Goal: Task Accomplishment & Management: Manage account settings

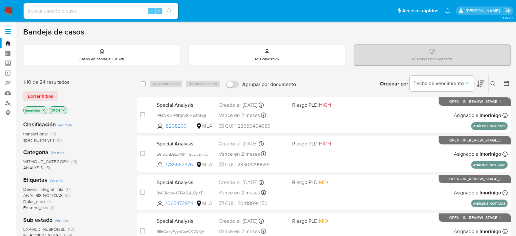
click at [494, 87] on div "Ingrese ID de usuario o caso Buscar Borrar filtros" at bounding box center [494, 84] width 11 height 20
click at [494, 85] on icon at bounding box center [493, 83] width 5 height 5
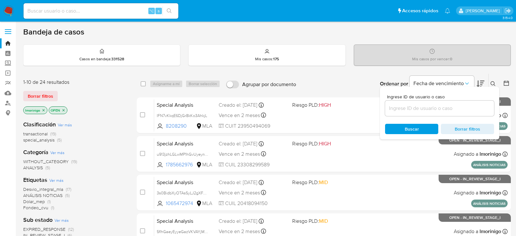
click at [439, 104] on input at bounding box center [439, 108] width 109 height 8
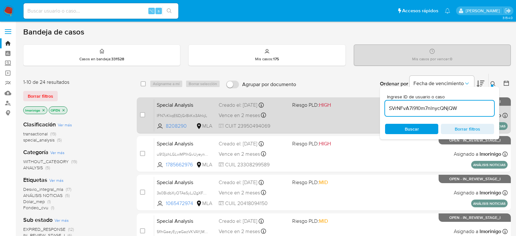
type input "SVrNFvA7i910m7nlnycQNjQW"
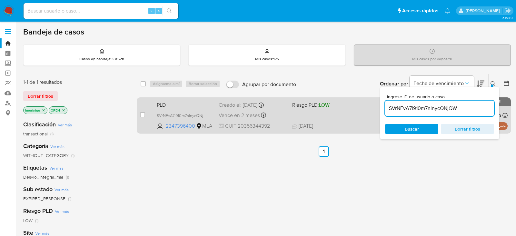
click at [141, 117] on div "case-item-checkbox" at bounding box center [142, 115] width 5 height 6
click at [141, 115] on input "checkbox" at bounding box center [142, 114] width 5 height 5
checkbox input "true"
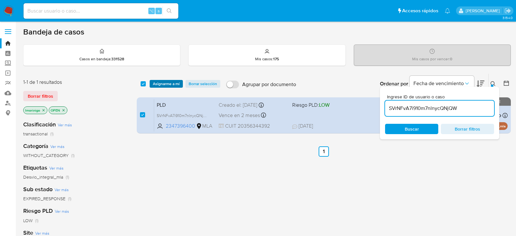
click at [161, 86] on span "Asignarme a mí" at bounding box center [166, 84] width 27 height 6
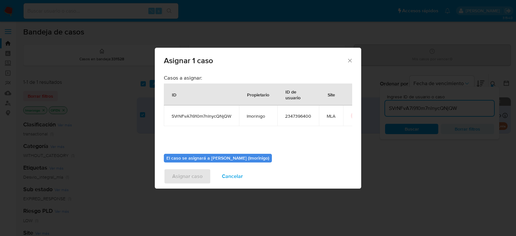
scroll to position [33, 0]
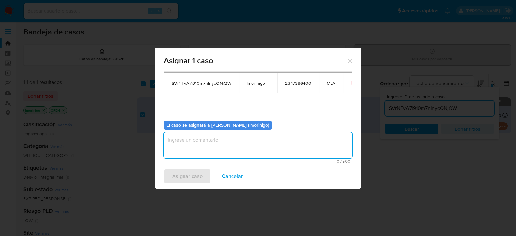
click at [183, 145] on textarea "assign-modal" at bounding box center [258, 145] width 189 height 26
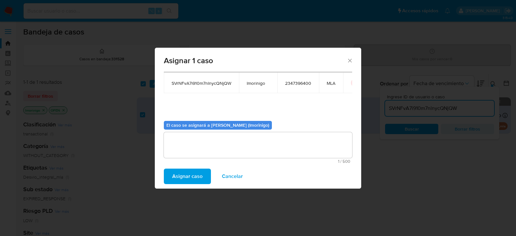
click at [183, 174] on span "Asignar caso" at bounding box center [187, 176] width 30 height 14
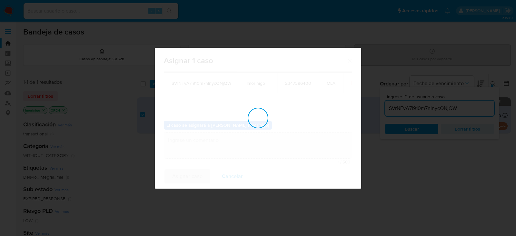
checkbox input "false"
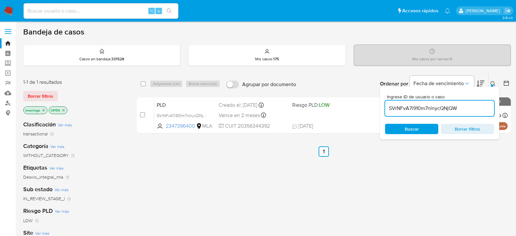
click at [405, 111] on input "SVrNFvA7i910m7nlnycQNjQW" at bounding box center [439, 108] width 109 height 8
paste input "bWleiG6BZecEGLR2XuA8c1a"
type input "SbWleiG6BZecEGLR2XuA8c1a"
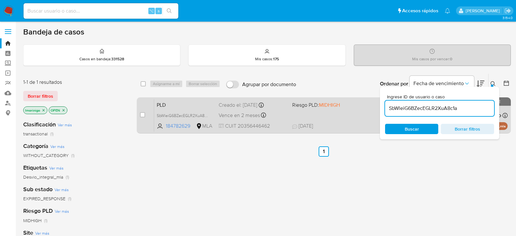
click at [142, 117] on div "case-item-checkbox" at bounding box center [142, 115] width 5 height 6
click at [143, 114] on input "checkbox" at bounding box center [142, 114] width 5 height 5
checkbox input "true"
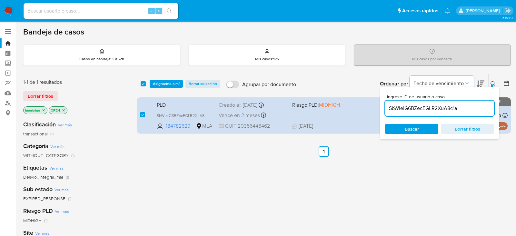
click at [162, 79] on div "select-all-cases-checkbox Asignarme a mí Borrar selección Agrupar por documento…" at bounding box center [324, 84] width 374 height 20
click at [162, 81] on span "Asignarme a mí" at bounding box center [166, 84] width 27 height 6
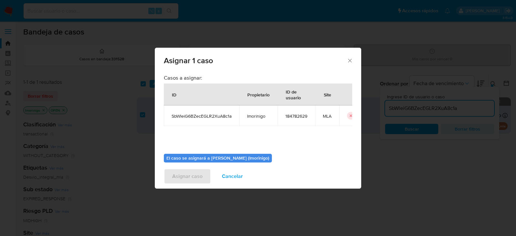
scroll to position [33, 0]
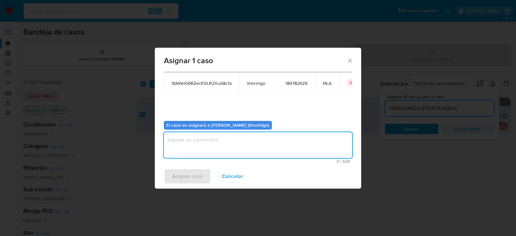
click at [209, 142] on textarea "assign-modal" at bounding box center [258, 145] width 189 height 26
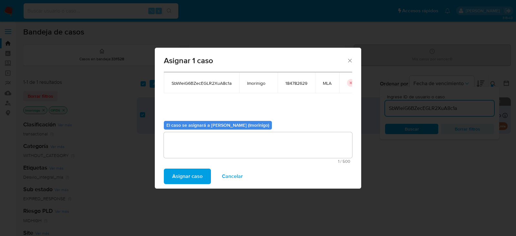
click at [202, 167] on div "Asignar caso Cancelar" at bounding box center [258, 176] width 207 height 25
click at [200, 174] on span "Asignar caso" at bounding box center [187, 176] width 30 height 14
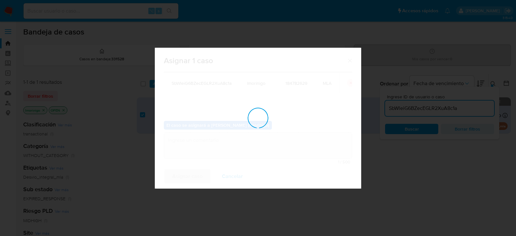
checkbox input "false"
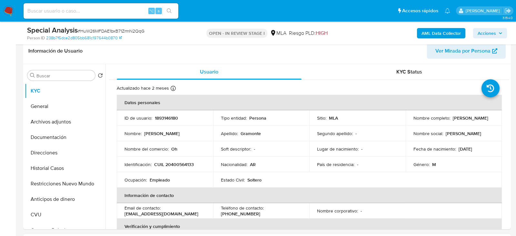
select select "10"
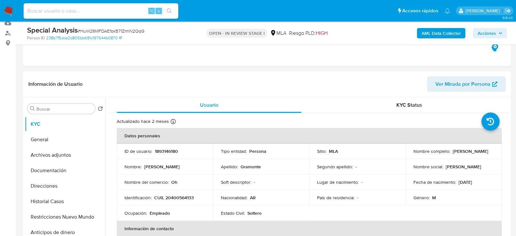
scroll to position [69, 0]
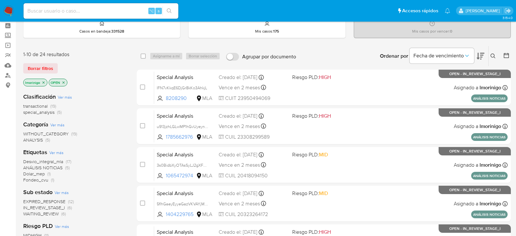
scroll to position [29, 0]
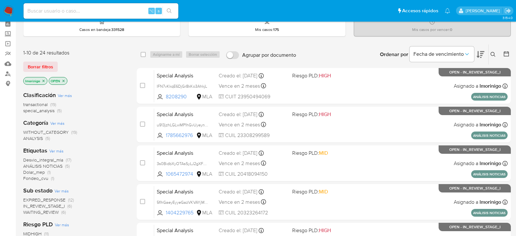
click at [112, 8] on input at bounding box center [101, 11] width 155 height 8
paste input "SVrNFvA7i910m7nlnycQNjQW"
type input "SVrNFvA7i910m7nlnycQNjQW"
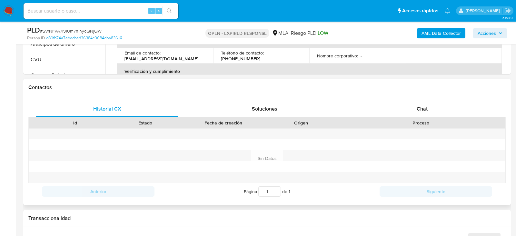
scroll to position [278, 0]
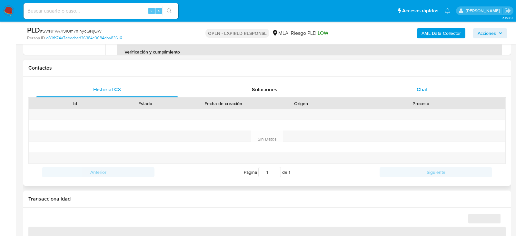
select select "10"
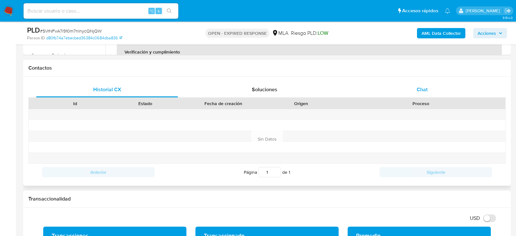
click at [429, 91] on div "Chat" at bounding box center [423, 89] width 142 height 15
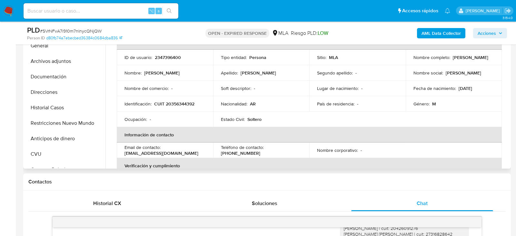
scroll to position [158, 0]
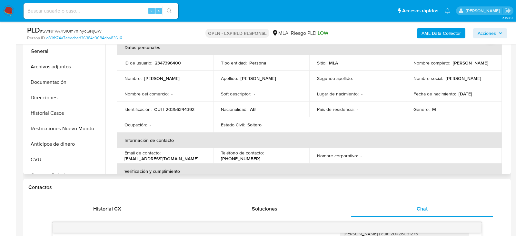
click at [179, 107] on p "CUIT 20356344392" at bounding box center [174, 110] width 40 height 6
copy p "CUIT"
click at [180, 110] on p "CUIT 20356344392" at bounding box center [174, 110] width 40 height 6
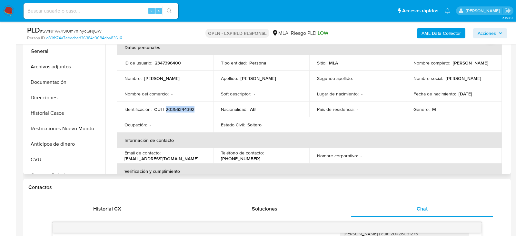
copy p "20356344392"
click at [49, 111] on button "Historial Casos" at bounding box center [63, 113] width 76 height 15
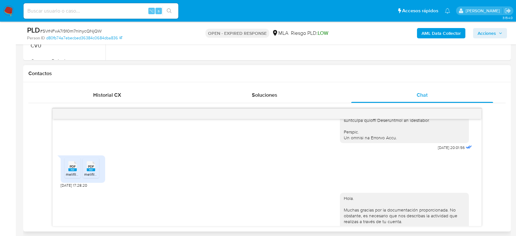
scroll to position [334, 0]
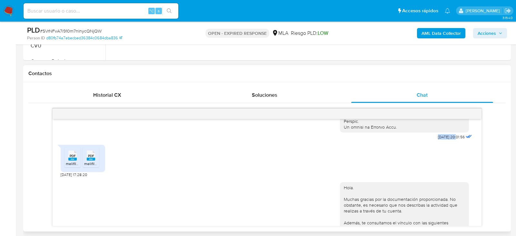
drag, startPoint x: 450, startPoint y: 148, endPoint x: 430, endPoint y: 148, distance: 20.4
copy span "17/07/2025"
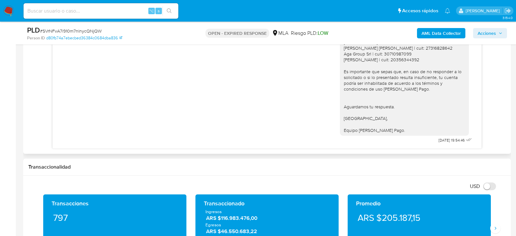
scroll to position [483, 0]
drag, startPoint x: 451, startPoint y: 140, endPoint x: 431, endPoint y: 140, distance: 19.7
click at [439, 140] on span "31/07/2025 19:54:46" at bounding box center [452, 140] width 26 height 5
copy span "31/07/2025"
click at [96, 32] on span "# SVrNFvA7i910m7nlnycQNjQW" at bounding box center [71, 31] width 62 height 6
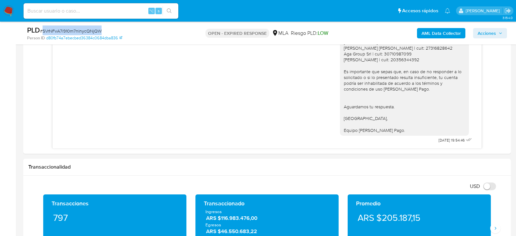
click at [96, 32] on span "# SVrNFvA7i910m7nlnycQNjQW" at bounding box center [71, 31] width 62 height 6
copy span "SVrNFvA7i910m7nlnycQNjQW"
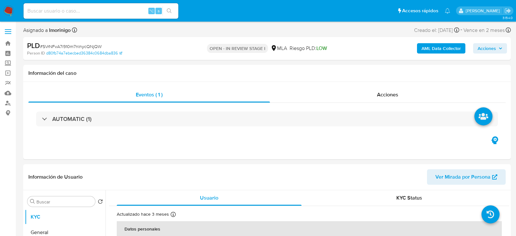
select select "10"
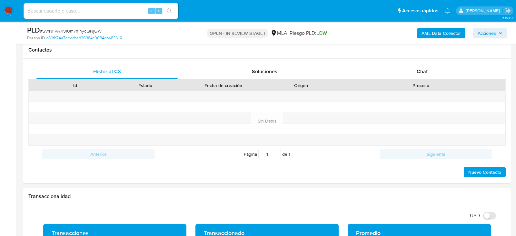
scroll to position [288, 0]
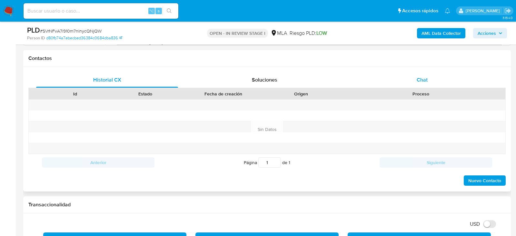
click at [426, 82] on span "Chat" at bounding box center [422, 79] width 11 height 7
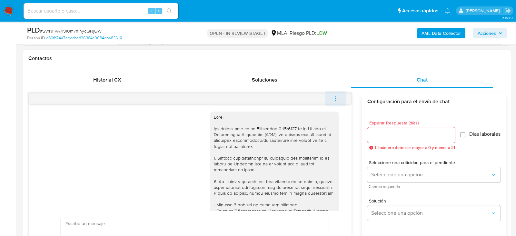
scroll to position [483, 0]
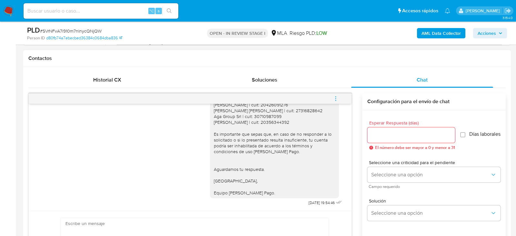
click at [340, 97] on button "menu-action" at bounding box center [335, 98] width 21 height 15
click at [304, 83] on li "Cerrar conversación" at bounding box center [292, 86] width 66 height 12
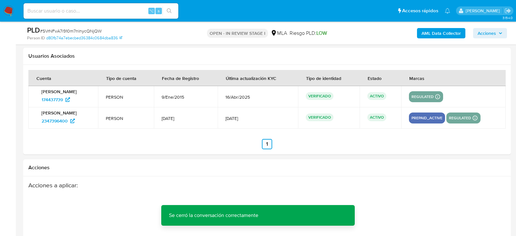
scroll to position [1152, 0]
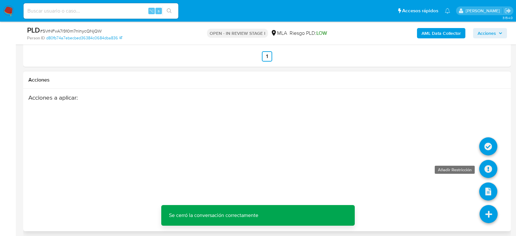
click at [492, 169] on icon at bounding box center [489, 169] width 18 height 18
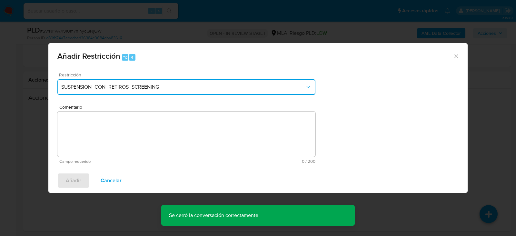
click at [150, 90] on span "SUSPENSION_CON_RETIROS_SCREENING" at bounding box center [183, 87] width 244 height 6
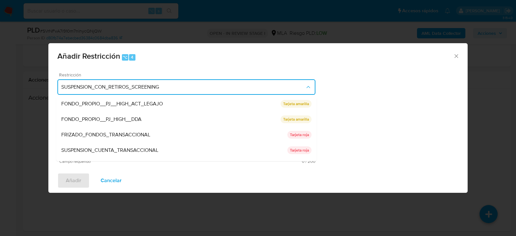
scroll to position [106, 0]
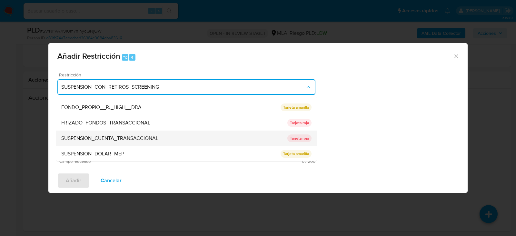
click at [100, 132] on div "SUSPENSION_CUENTA_TRANSACCIONAL" at bounding box center [174, 138] width 226 height 15
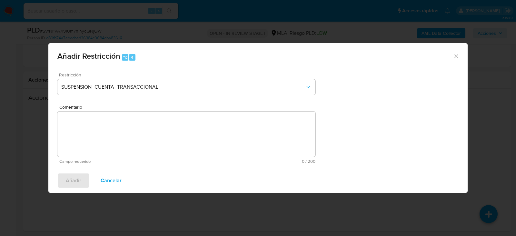
click at [100, 133] on textarea "Comentario" at bounding box center [186, 134] width 258 height 45
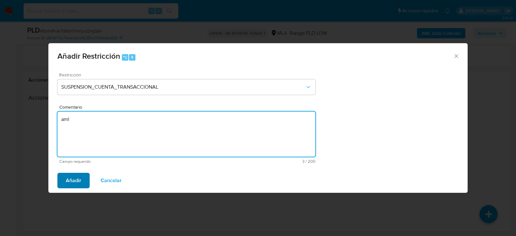
type textarea "aml"
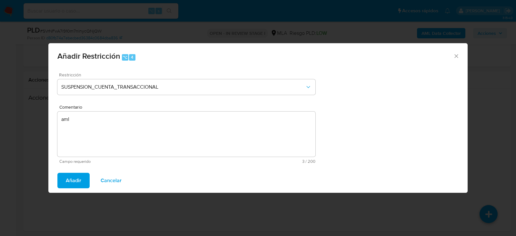
click at [61, 180] on button "Añadir" at bounding box center [73, 180] width 32 height 15
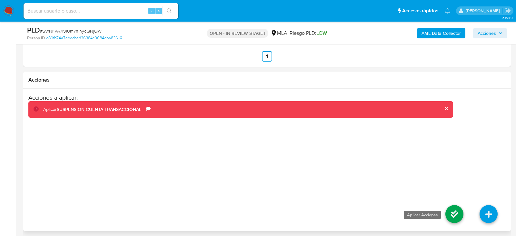
click at [460, 207] on icon at bounding box center [455, 214] width 18 height 18
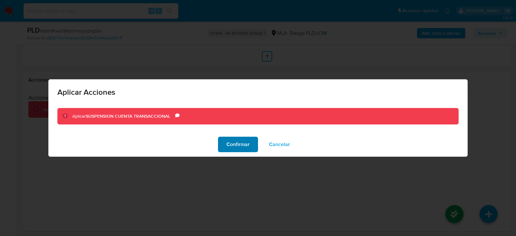
click at [251, 146] on button "Confirmar" at bounding box center [238, 144] width 40 height 15
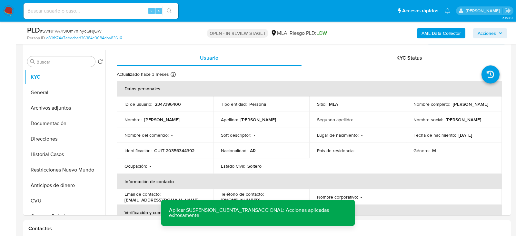
scroll to position [116, 0]
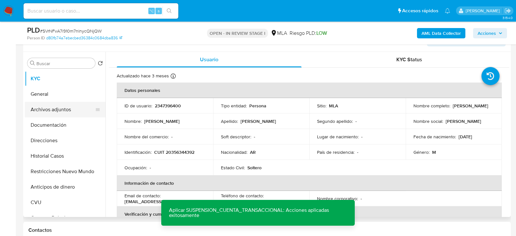
click at [49, 109] on button "Archivos adjuntos" at bounding box center [63, 109] width 76 height 15
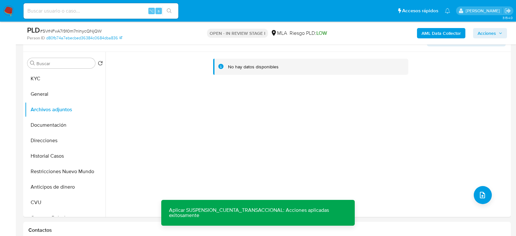
click at [459, 31] on b "AML Data Collector" at bounding box center [441, 33] width 39 height 10
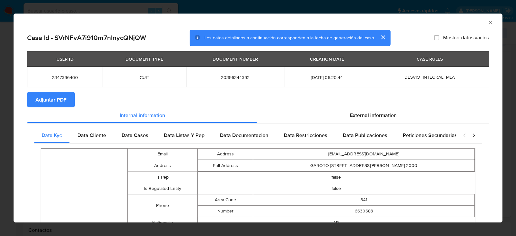
click at [492, 23] on icon "Cerrar ventana" at bounding box center [491, 22] width 6 height 6
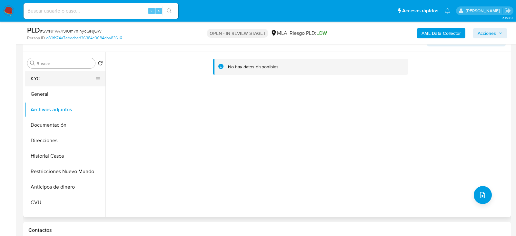
click at [60, 76] on button "KYC" at bounding box center [63, 78] width 76 height 15
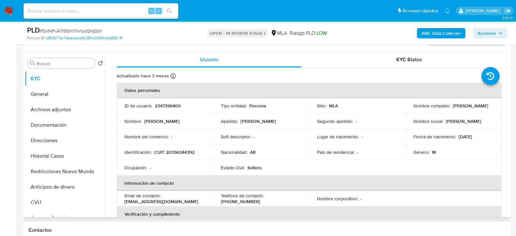
drag, startPoint x: 411, startPoint y: 107, endPoint x: 475, endPoint y: 109, distance: 64.3
click at [475, 109] on td "Nombre completo : Maximiliano Mauricio Alfonzo" at bounding box center [454, 105] width 97 height 15
click at [39, 111] on button "Archivos adjuntos" at bounding box center [63, 109] width 76 height 15
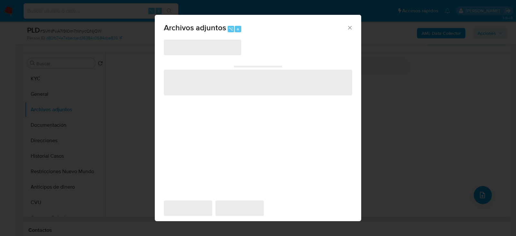
scroll to position [118, 0]
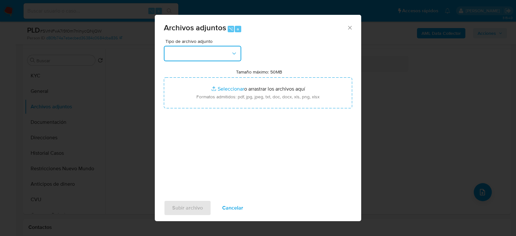
click at [220, 54] on button "button" at bounding box center [202, 53] width 77 height 15
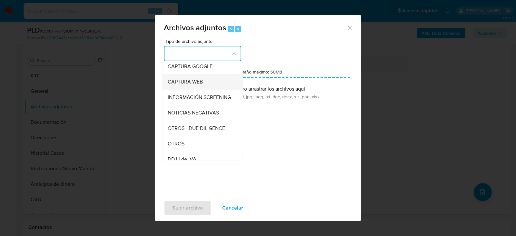
scroll to position [62, 0]
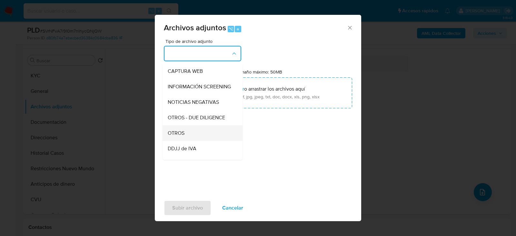
click at [215, 134] on div "OTROS" at bounding box center [201, 132] width 66 height 15
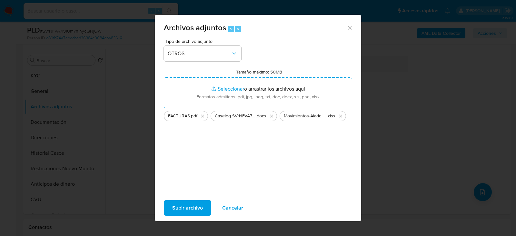
click at [177, 202] on span "Subir archivo" at bounding box center [187, 208] width 31 height 14
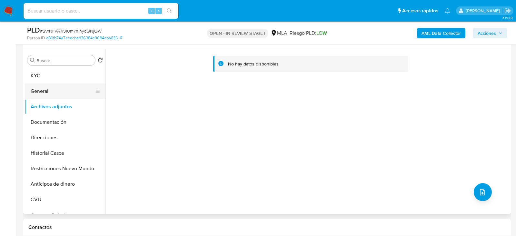
click at [37, 84] on button "General" at bounding box center [63, 91] width 76 height 15
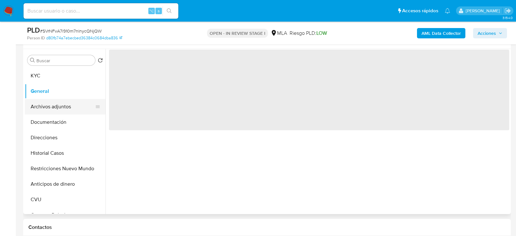
click at [40, 106] on button "Archivos adjuntos" at bounding box center [63, 106] width 76 height 15
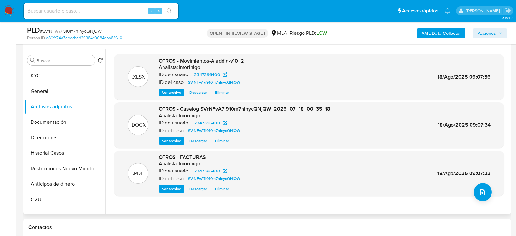
scroll to position [120, 0]
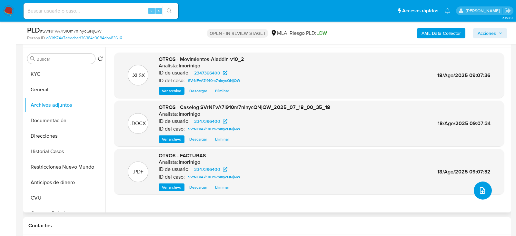
click at [483, 198] on button "upload-file" at bounding box center [483, 191] width 18 height 18
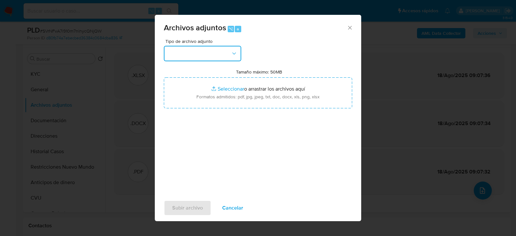
click at [211, 59] on button "button" at bounding box center [202, 53] width 77 height 15
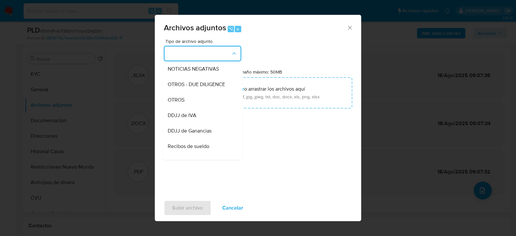
scroll to position [102, 0]
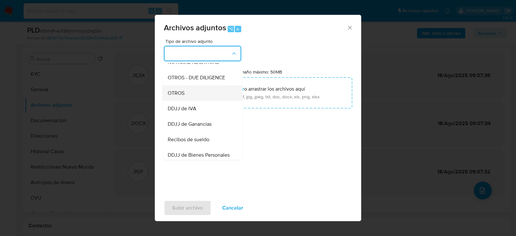
click at [199, 98] on div "OTROS" at bounding box center [201, 92] width 66 height 15
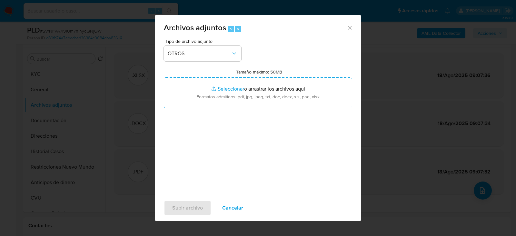
click at [221, 145] on div "Tipo de archivo adjunto OTROS Tamaño máximo: 50MB Seleccionar archivos Seleccio…" at bounding box center [258, 115] width 189 height 152
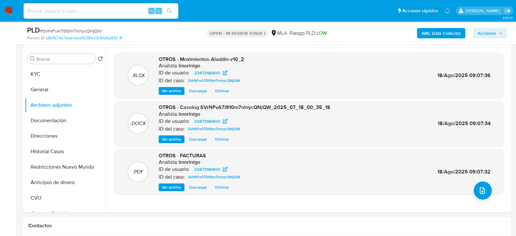
click at [445, 30] on b "AML Data Collector" at bounding box center [441, 33] width 39 height 10
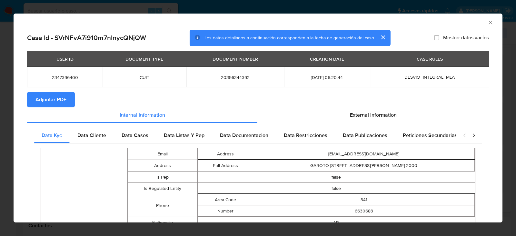
click at [48, 106] on span "Adjuntar PDF" at bounding box center [51, 100] width 31 height 14
click at [490, 23] on icon "Cerrar ventana" at bounding box center [491, 22] width 6 height 6
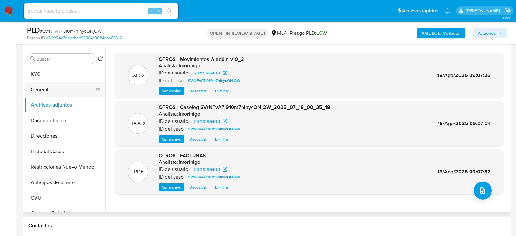
click at [74, 92] on button "General" at bounding box center [63, 89] width 76 height 15
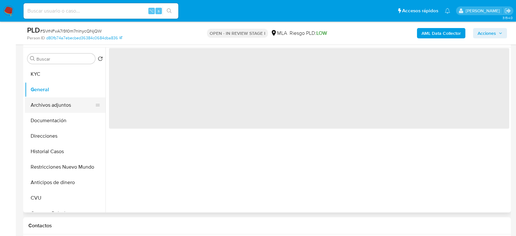
click at [73, 107] on button "Archivos adjuntos" at bounding box center [63, 104] width 76 height 15
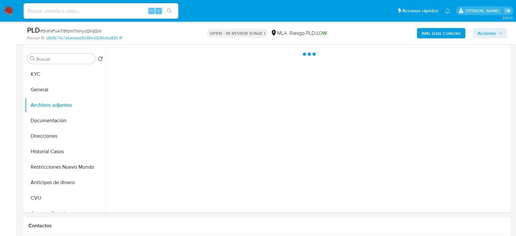
click at [491, 35] on span "Acciones" at bounding box center [487, 33] width 18 height 10
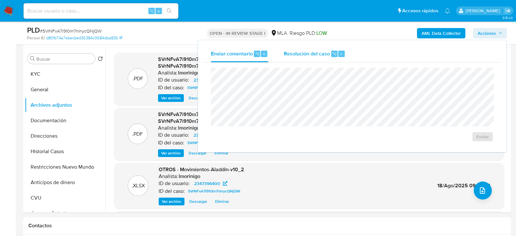
click at [320, 51] on span "Resolución del caso" at bounding box center [307, 53] width 46 height 7
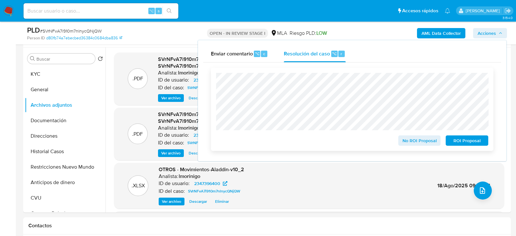
click at [478, 138] on span "ROI Proposal" at bounding box center [468, 140] width 34 height 9
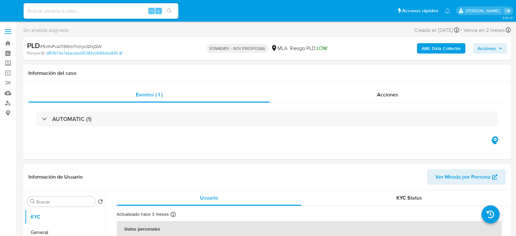
select select "10"
click at [68, 11] on input at bounding box center [101, 11] width 155 height 8
paste input "SbWleiG6BZecEGLR2XuA8c1a"
type input "SbWleiG6BZecEGLR2XuA8c1a"
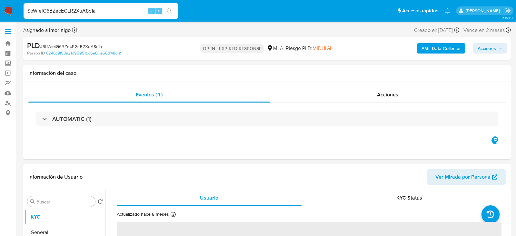
select select "10"
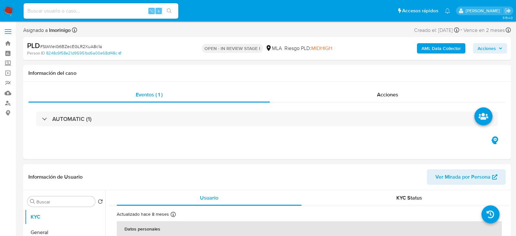
select select "10"
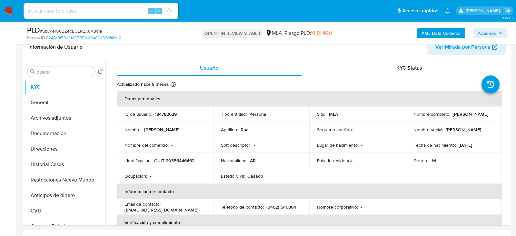
scroll to position [127, 0]
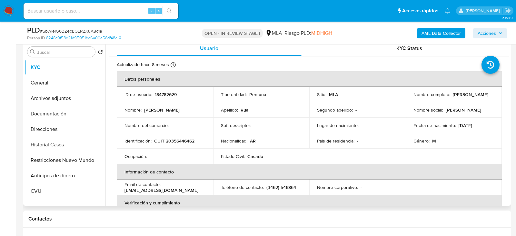
click at [174, 140] on p "CUIT 20356446462" at bounding box center [174, 141] width 40 height 6
copy p "20356446462"
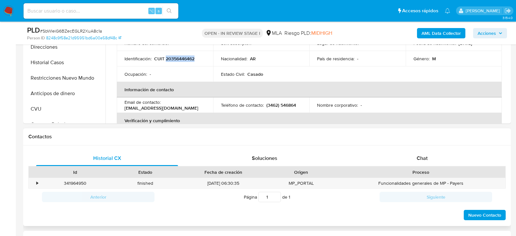
scroll to position [296, 0]
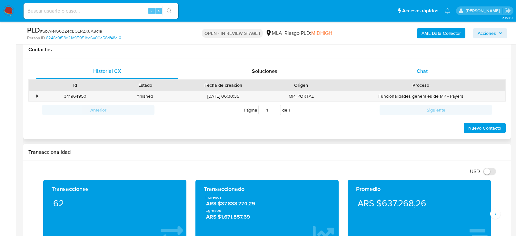
click at [425, 72] on span "Chat" at bounding box center [422, 70] width 11 height 7
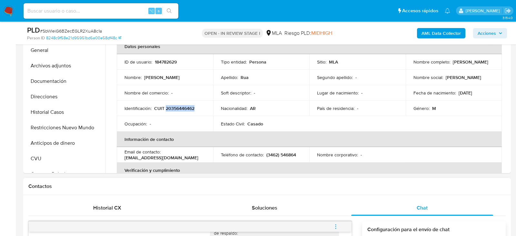
scroll to position [128, 0]
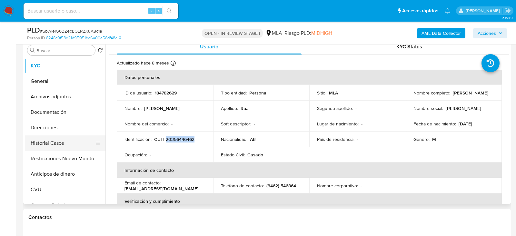
click at [46, 143] on button "Historial Casos" at bounding box center [63, 143] width 76 height 15
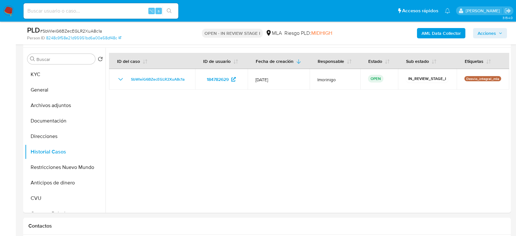
scroll to position [121, 0]
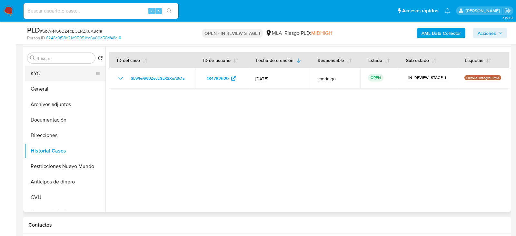
click at [48, 76] on button "KYC" at bounding box center [63, 73] width 76 height 15
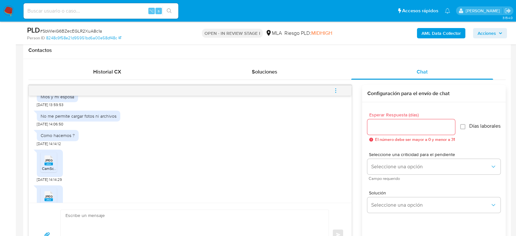
scroll to position [573, 0]
drag, startPoint x: 55, startPoint y: 159, endPoint x: 36, endPoint y: 159, distance: 18.7
click at [37, 146] on span "21/07/2025 14:14:12" at bounding box center [49, 143] width 24 height 5
copy span "21/07/2025"
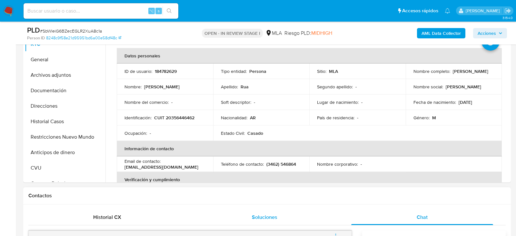
scroll to position [150, 0]
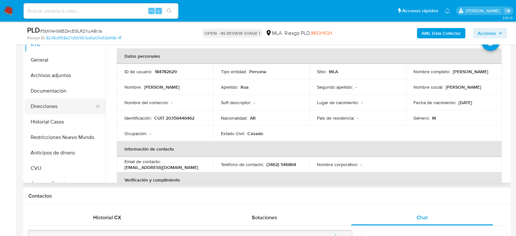
click at [49, 111] on button "Direcciones" at bounding box center [63, 106] width 76 height 15
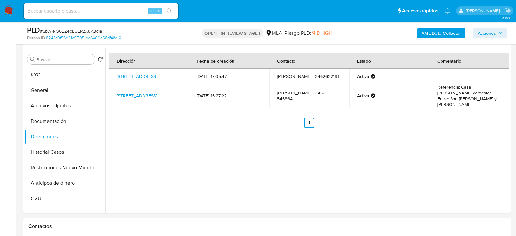
scroll to position [119, 0]
click at [55, 76] on button "KYC" at bounding box center [63, 75] width 76 height 15
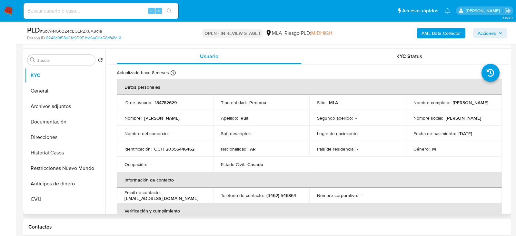
drag, startPoint x: 451, startPoint y: 102, endPoint x: 486, endPoint y: 101, distance: 35.5
click at [486, 102] on div "Nombre completo : Juan Pablo Rua" at bounding box center [454, 103] width 81 height 6
click at [48, 106] on button "Archivos adjuntos" at bounding box center [63, 106] width 76 height 15
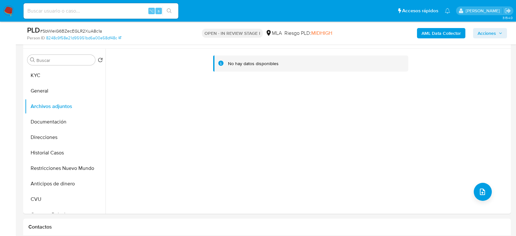
click at [447, 32] on b "AML Data Collector" at bounding box center [441, 33] width 39 height 10
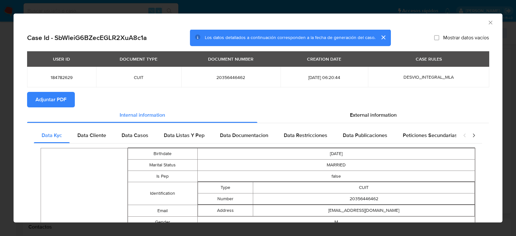
click at [54, 103] on span "Adjuntar PDF" at bounding box center [51, 100] width 31 height 14
click at [491, 22] on icon "Cerrar ventana" at bounding box center [491, 23] width 4 height 4
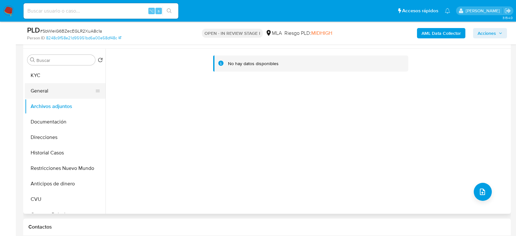
click at [51, 94] on button "General" at bounding box center [63, 90] width 76 height 15
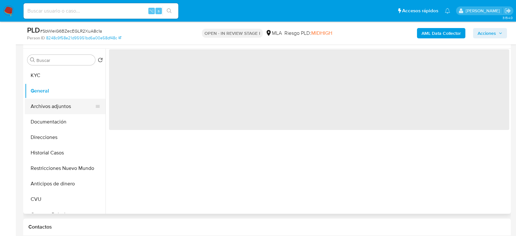
click at [51, 106] on button "Archivos adjuntos" at bounding box center [63, 106] width 76 height 15
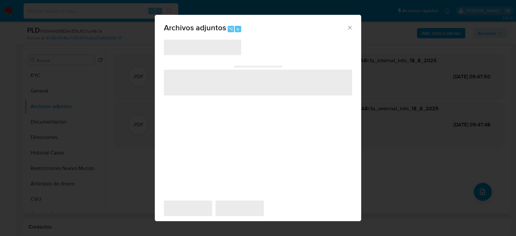
scroll to position [118, 0]
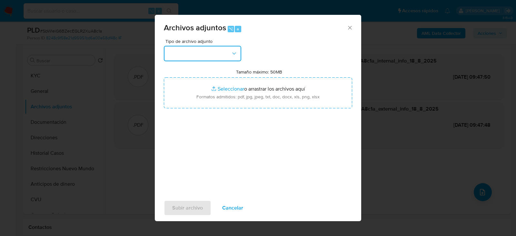
click at [204, 54] on button "button" at bounding box center [202, 53] width 77 height 15
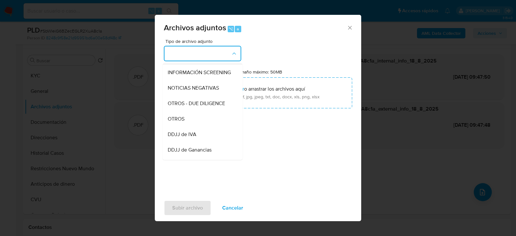
scroll to position [78, 0]
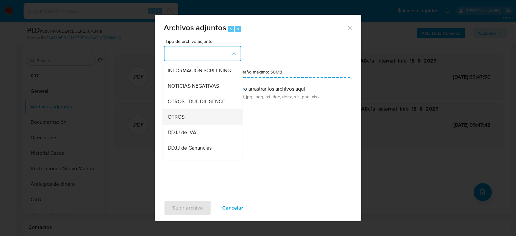
click at [187, 118] on div "OTROS" at bounding box center [201, 116] width 66 height 15
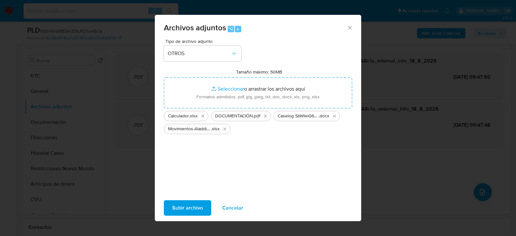
click at [188, 207] on span "Subir archivo" at bounding box center [187, 208] width 31 height 14
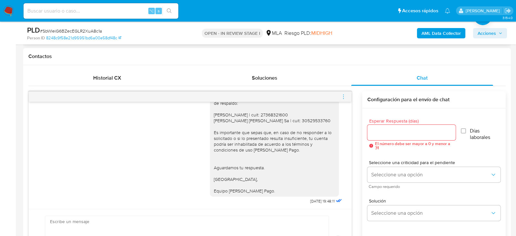
scroll to position [290, 0]
click at [344, 98] on span "menu-action" at bounding box center [344, 96] width 6 height 15
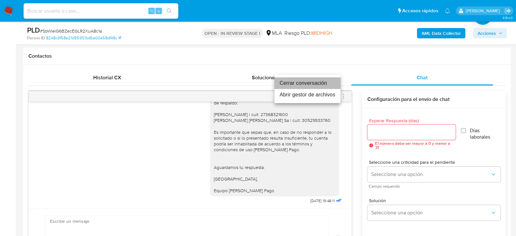
click at [295, 80] on li "Cerrar conversación" at bounding box center [308, 83] width 66 height 12
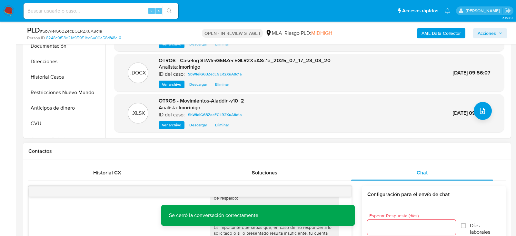
scroll to position [140, 0]
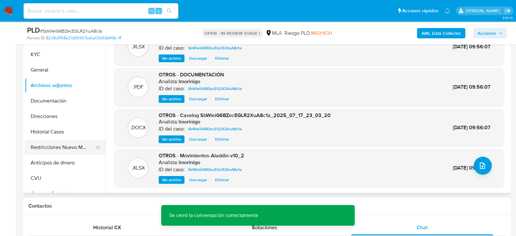
click at [51, 143] on button "Restricciones Nuevo Mundo" at bounding box center [63, 147] width 76 height 15
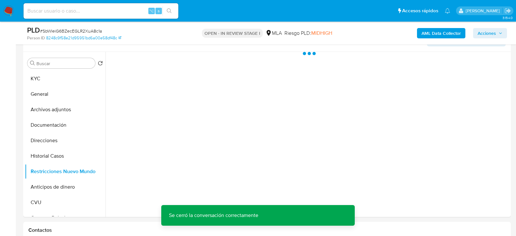
scroll to position [105, 0]
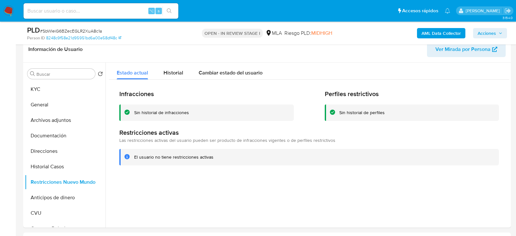
click at [492, 36] on span "Acciones" at bounding box center [487, 33] width 18 height 10
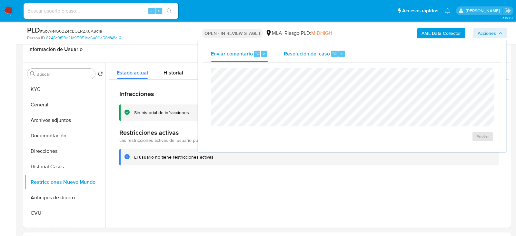
click at [332, 55] on div "⌥" at bounding box center [335, 54] width 6 height 6
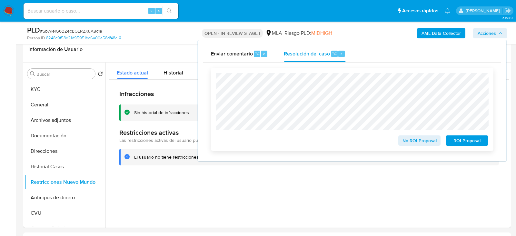
click at [413, 142] on span "No ROI Proposal" at bounding box center [420, 140] width 34 height 9
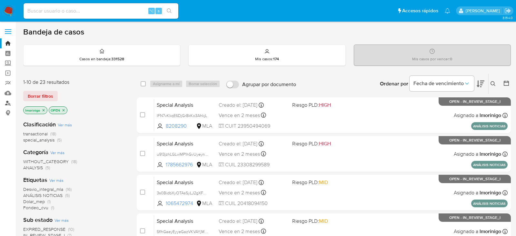
click at [9, 102] on link "Buscador de personas" at bounding box center [38, 103] width 77 height 10
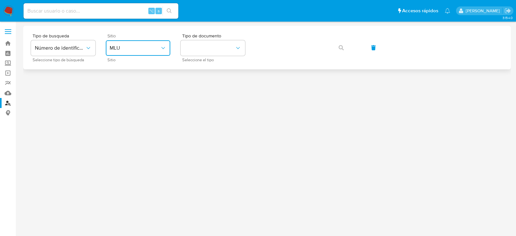
click at [146, 42] on button "MLU" at bounding box center [138, 47] width 65 height 15
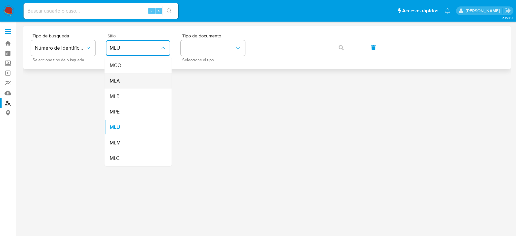
drag, startPoint x: 146, startPoint y: 90, endPoint x: 142, endPoint y: 79, distance: 10.8
click at [142, 79] on ul "MCO MLA MLB MPE MLU MLM MLC" at bounding box center [138, 112] width 67 height 108
click at [142, 79] on div "MLA" at bounding box center [136, 80] width 53 height 15
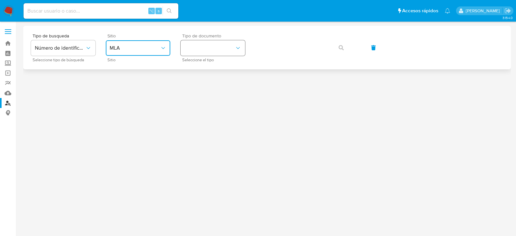
click at [219, 52] on button "identificationType" at bounding box center [213, 47] width 65 height 15
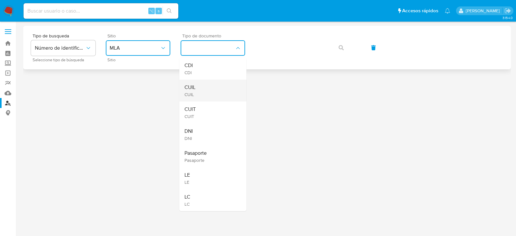
click at [211, 88] on div "CUIL CUIL" at bounding box center [211, 91] width 53 height 22
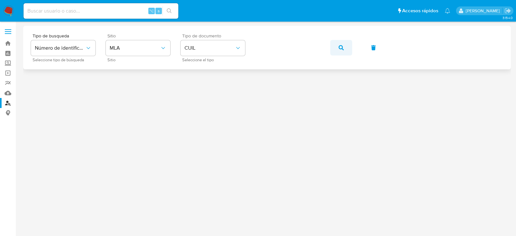
click at [341, 48] on icon "button" at bounding box center [341, 47] width 5 height 5
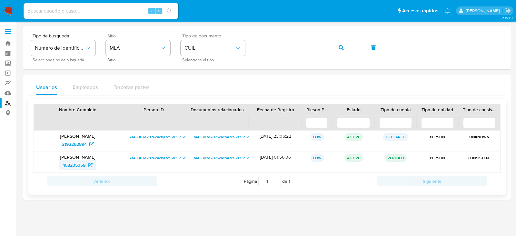
click at [64, 160] on span "168235359" at bounding box center [74, 165] width 22 height 10
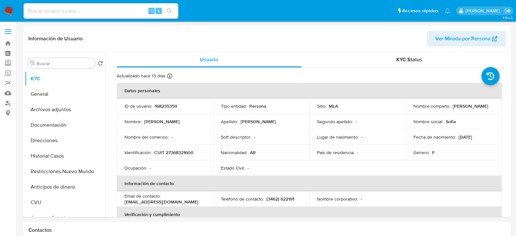
select select "10"
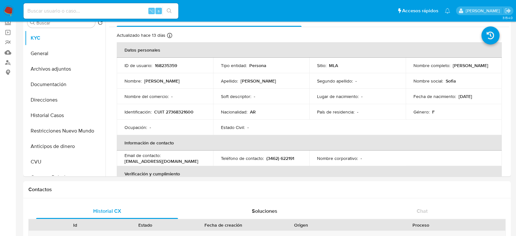
scroll to position [33, 0]
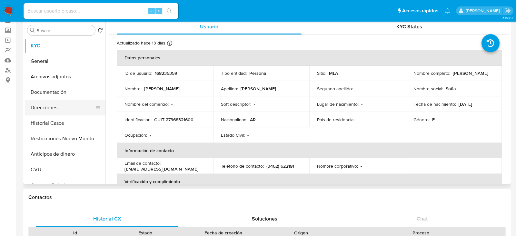
click at [43, 104] on button "Direcciones" at bounding box center [63, 107] width 76 height 15
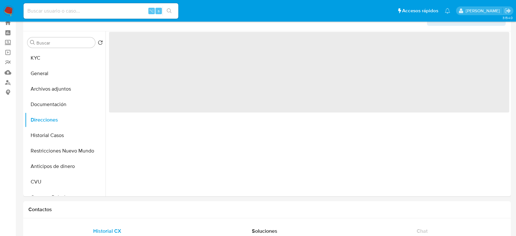
scroll to position [18, 0]
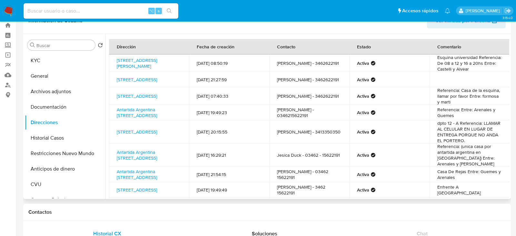
click at [185, 97] on td "Pringles 720, Venado Tuerto, Santa Fe, 2600, Argentina 720" at bounding box center [149, 95] width 80 height 17
copy td "Pringles 720, Venado Tuerto, Santa Fe, 2600, Argentina 720"
click at [63, 63] on button "KYC" at bounding box center [63, 60] width 76 height 15
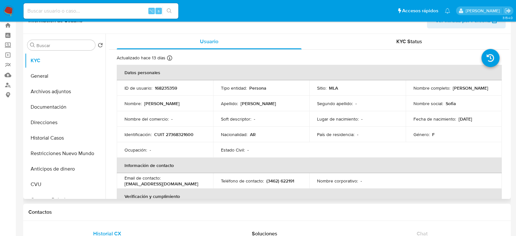
drag, startPoint x: 411, startPoint y: 90, endPoint x: 455, endPoint y: 90, distance: 43.6
click at [455, 90] on td "Nombre completo : Sofia Fernanda Perez" at bounding box center [454, 87] width 97 height 15
copy p "Sofia Fernanda Perez"
click at [167, 132] on p "CUIT 27368321600" at bounding box center [173, 135] width 39 height 6
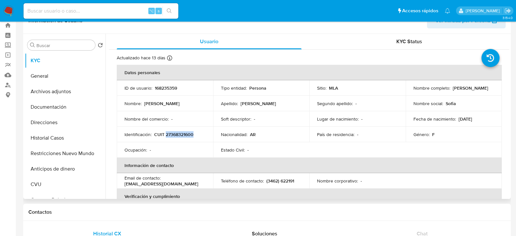
copy p "27368321600"
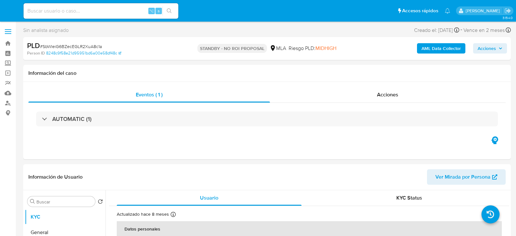
select select "10"
click at [81, 13] on input at bounding box center [101, 11] width 155 height 8
paste input "23i2eobiIxe0nPTeIRRAuwSl"
type input "23i2eobiIxe0nPTeIRRAuwSl"
select select "10"
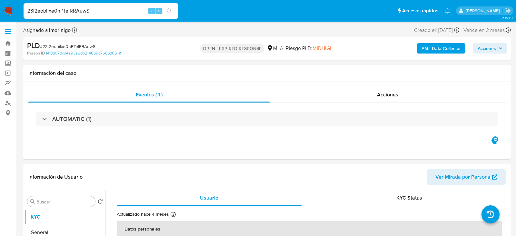
click at [87, 46] on span "# 23i2eobiIxe0nPTeIRRAuwSl" at bounding box center [68, 46] width 56 height 6
copy span "23i2eobiIxe0nPTeIRRAuwSl"
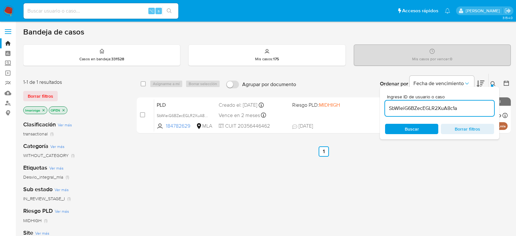
click at [401, 112] on input "SbWleiG6BZecEGLR2XuA8c1a" at bounding box center [439, 108] width 109 height 8
click at [400, 110] on input "SbWleiG6BZecEGLR2XuA8c1a" at bounding box center [439, 108] width 109 height 8
paste input "23i2eobiIxe0nPTeIRRAuwSl"
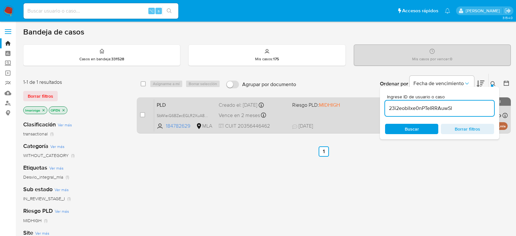
type input "23i2eobiIxe0nPTeIRRAuwSl"
click at [142, 115] on input "checkbox" at bounding box center [142, 114] width 5 height 5
checkbox input "true"
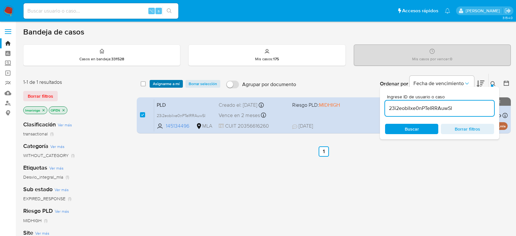
click at [160, 83] on span "Asignarme a mí" at bounding box center [166, 84] width 27 height 6
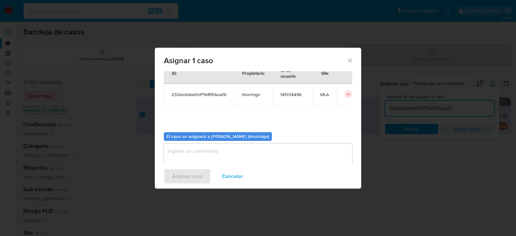
scroll to position [33, 0]
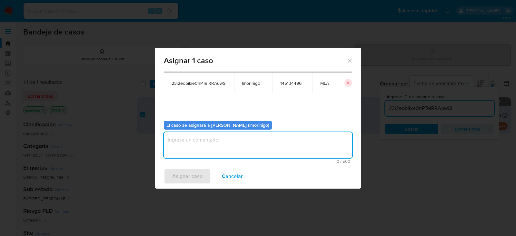
click at [210, 147] on textarea "assign-modal" at bounding box center [258, 145] width 189 height 26
click at [193, 173] on span "Asignar caso" at bounding box center [187, 176] width 30 height 14
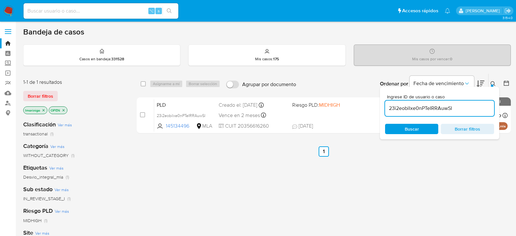
click at [414, 113] on div "23i2eobiIxe0nPTeIRRAuwSl" at bounding box center [439, 108] width 109 height 15
click at [413, 110] on input "23i2eobiIxe0nPTeIRRAuwSl" at bounding box center [439, 108] width 109 height 8
paste input "u1IROzyvwwNaVZ2FODElbja6"
type input "u1IROzyvwwNaVZ2FODElbja6"
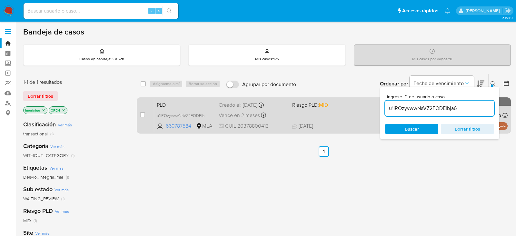
click at [145, 114] on div "case-item-checkbox No es posible asignar el caso" at bounding box center [147, 115] width 14 height 33
click at [142, 112] on div "case-item-checkbox" at bounding box center [142, 115] width 5 height 6
click at [141, 117] on input "checkbox" at bounding box center [142, 114] width 5 height 5
checkbox input "true"
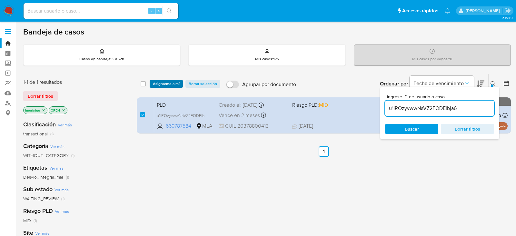
click at [180, 81] on button "Asignarme a mí" at bounding box center [166, 84] width 33 height 8
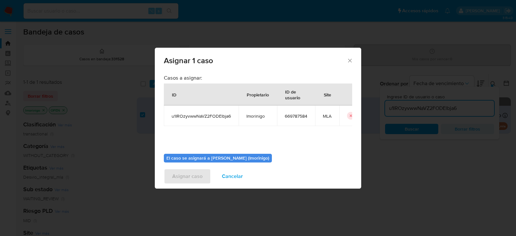
scroll to position [33, 0]
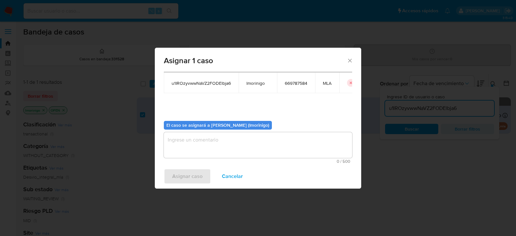
drag, startPoint x: 179, startPoint y: 129, endPoint x: 182, endPoint y: 141, distance: 12.5
click at [182, 141] on div "El caso se asignará a Lourdes Magali Morinigo (lmorinigo) 0 / 500 500 caractere…" at bounding box center [258, 140] width 189 height 48
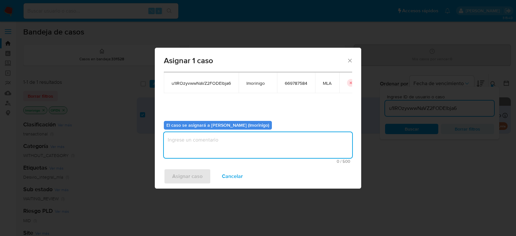
click at [185, 157] on textarea "assign-modal" at bounding box center [258, 145] width 189 height 26
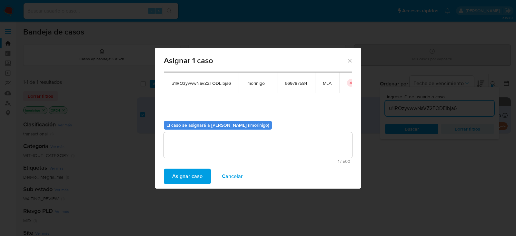
click at [185, 176] on span "Asignar caso" at bounding box center [187, 176] width 30 height 14
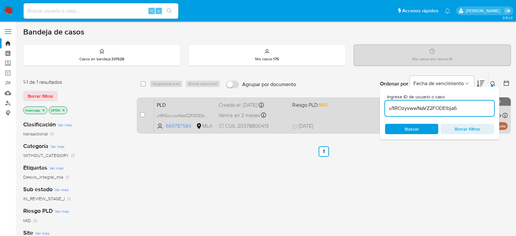
click at [140, 114] on div "case-item-checkbox No es posible asignar el caso PLD u1IROzyvwwNaVZ2FODElbja6 6…" at bounding box center [324, 115] width 374 height 36
click at [145, 113] on input "checkbox" at bounding box center [142, 114] width 5 height 5
checkbox input "true"
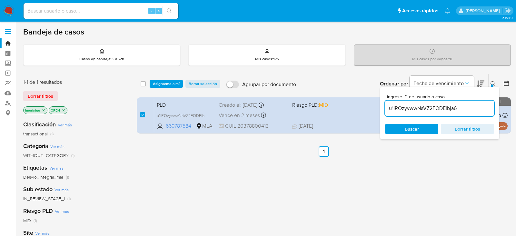
click at [157, 90] on div "select-all-cases-checkbox Asignarme a mí Borrar selección Agrupar por documento…" at bounding box center [324, 84] width 374 height 20
click at [157, 87] on span "Asignarme a mí" at bounding box center [166, 84] width 27 height 6
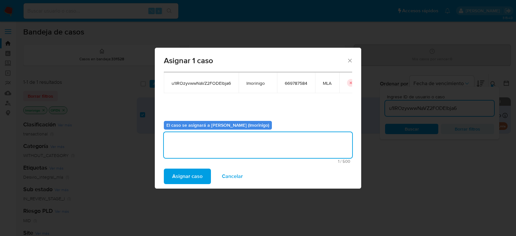
click at [183, 141] on textarea "assign-modal" at bounding box center [258, 145] width 189 height 26
click at [198, 170] on span "Asignar caso" at bounding box center [187, 176] width 30 height 14
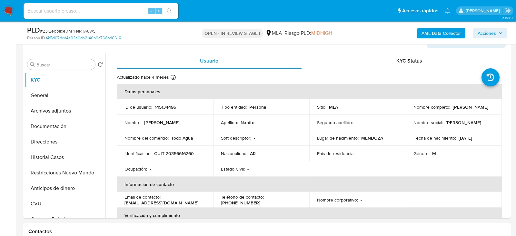
select select "10"
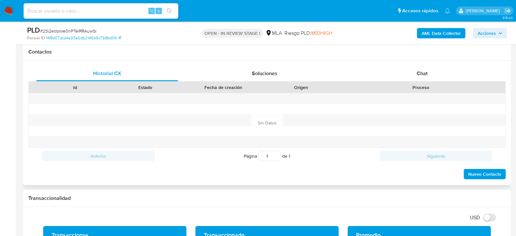
scroll to position [299, 0]
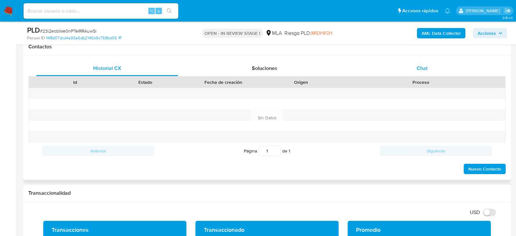
click at [414, 74] on div "Chat" at bounding box center [423, 68] width 142 height 15
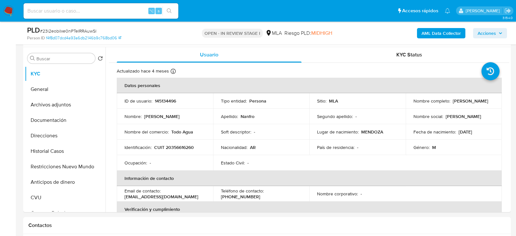
scroll to position [120, 0]
click at [50, 89] on button "General" at bounding box center [63, 89] width 76 height 15
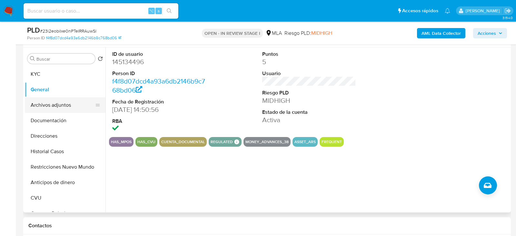
click at [46, 107] on button "Archivos adjuntos" at bounding box center [63, 104] width 76 height 15
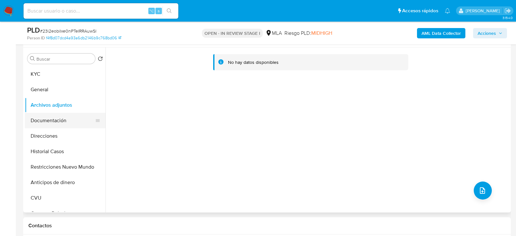
click at [46, 123] on button "Documentación" at bounding box center [63, 120] width 76 height 15
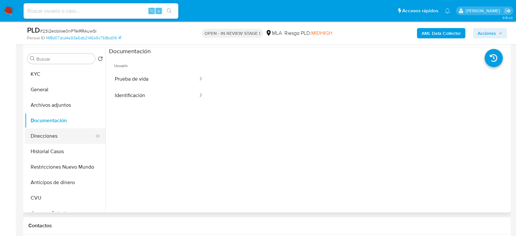
click at [43, 136] on button "Direcciones" at bounding box center [63, 135] width 76 height 15
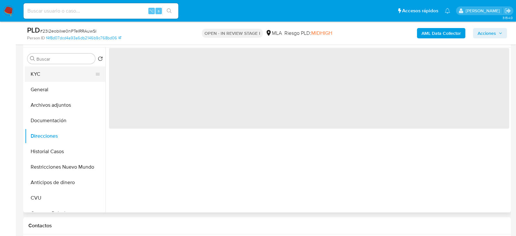
click at [42, 75] on button "KYC" at bounding box center [63, 73] width 76 height 15
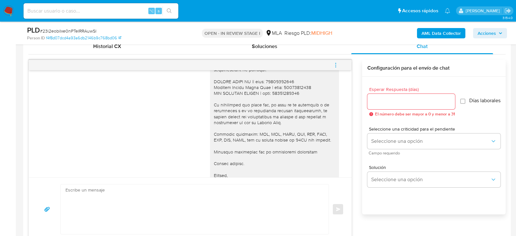
scroll to position [781, 0]
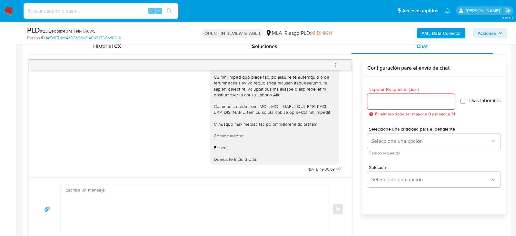
click at [73, 13] on input at bounding box center [101, 11] width 155 height 8
paste input "u1IROzyvwwNaVZ2FODElbja6"
type input "u1IROzyvwwNaVZ2FODElbja6"
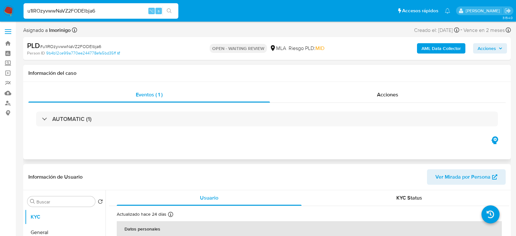
select select "10"
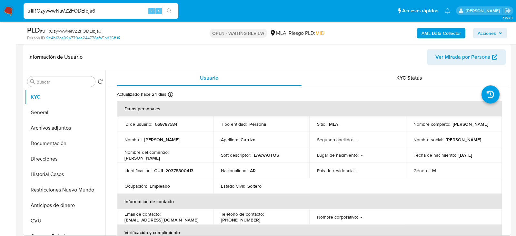
scroll to position [100, 0]
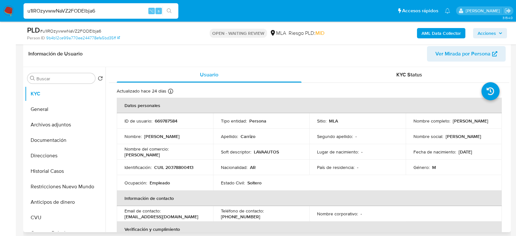
click at [177, 169] on p "CUIL 20378800413" at bounding box center [173, 168] width 39 height 6
copy p "20378800413"
click at [38, 168] on button "Historial Casos" at bounding box center [63, 171] width 76 height 15
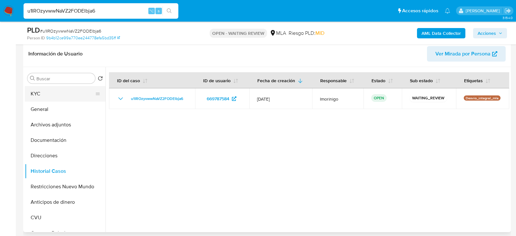
click at [51, 93] on button "KYC" at bounding box center [63, 93] width 76 height 15
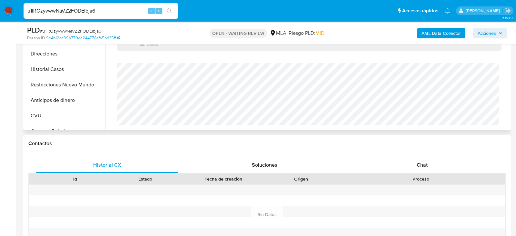
scroll to position [244, 0]
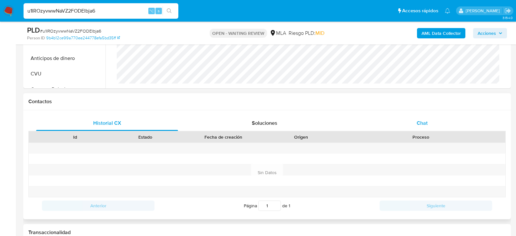
drag, startPoint x: 406, startPoint y: 121, endPoint x: 385, endPoint y: 120, distance: 20.7
click at [406, 120] on div "Chat" at bounding box center [423, 123] width 142 height 15
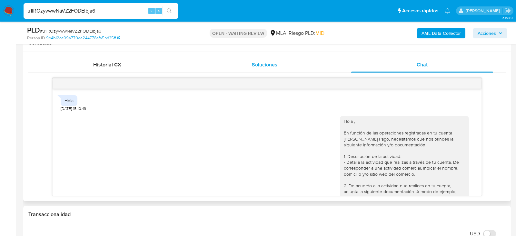
scroll to position [550, 0]
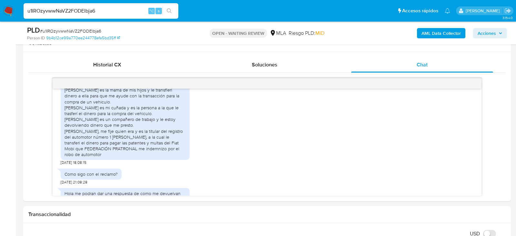
click at [84, 29] on span "# u1IROzyvwwNaVZ2FODElbja6" at bounding box center [70, 31] width 61 height 6
copy span "u1IROzyvwwNaVZ2FODElbja6"
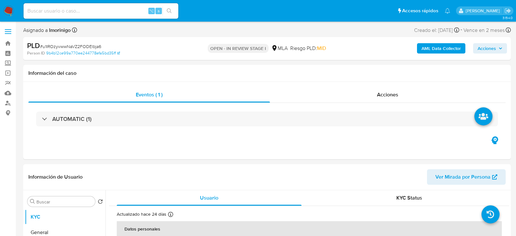
select select "10"
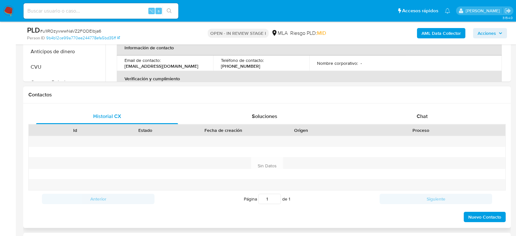
scroll to position [273, 0]
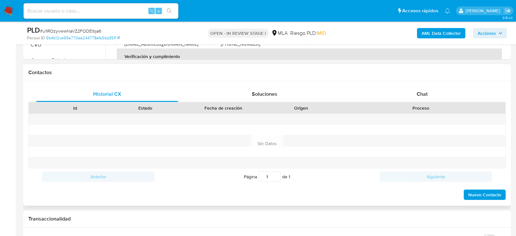
click at [444, 83] on div "Historial CX Soluciones Chat Id Estado Fecha de creación Origen Proceso Anterio…" at bounding box center [267, 143] width 488 height 125
click at [437, 94] on div "Chat" at bounding box center [423, 94] width 142 height 15
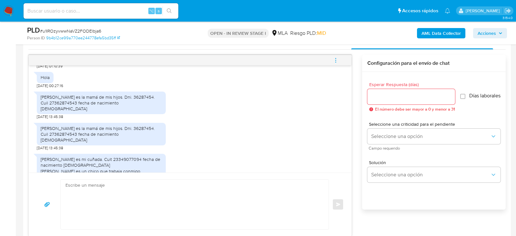
scroll to position [326, 0]
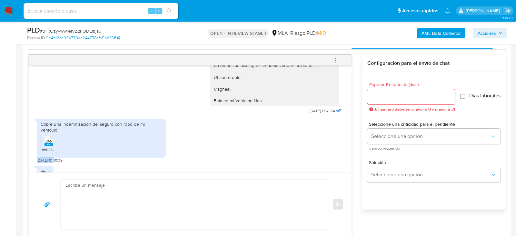
drag, startPoint x: 57, startPoint y: 153, endPoint x: 37, endPoint y: 153, distance: 20.3
click at [37, 158] on span "[DATE] 01:10:39" at bounding box center [50, 160] width 26 height 5
copy span "[DATE]"
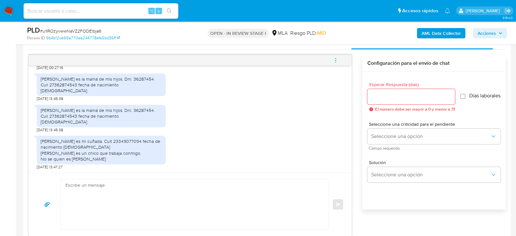
scroll to position [438, 0]
drag, startPoint x: 39, startPoint y: 72, endPoint x: 98, endPoint y: 79, distance: 59.5
click at [98, 79] on div "[PERSON_NAME] es la mamá de mis hijos. Dni. 36287454. Cuil 27362874543 fecha de…" at bounding box center [101, 85] width 129 height 23
copy div "[PERSON_NAME] es la mamá de mis hijos. Dni. 36287454. Cuil 27362874543"
drag, startPoint x: 140, startPoint y: 123, endPoint x: 38, endPoint y: 123, distance: 101.7
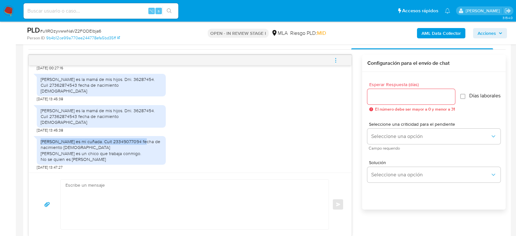
click at [38, 136] on div "[PERSON_NAME] es mi cuñada. Cuit 23349077094 fecha de nacimiento [DEMOGRAPHIC_D…" at bounding box center [101, 150] width 129 height 29
copy div "[PERSON_NAME] es mi cuñada. Cuit 23349077094"
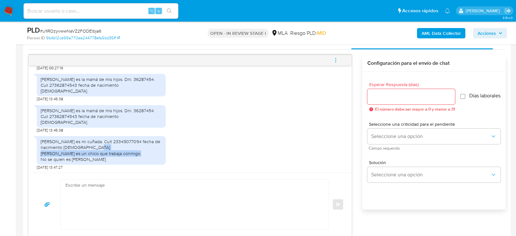
drag, startPoint x: 41, startPoint y: 135, endPoint x: 151, endPoint y: 135, distance: 110.4
click at [151, 139] on div "[PERSON_NAME] es mi cuñada. Cuit 23349077094 fecha de nacimiento [DEMOGRAPHIC_D…" at bounding box center [101, 151] width 121 height 24
copy div "[PERSON_NAME] es un chico que trabaja conmigo."
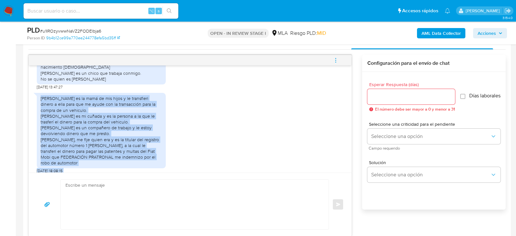
scroll to position [550, 0]
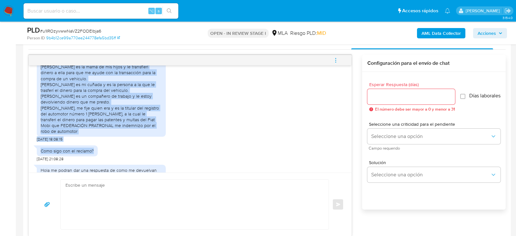
drag, startPoint x: 41, startPoint y: 108, endPoint x: 78, endPoint y: 115, distance: 37.5
click at [78, 115] on div "[PERSON_NAME] es la mamá de mis hijos y le transfieri dinero a ella para que me…" at bounding box center [101, 99] width 121 height 70
copy div "[PERSON_NAME] es la mamá de mis hijos y le transfieri dinero a ella para que me…"
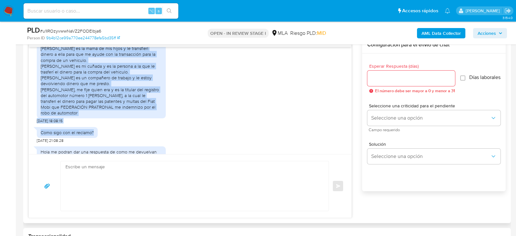
scroll to position [349, 0]
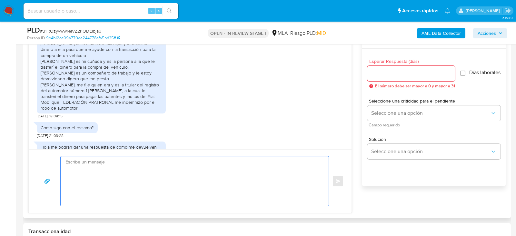
click at [259, 171] on textarea at bounding box center [193, 182] width 255 height 50
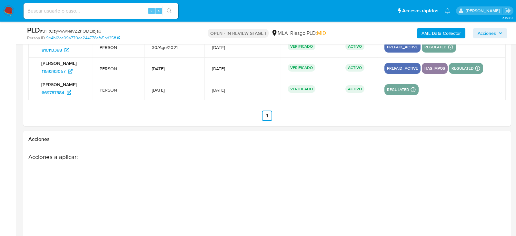
scroll to position [1174, 0]
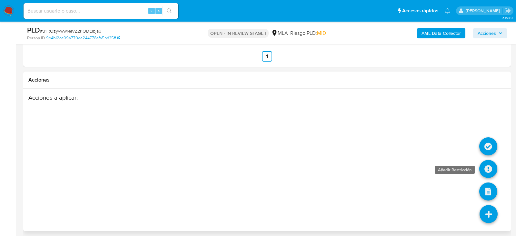
drag, startPoint x: 491, startPoint y: 155, endPoint x: 491, endPoint y: 166, distance: 10.7
click at [491, 225] on ul at bounding box center [489, 225] width 18 height 0
click at [486, 143] on icon at bounding box center [489, 147] width 18 height 18
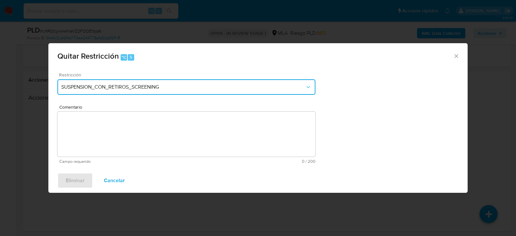
click at [126, 95] on button "SUSPENSION_CON_RETIROS_SCREENING" at bounding box center [186, 86] width 258 height 15
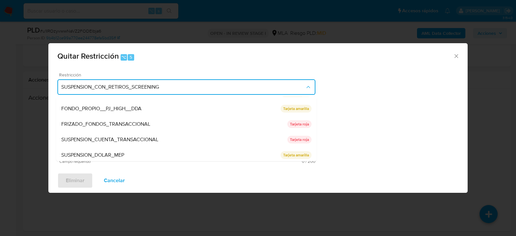
scroll to position [106, 0]
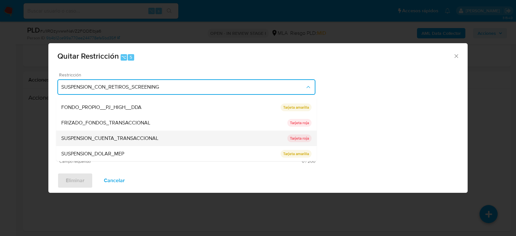
click at [110, 134] on div "SUSPENSION_CUENTA_TRANSACCIONAL" at bounding box center [174, 138] width 226 height 15
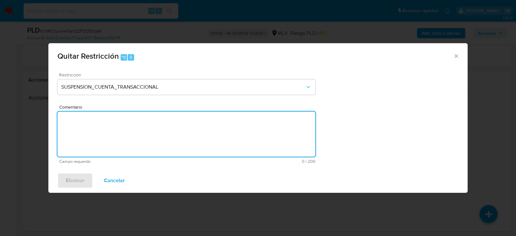
click at [110, 134] on textarea "Comentario" at bounding box center [186, 134] width 258 height 45
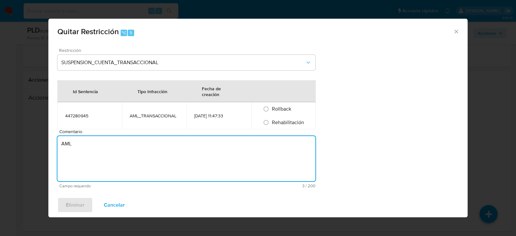
type textarea "AML"
click at [289, 120] on span "Rehabilitación" at bounding box center [288, 122] width 32 height 7
click at [271, 120] on input "Rehabilitación" at bounding box center [266, 123] width 10 height 10
radio input "true"
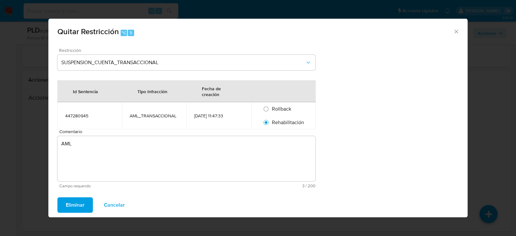
click at [77, 211] on span "Eliminar" at bounding box center [75, 205] width 19 height 14
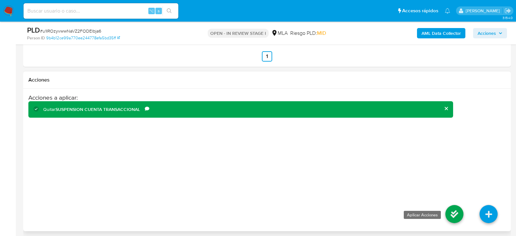
click at [462, 218] on icon at bounding box center [455, 214] width 18 height 18
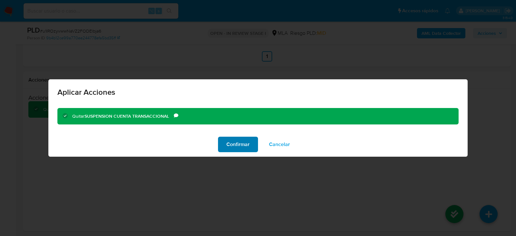
click at [236, 141] on span "Confirmar" at bounding box center [238, 145] width 23 height 14
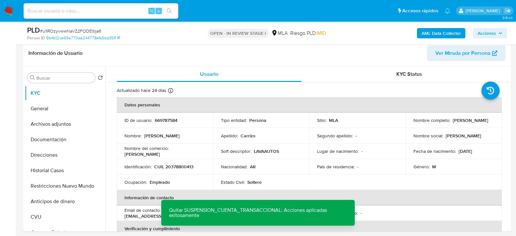
scroll to position [134, 0]
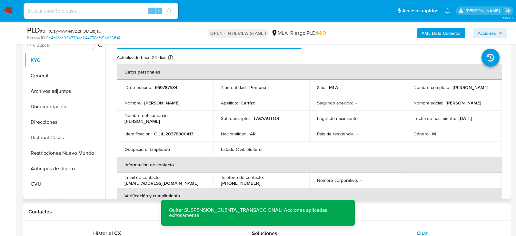
click at [171, 134] on p "CUIL 20378800413" at bounding box center [173, 134] width 39 height 6
drag, startPoint x: 452, startPoint y: 86, endPoint x: 483, endPoint y: 86, distance: 31.0
click at [484, 86] on p "Elias David Carrizo" at bounding box center [471, 88] width 36 height 6
click at [483, 86] on p "Elias David Carrizo" at bounding box center [471, 88] width 36 height 6
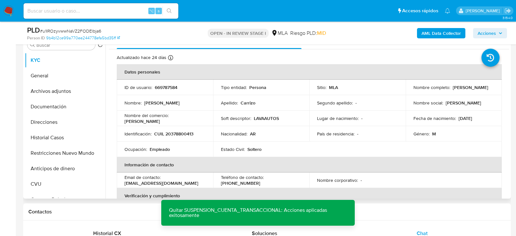
drag, startPoint x: 451, startPoint y: 87, endPoint x: 491, endPoint y: 87, distance: 40.0
click at [491, 87] on div "Nombre completo : Elias David Carrizo" at bounding box center [454, 88] width 81 height 6
copy p "Elias David Carrizo"
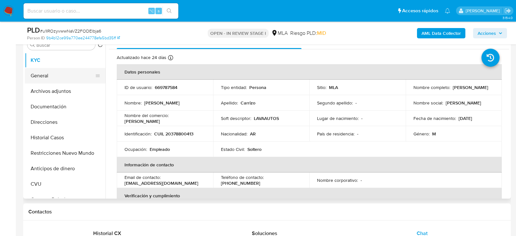
click at [47, 82] on button "General" at bounding box center [63, 75] width 76 height 15
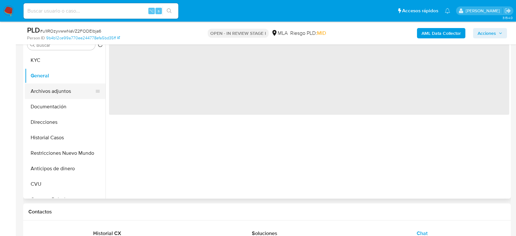
click at [48, 87] on button "Archivos adjuntos" at bounding box center [63, 91] width 76 height 15
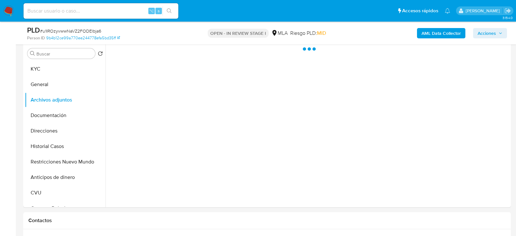
scroll to position [125, 0]
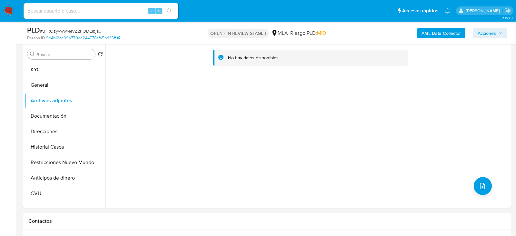
click at [429, 31] on b "AML Data Collector" at bounding box center [441, 33] width 39 height 10
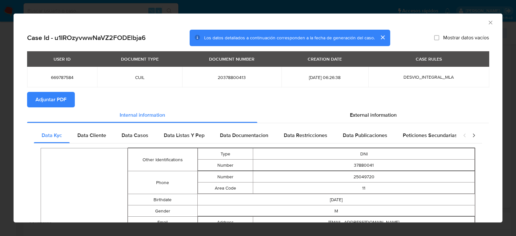
click at [66, 93] on span "Adjuntar PDF" at bounding box center [51, 100] width 31 height 14
click at [491, 22] on icon "Cerrar ventana" at bounding box center [491, 23] width 4 height 4
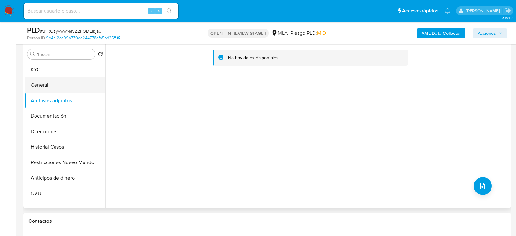
click at [42, 79] on button "General" at bounding box center [63, 84] width 76 height 15
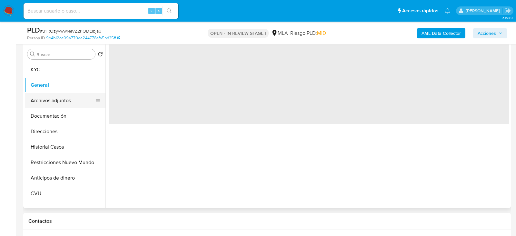
click at [42, 104] on button "Archivos adjuntos" at bounding box center [63, 100] width 76 height 15
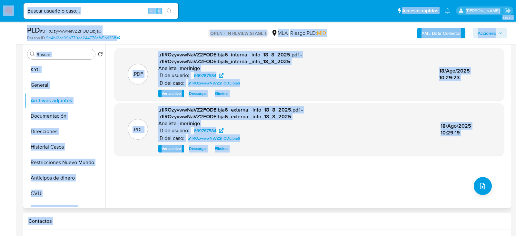
click at [243, 169] on div ".PDF u1IROzyvwwNaVZ2FODElbja6_internal_info_18_8_2025.pdf - u1IROzyvwwNaVZ2FODE…" at bounding box center [309, 125] width 390 height 155
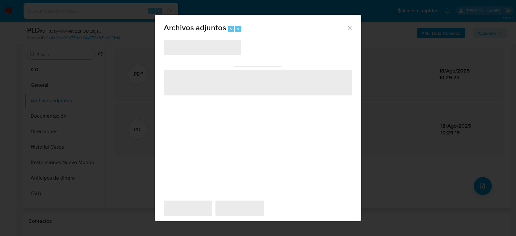
scroll to position [118, 0]
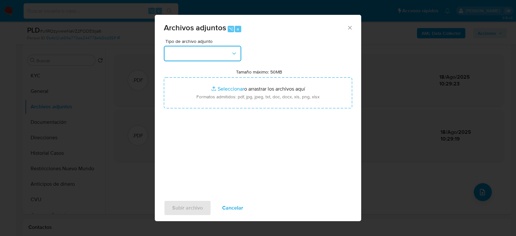
click at [197, 56] on button "button" at bounding box center [202, 53] width 77 height 15
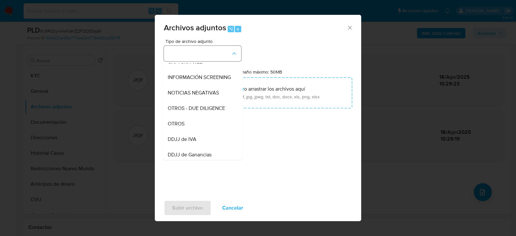
scroll to position [71, 0]
click at [179, 124] on span "OTROS" at bounding box center [176, 123] width 17 height 6
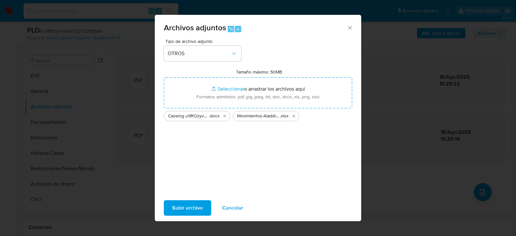
click at [184, 205] on span "Subir archivo" at bounding box center [187, 208] width 31 height 14
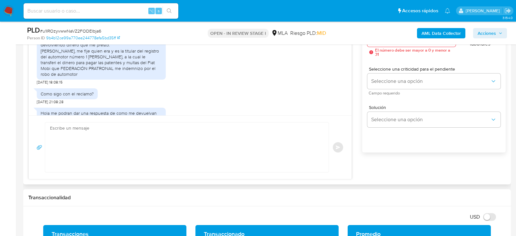
scroll to position [385, 0]
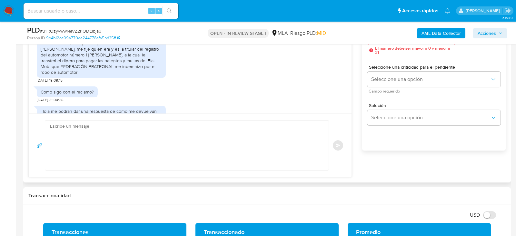
click at [162, 134] on textarea at bounding box center [185, 146] width 271 height 50
paste textarea "Hola XXX, Muchas gracias por la respuesta. ¡Te contamos que tu cuenta ya está a…"
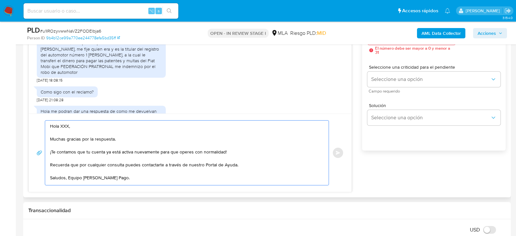
scroll to position [2, 0]
click at [67, 123] on textarea "Hola XXX, Muchas gracias por la respuesta. ¡Te contamos que tu cuenta ya está a…" at bounding box center [185, 153] width 271 height 65
type textarea "Hola, Muchas gracias por la respuesta. ¡Te contamos que tu cuenta ya está activ…"
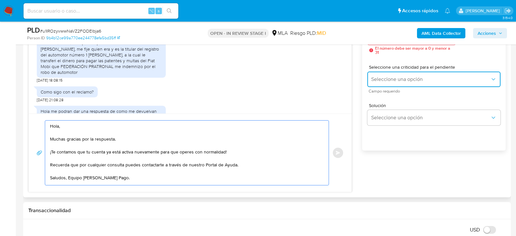
click at [416, 81] on span "Seleccione una opción" at bounding box center [431, 79] width 119 height 6
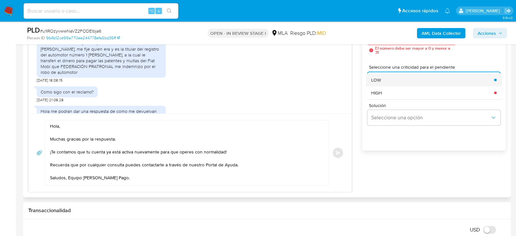
click at [387, 81] on div "LOW" at bounding box center [431, 80] width 119 height 13
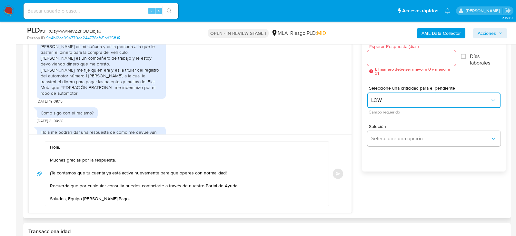
scroll to position [353, 0]
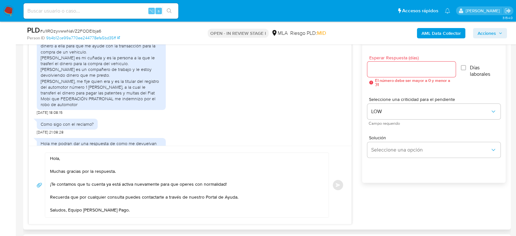
click at [386, 59] on span "Esperar Respuesta (días)" at bounding box center [414, 58] width 88 height 5
click at [386, 65] on input "Esperar Respuesta (días)" at bounding box center [412, 69] width 88 height 8
click at [386, 69] on input "Esperar Respuesta (días)" at bounding box center [412, 69] width 88 height 8
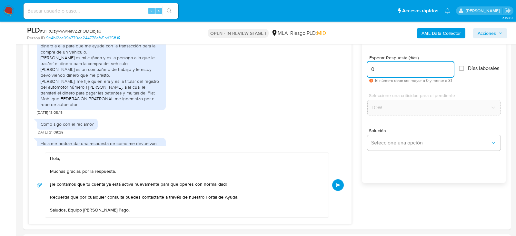
type input "0"
click at [341, 186] on button "Enviar" at bounding box center [338, 185] width 12 height 12
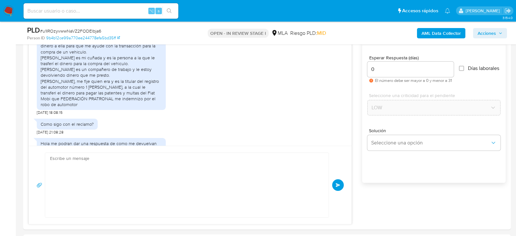
scroll to position [633, 0]
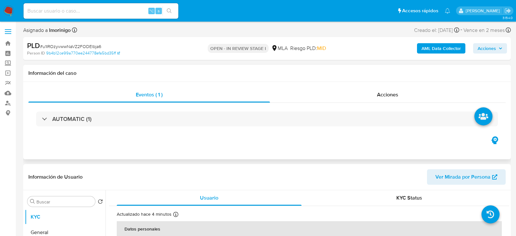
select select "10"
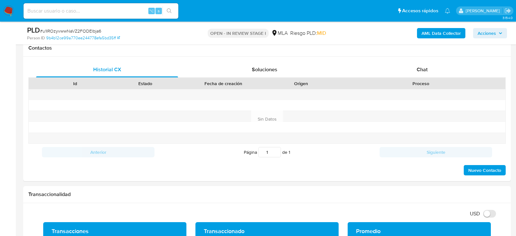
scroll to position [317, 0]
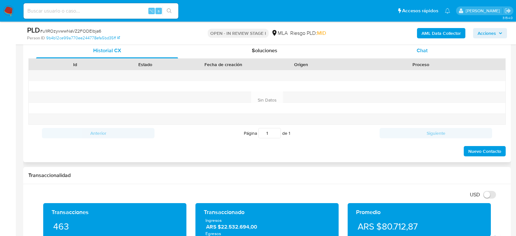
click at [441, 49] on div "Chat" at bounding box center [423, 50] width 142 height 15
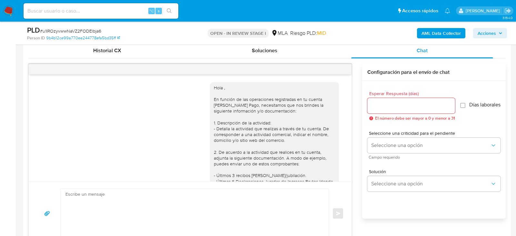
scroll to position [614, 0]
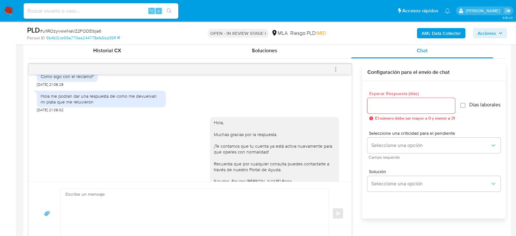
click at [339, 70] on button "menu-action" at bounding box center [335, 69] width 21 height 15
click at [285, 56] on li "Cerrar conversación" at bounding box center [292, 56] width 66 height 12
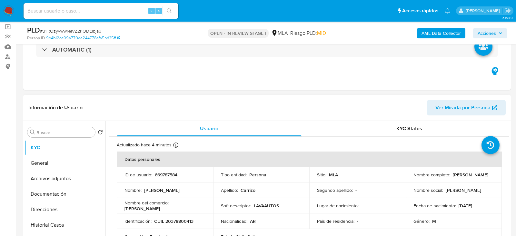
scroll to position [3, 0]
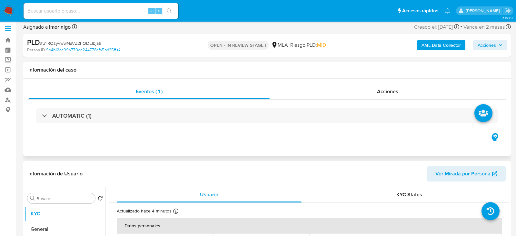
click at [391, 79] on div "Eventos ( 1 ) Acciones AUTOMATIC (1)" at bounding box center [267, 117] width 488 height 77
click at [391, 90] on span "Acciones" at bounding box center [387, 91] width 21 height 7
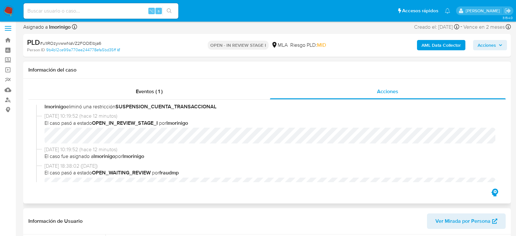
scroll to position [279, 0]
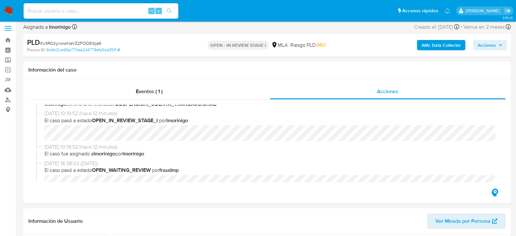
click at [494, 45] on span "Acciones" at bounding box center [487, 45] width 18 height 10
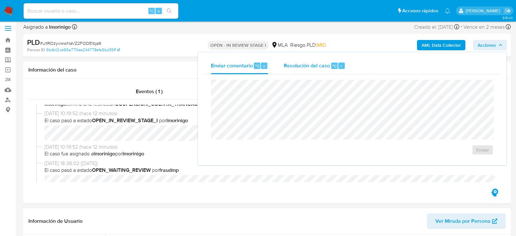
click at [310, 66] on span "Resolución del caso" at bounding box center [307, 65] width 46 height 7
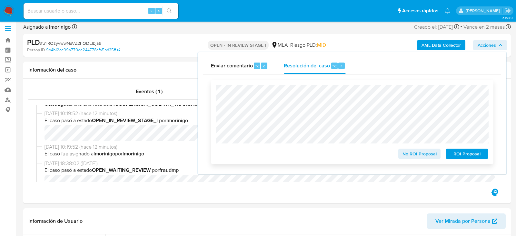
click at [409, 158] on span "No ROI Proposal" at bounding box center [420, 153] width 34 height 9
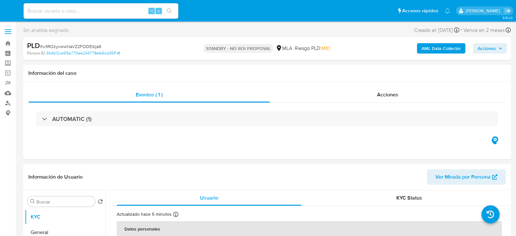
select select "10"
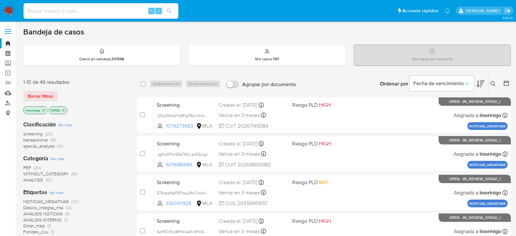
click at [93, 13] on input at bounding box center [101, 11] width 155 height 8
paste input "KgjdrUlwr9AMWJ70cKlpt1HV"
type input "KgjdrUlwr9AMWJ70cKlpt1HV"
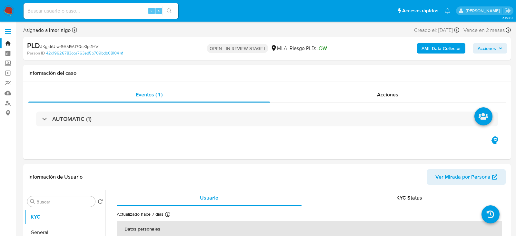
select select "10"
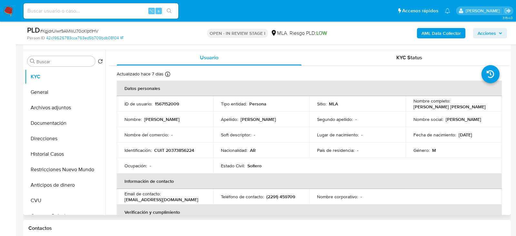
scroll to position [123, 0]
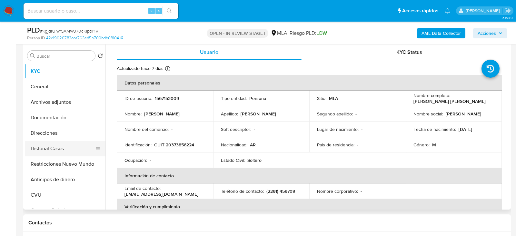
click at [52, 146] on button "Historial Casos" at bounding box center [63, 148] width 76 height 15
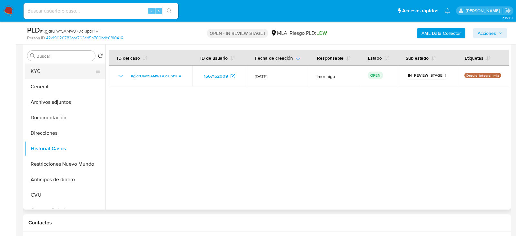
click at [56, 72] on button "KYC" at bounding box center [63, 71] width 76 height 15
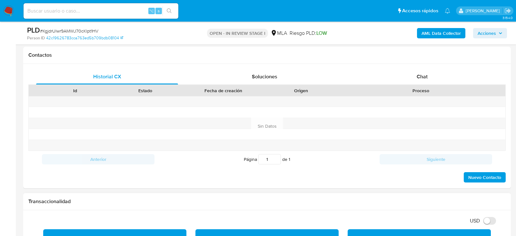
scroll to position [309, 0]
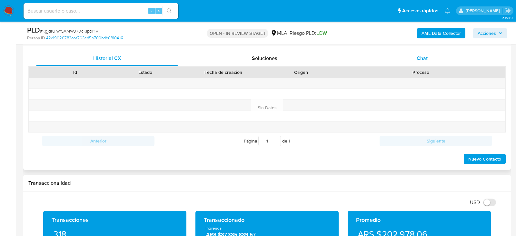
click at [433, 58] on div "Chat" at bounding box center [423, 58] width 142 height 15
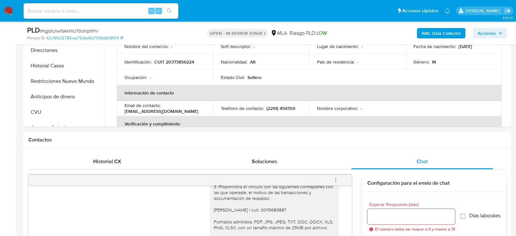
scroll to position [198, 0]
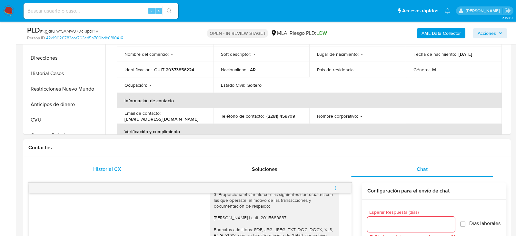
click at [90, 171] on div "Historial CX" at bounding box center [107, 169] width 142 height 15
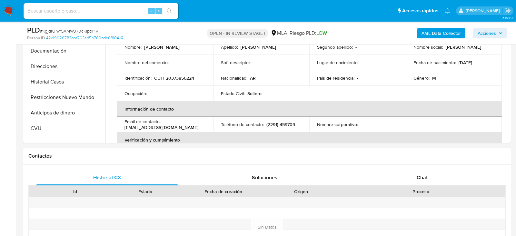
scroll to position [209, 0]
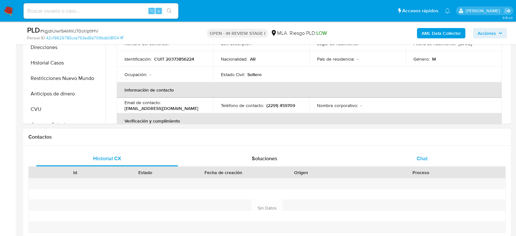
click at [411, 152] on div "Chat" at bounding box center [423, 158] width 142 height 15
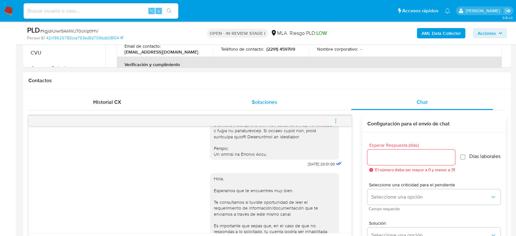
scroll to position [314, 0]
drag, startPoint x: 321, startPoint y: 176, endPoint x: 297, endPoint y: 176, distance: 23.6
copy span "17/07/2025"
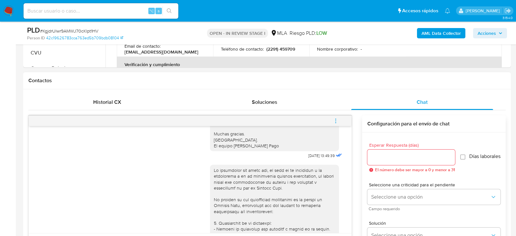
scroll to position [460, 0]
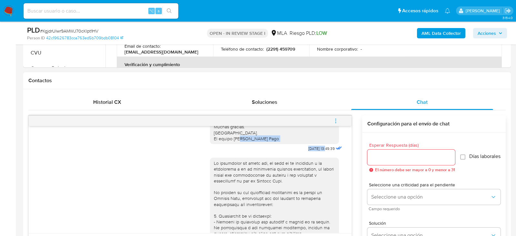
drag, startPoint x: 320, startPoint y: 165, endPoint x: 297, endPoint y: 165, distance: 23.2
click at [297, 153] on div "Hola, Esperamos que te encuentres muy bien. Te consultamos si tuviste oportunid…" at bounding box center [277, 88] width 134 height 130
copy div "21/07/2025"
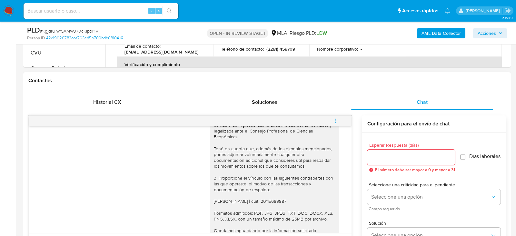
scroll to position [713, 0]
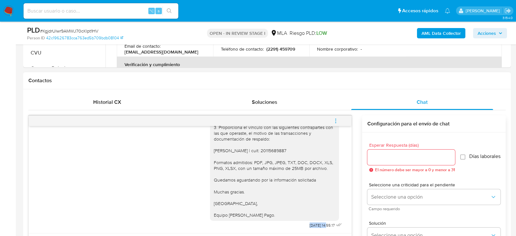
drag, startPoint x: 321, startPoint y: 225, endPoint x: 301, endPoint y: 225, distance: 19.7
click at [310, 225] on span "29/07/2025 14:55:17" at bounding box center [322, 225] width 25 height 5
copy span "29/07/2025"
click at [334, 120] on icon "menu-action" at bounding box center [336, 121] width 6 height 6
click at [316, 109] on li "Cerrar conversación" at bounding box center [292, 108] width 66 height 12
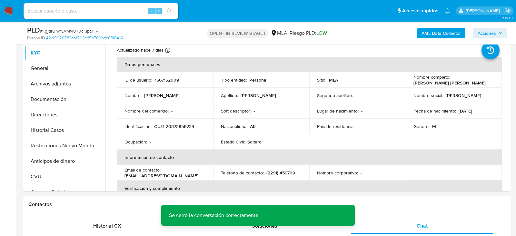
scroll to position [134, 0]
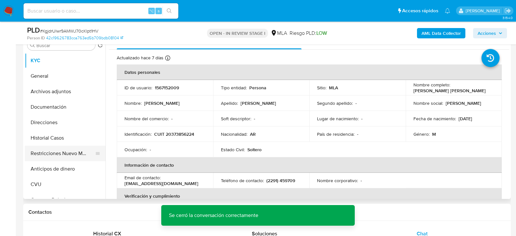
click at [54, 151] on button "Restricciones Nuevo Mundo" at bounding box center [63, 153] width 76 height 15
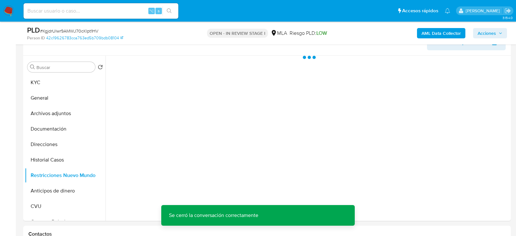
scroll to position [111, 0]
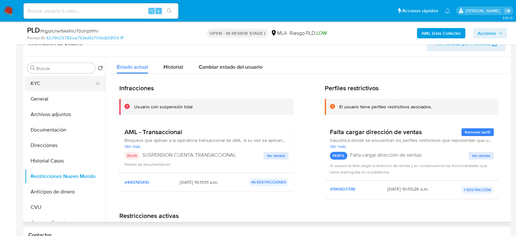
click at [48, 89] on button "KYC" at bounding box center [63, 83] width 76 height 15
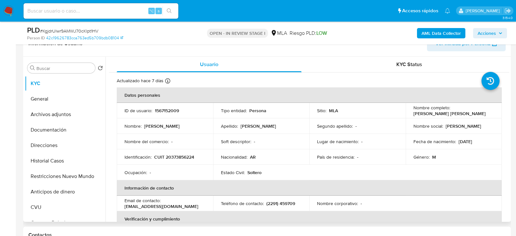
click at [172, 154] on p "CUIT 20373856224" at bounding box center [174, 157] width 40 height 6
copy p "20373856224"
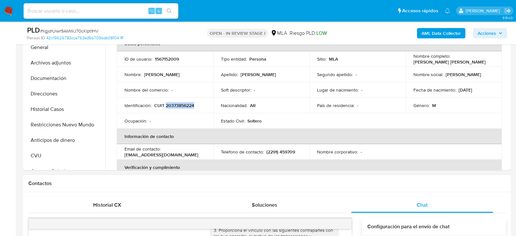
scroll to position [91, 0]
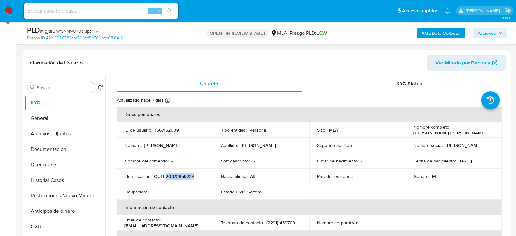
copy p "20373856224"
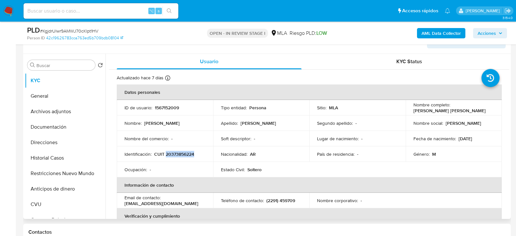
scroll to position [128, 0]
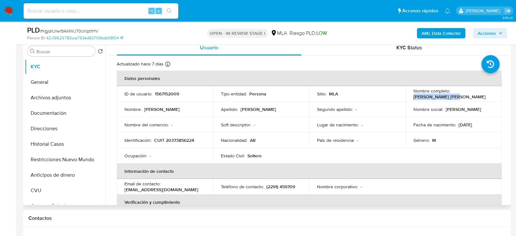
drag, startPoint x: 451, startPoint y: 93, endPoint x: 495, endPoint y: 93, distance: 44.5
click at [495, 93] on td "Nombre completo : Agustin Angel Diaz" at bounding box center [454, 93] width 97 height 15
click at [44, 91] on button "Archivos adjuntos" at bounding box center [63, 97] width 76 height 15
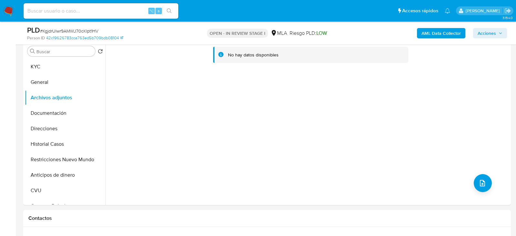
click at [457, 39] on div "AML Data Collector Acciones" at bounding box center [428, 33] width 158 height 15
click at [457, 36] on b "AML Data Collector" at bounding box center [441, 33] width 39 height 10
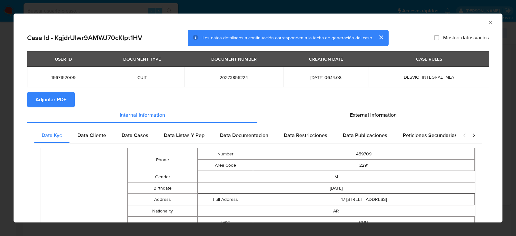
click at [491, 22] on icon "Cerrar ventana" at bounding box center [491, 23] width 4 height 4
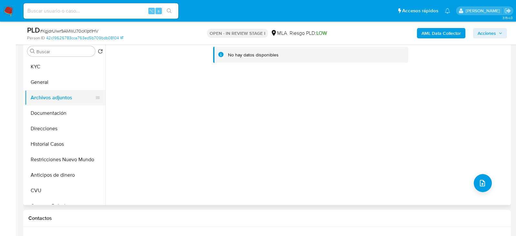
click at [60, 90] on button "Archivos adjuntos" at bounding box center [63, 97] width 76 height 15
click at [60, 96] on button "Archivos adjuntos" at bounding box center [63, 97] width 76 height 15
click at [60, 85] on button "General" at bounding box center [63, 82] width 76 height 15
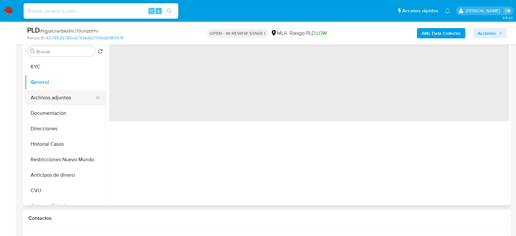
click at [60, 94] on button "Archivos adjuntos" at bounding box center [63, 97] width 76 height 15
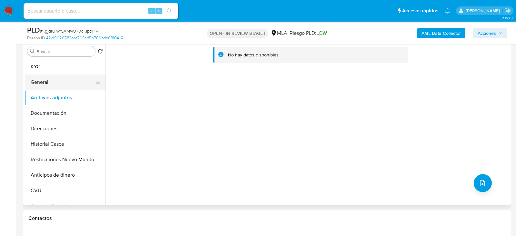
click at [55, 85] on button "General" at bounding box center [63, 82] width 76 height 15
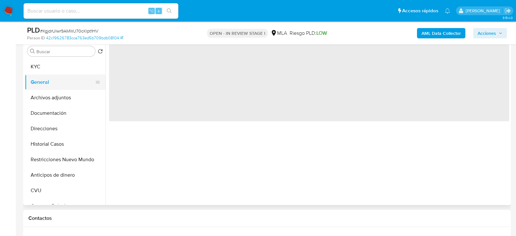
click at [55, 89] on button "General" at bounding box center [63, 82] width 76 height 15
click at [62, 96] on button "Archivos adjuntos" at bounding box center [63, 97] width 76 height 15
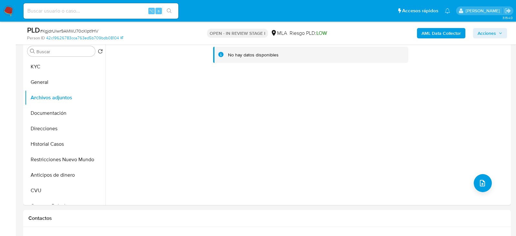
click at [415, 34] on div "AML Data Collector Acciones" at bounding box center [428, 33] width 158 height 15
click at [423, 34] on b "AML Data Collector" at bounding box center [441, 33] width 39 height 10
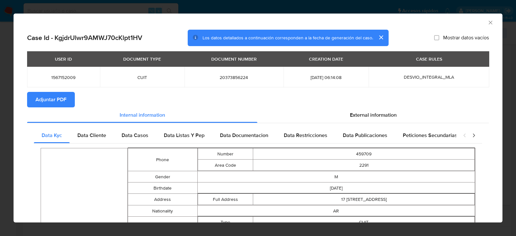
click at [494, 21] on icon "Cerrar ventana" at bounding box center [491, 22] width 6 height 6
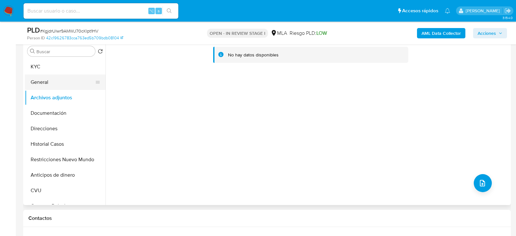
click at [51, 81] on button "General" at bounding box center [63, 82] width 76 height 15
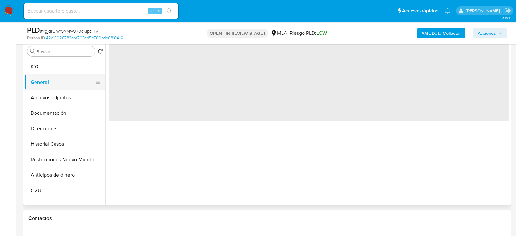
click at [51, 89] on button "General" at bounding box center [63, 82] width 76 height 15
click at [51, 98] on button "Archivos adjuntos" at bounding box center [63, 97] width 76 height 15
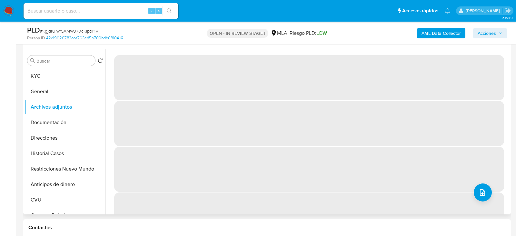
scroll to position [117, 0]
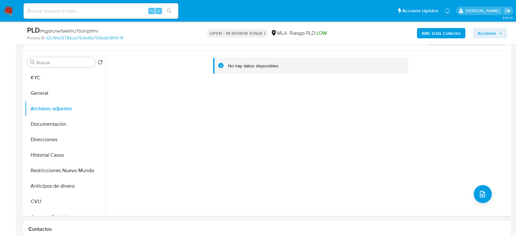
click at [428, 33] on b "AML Data Collector" at bounding box center [441, 33] width 39 height 10
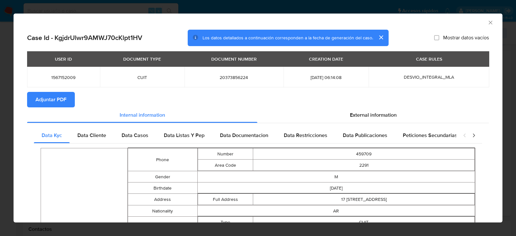
click at [42, 97] on span "Adjuntar PDF" at bounding box center [51, 100] width 31 height 14
click at [489, 22] on icon "Cerrar ventana" at bounding box center [491, 22] width 6 height 6
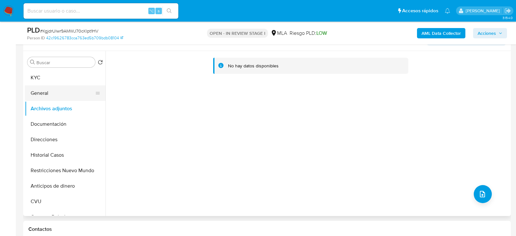
click at [79, 93] on button "General" at bounding box center [63, 93] width 76 height 15
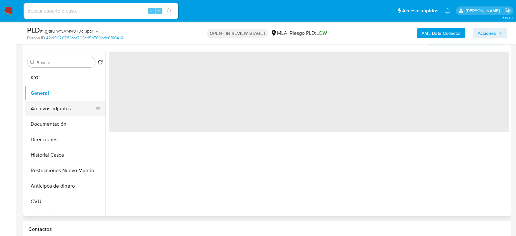
click at [76, 109] on button "Archivos adjuntos" at bounding box center [63, 108] width 76 height 15
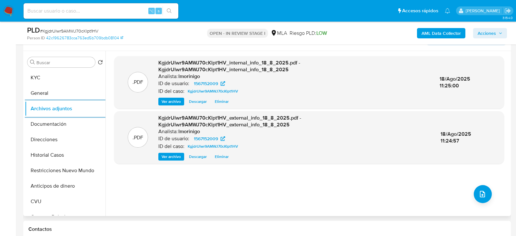
scroll to position [118, 0]
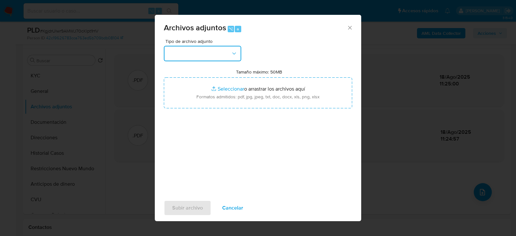
click at [207, 54] on button "button" at bounding box center [202, 53] width 77 height 15
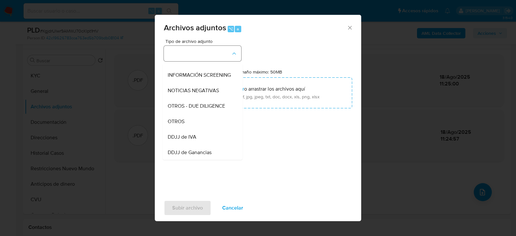
scroll to position [79, 0]
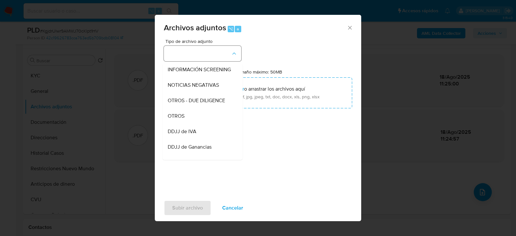
click at [196, 115] on div "OTROS" at bounding box center [201, 115] width 66 height 15
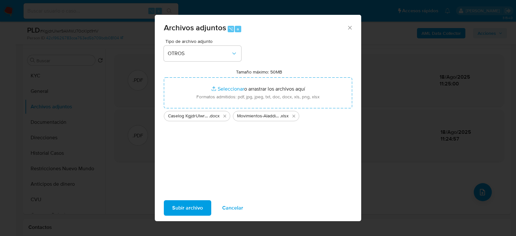
click at [180, 210] on span "Subir archivo" at bounding box center [187, 208] width 31 height 14
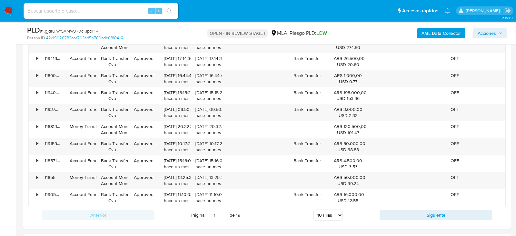
scroll to position [851, 0]
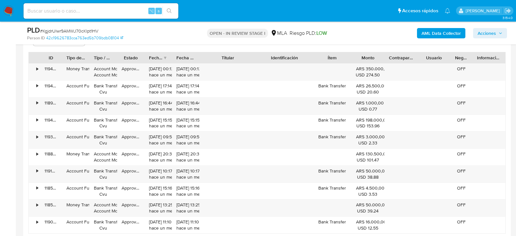
drag, startPoint x: 256, startPoint y: 55, endPoint x: 275, endPoint y: 59, distance: 19.4
click at [275, 59] on div "ID Tipo de operación Tipo / Método Estado Fecha de creación Fecha de aprobación…" at bounding box center [267, 57] width 477 height 11
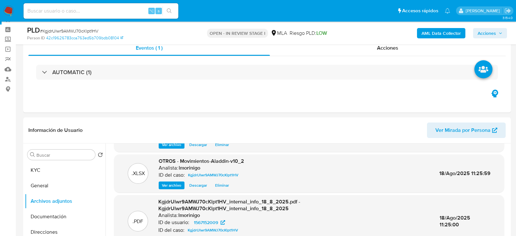
scroll to position [0, 0]
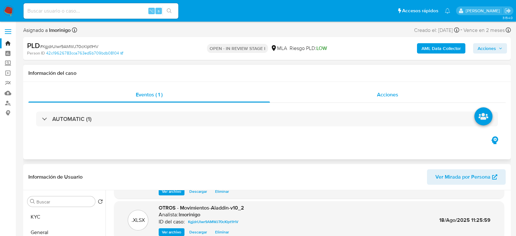
click at [428, 96] on div "Acciones" at bounding box center [388, 94] width 236 height 15
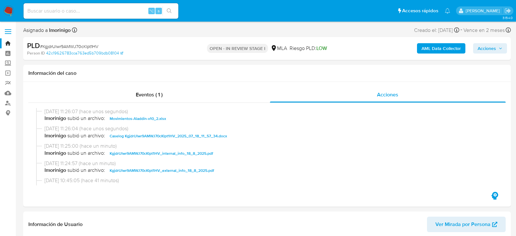
click at [490, 48] on span "Acciones" at bounding box center [487, 48] width 18 height 10
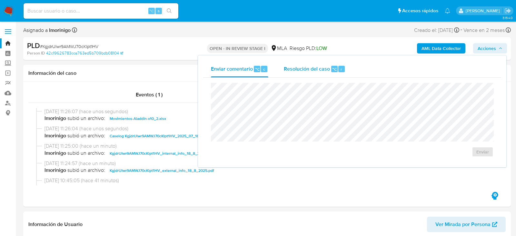
click at [303, 71] on span "Resolución del caso" at bounding box center [307, 68] width 46 height 7
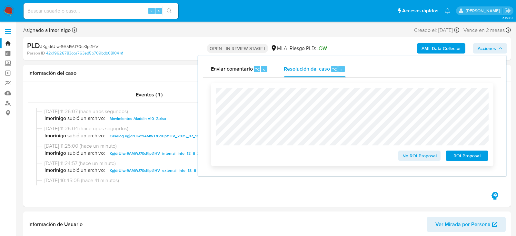
click at [463, 155] on span "ROI Proposal" at bounding box center [468, 155] width 34 height 9
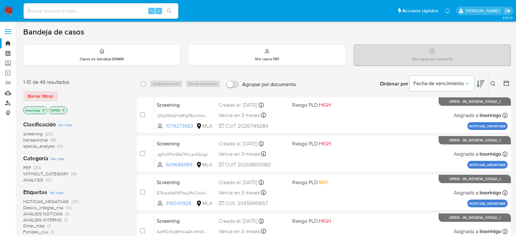
click at [7, 103] on link "Buscador de personas" at bounding box center [38, 103] width 77 height 10
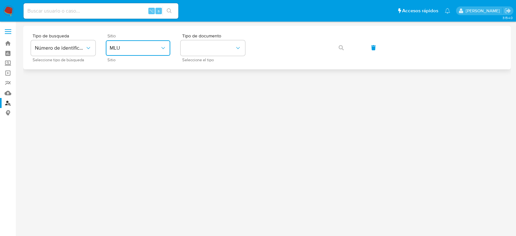
click at [134, 50] on span "MLU" at bounding box center [135, 48] width 50 height 6
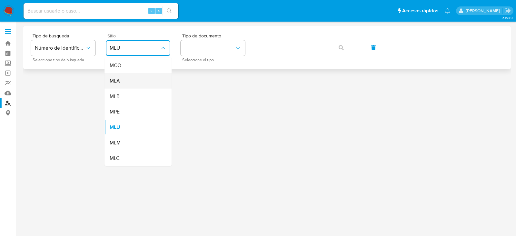
click at [133, 79] on div "MLA" at bounding box center [136, 80] width 53 height 15
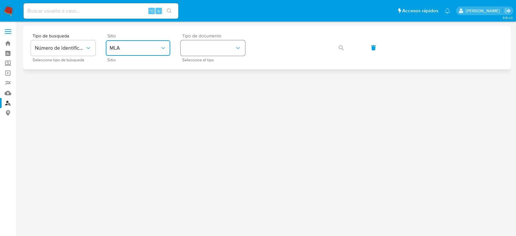
click at [201, 50] on button "identificationType" at bounding box center [213, 47] width 65 height 15
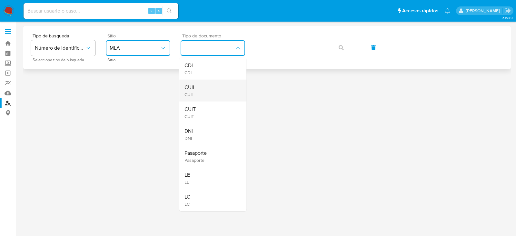
click at [203, 88] on div "CUIL CUIL" at bounding box center [211, 91] width 53 height 22
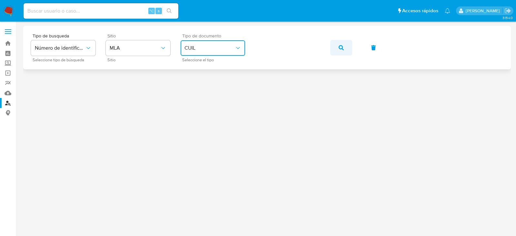
click at [344, 46] on icon "button" at bounding box center [341, 47] width 5 height 5
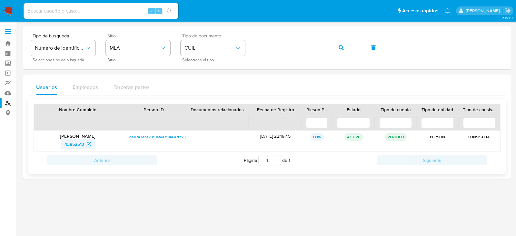
click at [69, 144] on span "43852513" at bounding box center [75, 144] width 20 height 10
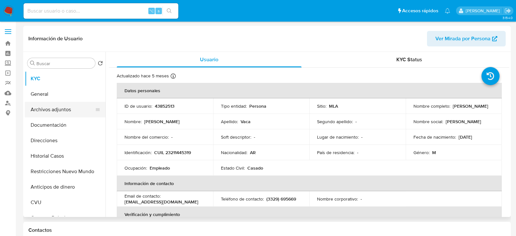
select select "10"
click at [60, 110] on button "Archivos adjuntos" at bounding box center [63, 109] width 76 height 15
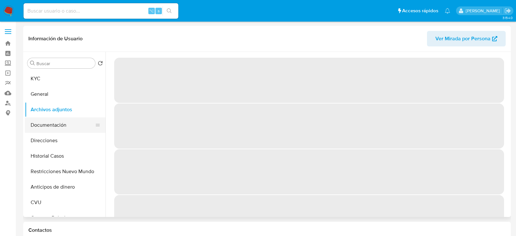
click at [54, 125] on button "Documentación" at bounding box center [63, 125] width 76 height 15
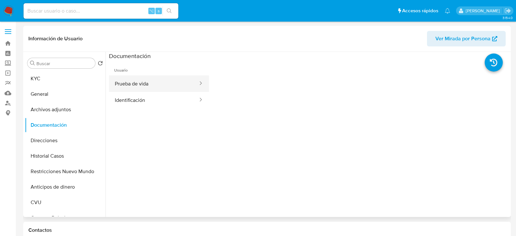
click at [165, 82] on button "Prueba de vida" at bounding box center [154, 84] width 90 height 16
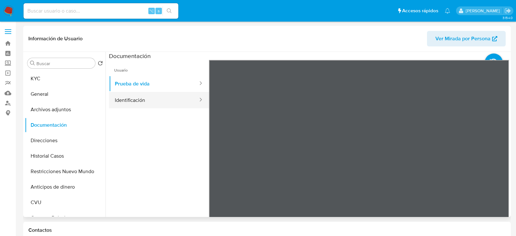
click at [151, 102] on button "Identificación" at bounding box center [154, 100] width 90 height 16
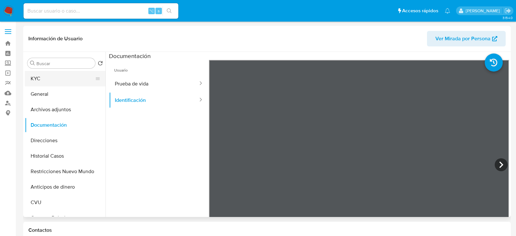
click at [67, 74] on button "KYC" at bounding box center [63, 78] width 76 height 15
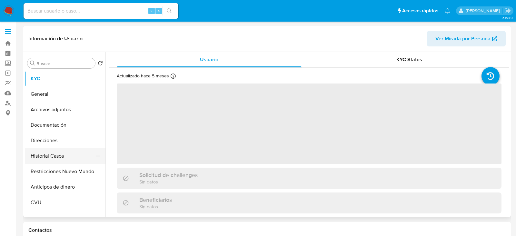
click at [56, 152] on button "Historial Casos" at bounding box center [63, 155] width 76 height 15
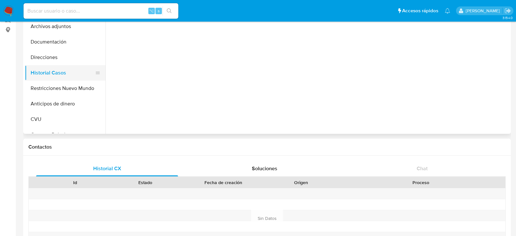
scroll to position [53, 0]
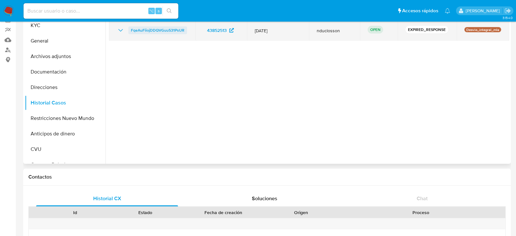
click at [168, 32] on span "FqeAuFiiojDDQVGuu531PsUR" at bounding box center [158, 30] width 54 height 8
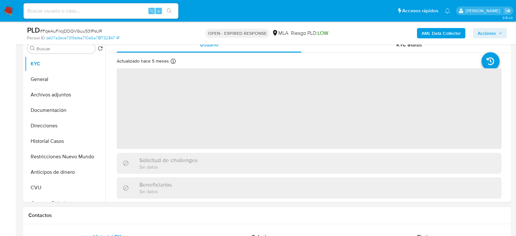
scroll to position [175, 0]
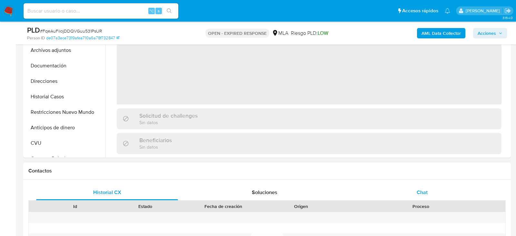
click at [388, 192] on div "Chat" at bounding box center [423, 192] width 142 height 15
select select "10"
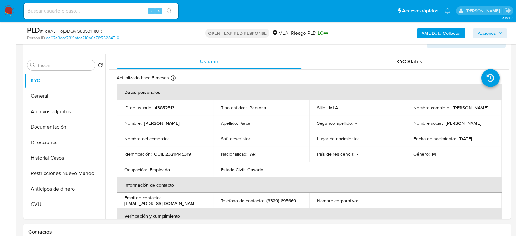
scroll to position [81, 0]
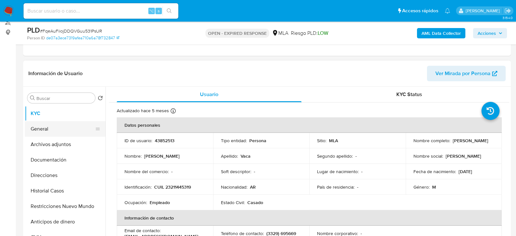
click at [47, 128] on button "General" at bounding box center [63, 128] width 76 height 15
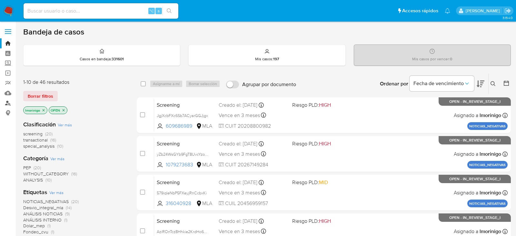
click at [9, 101] on link "Buscador de personas" at bounding box center [38, 103] width 77 height 10
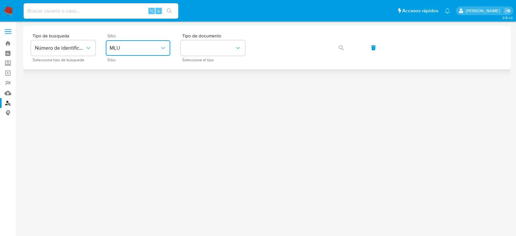
click at [156, 52] on button "MLU" at bounding box center [138, 47] width 65 height 15
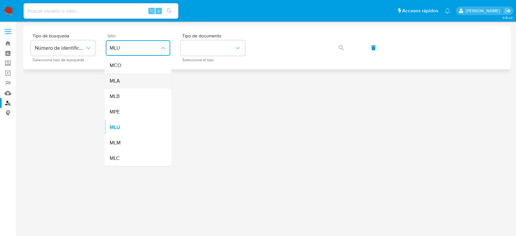
click at [152, 80] on div "MLA" at bounding box center [136, 80] width 53 height 15
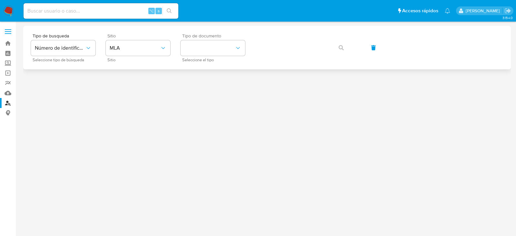
click at [206, 59] on span "Seleccione el tipo" at bounding box center [214, 59] width 65 height 3
click at [211, 50] on button "identificationType" at bounding box center [213, 47] width 65 height 15
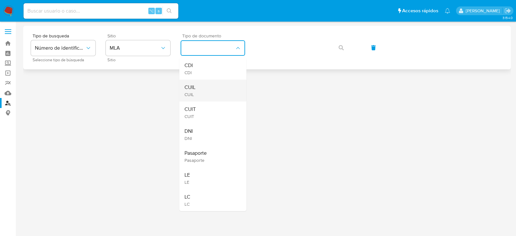
click at [208, 91] on div "CUIL CUIL" at bounding box center [211, 91] width 53 height 22
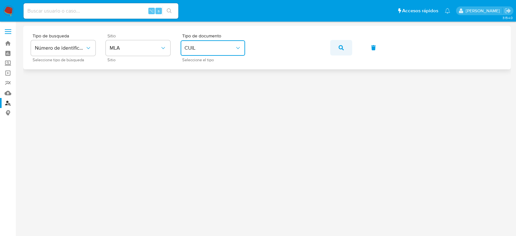
click at [347, 48] on button "button" at bounding box center [342, 47] width 22 height 15
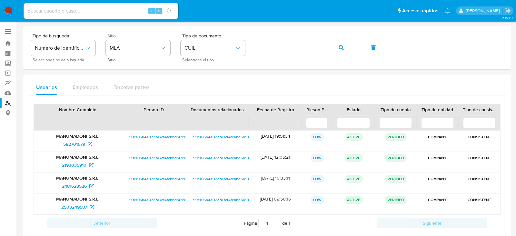
scroll to position [13, 0]
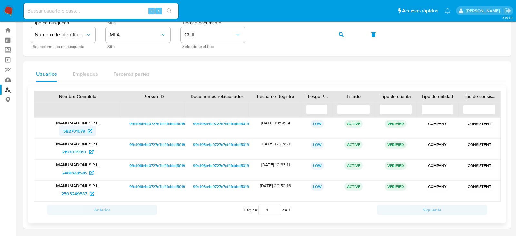
click at [82, 129] on span "582701679" at bounding box center [74, 131] width 22 height 10
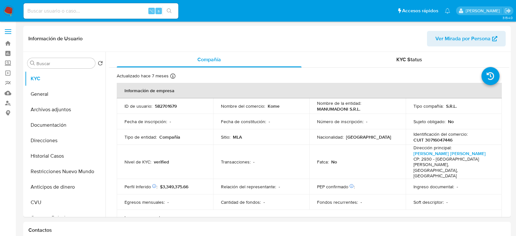
select select "10"
click at [49, 100] on button "General" at bounding box center [63, 94] width 76 height 15
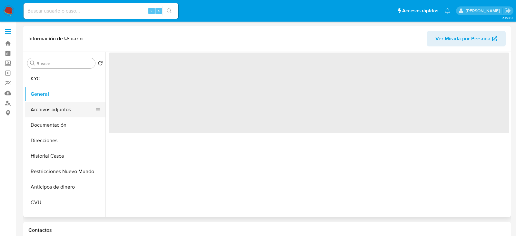
click at [65, 112] on button "Archivos adjuntos" at bounding box center [63, 109] width 76 height 15
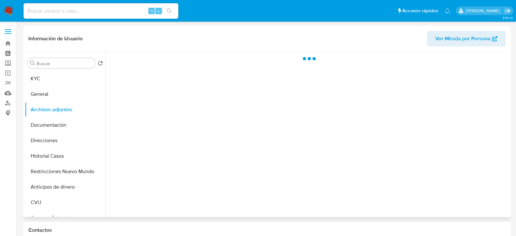
click at [465, 35] on span "Ver Mirada por Persona" at bounding box center [463, 38] width 55 height 15
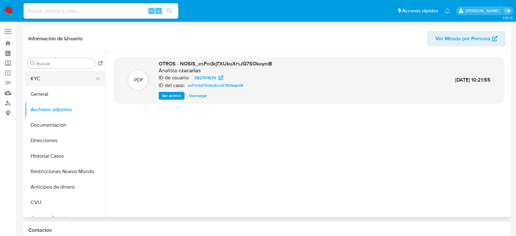
click at [60, 80] on button "KYC" at bounding box center [63, 78] width 76 height 15
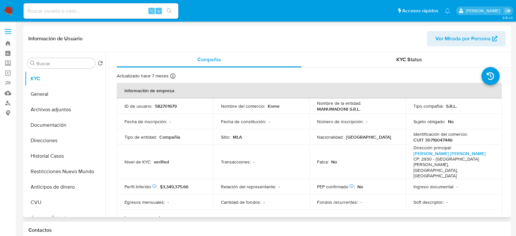
click at [438, 139] on p "CUIT 30716047446" at bounding box center [433, 140] width 39 height 6
copy p "30716047446"
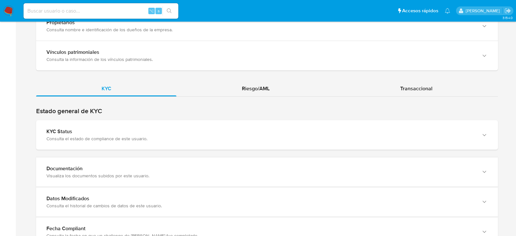
scroll to position [632, 0]
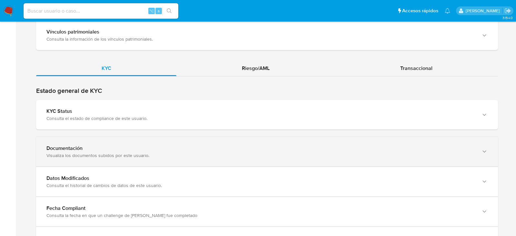
click at [87, 153] on div "Visualiza los documentos subidos por este usuario." at bounding box center [260, 156] width 429 height 6
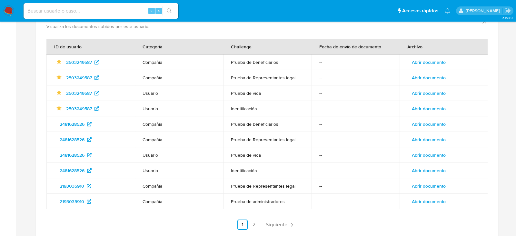
scroll to position [762, 0]
click at [272, 224] on div "ID de usuario Categoría Challenge Fecha de envío de documento Archivo Identific…" at bounding box center [267, 138] width 462 height 203
click at [272, 222] on span "Siguiente" at bounding box center [277, 224] width 22 height 5
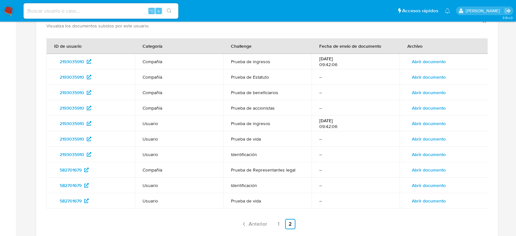
click at [432, 74] on span "Abrir documento" at bounding box center [429, 77] width 34 height 9
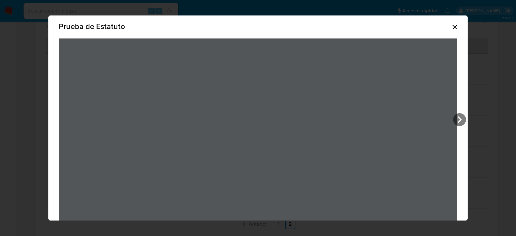
scroll to position [0, 0]
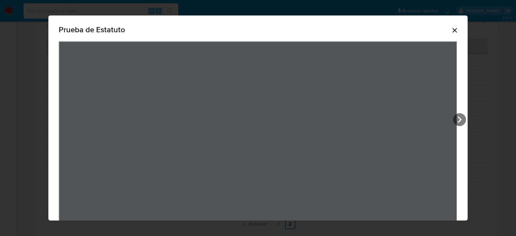
click at [451, 31] on div "Prueba de Estatuto" at bounding box center [258, 31] width 399 height 21
click at [457, 31] on icon "Cerrar" at bounding box center [455, 30] width 8 height 8
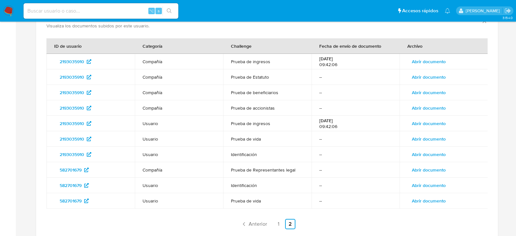
click at [431, 57] on span "Abrir documento" at bounding box center [429, 61] width 34 height 9
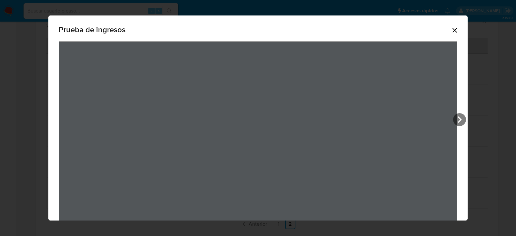
click at [453, 32] on icon "Cerrar" at bounding box center [455, 30] width 8 height 8
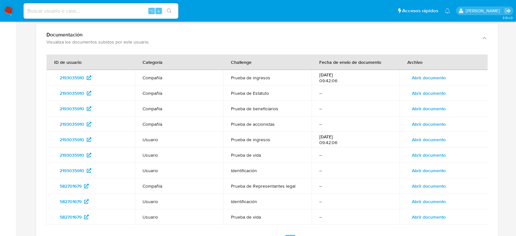
scroll to position [741, 0]
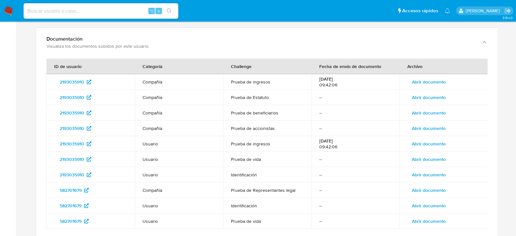
click at [425, 186] on span "Abrir documento" at bounding box center [429, 190] width 34 height 9
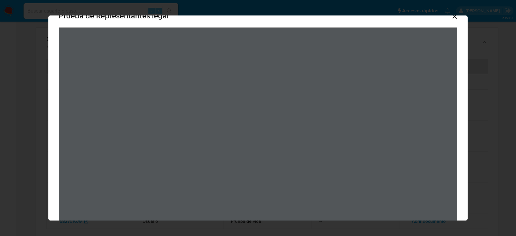
scroll to position [0, 0]
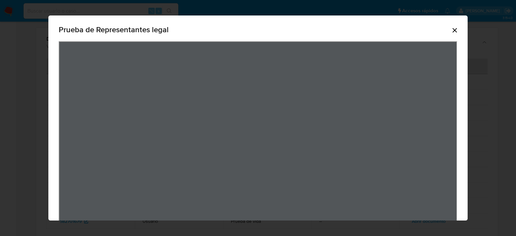
click at [453, 27] on icon "Cerrar" at bounding box center [455, 30] width 8 height 8
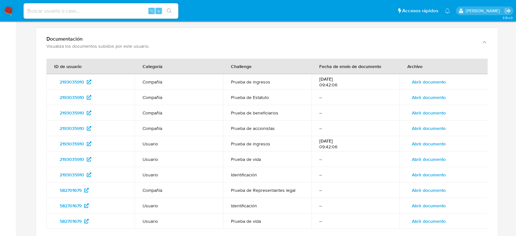
click at [433, 93] on span "Abrir documento" at bounding box center [429, 97] width 34 height 9
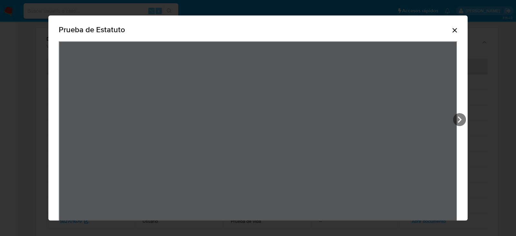
scroll to position [44, 0]
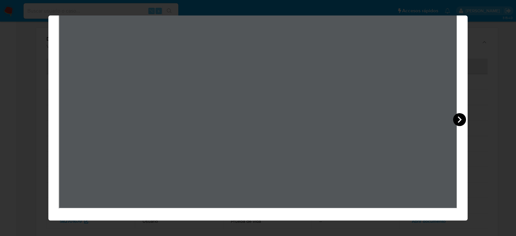
click at [460, 115] on icon "View Document Modal" at bounding box center [460, 119] width 13 height 13
click at [503, 109] on div "Prueba de Estatuto" at bounding box center [258, 118] width 516 height 236
click at [463, 119] on icon "View Document Modal" at bounding box center [460, 119] width 13 height 13
click at [463, 119] on div "Prueba de Estatuto" at bounding box center [258, 96] width 420 height 250
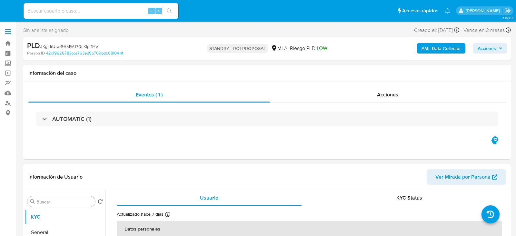
select select "10"
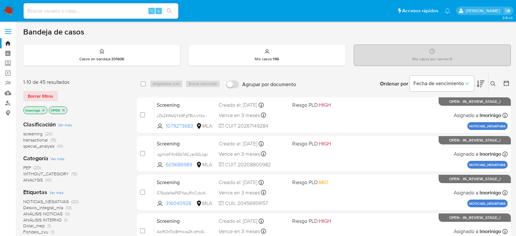
click at [110, 12] on input at bounding box center [101, 11] width 155 height 8
paste input "MEMUsaeEJWmk0C4YCg97kjpf"
type input "MEMUsaeEJWmk0C4YCg97kjpf"
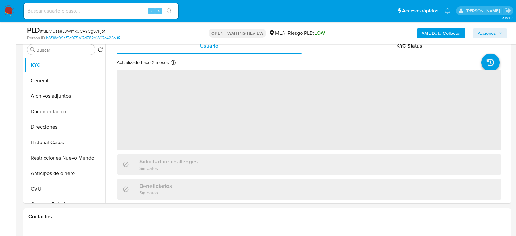
scroll to position [343, 0]
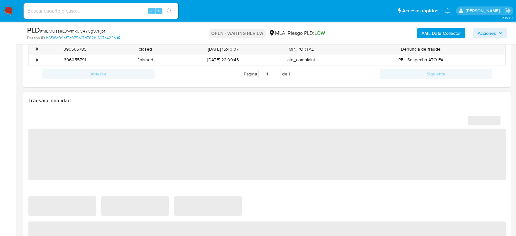
select select "10"
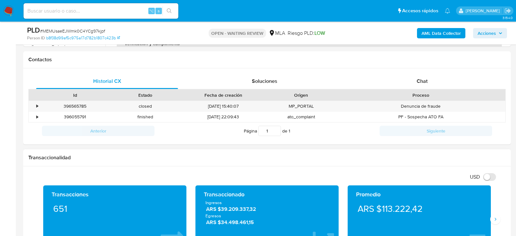
scroll to position [286, 0]
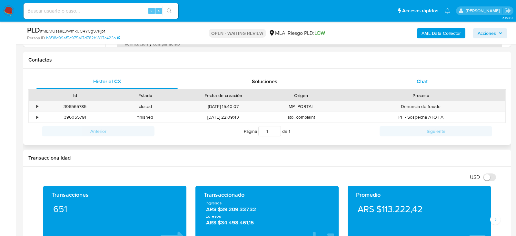
click at [423, 78] on span "Chat" at bounding box center [422, 81] width 11 height 7
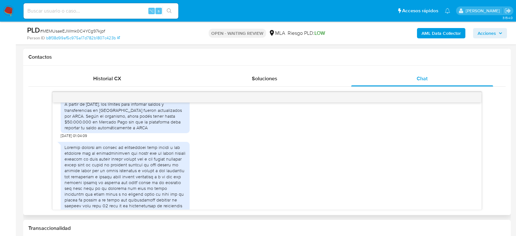
scroll to position [362, 0]
click at [84, 121] on div "A partir de julio de 2025, los límites para informar saldos y transferencias en…" at bounding box center [125, 117] width 121 height 29
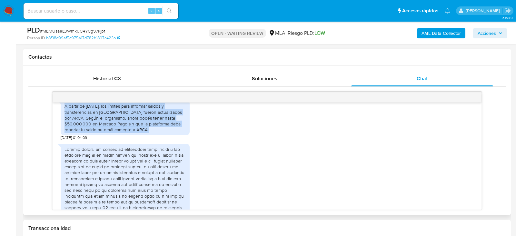
click at [84, 121] on div "A partir de julio de 2025, los límites para informar saldos y transferencias en…" at bounding box center [125, 117] width 121 height 29
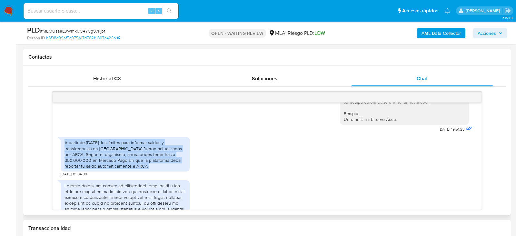
scroll to position [329, 0]
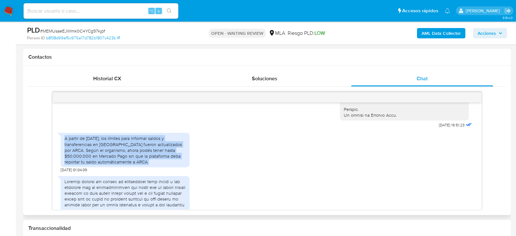
copy div "A partir de julio de 2025, los límites para informar saldos y transferencias en…"
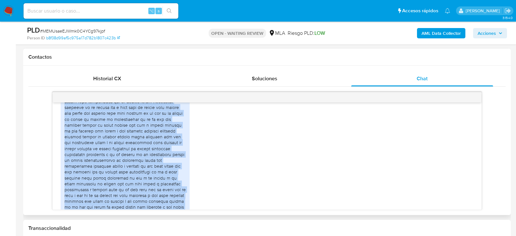
copy div "Primero utilizo la cuenta de mercadopago para cobrar a mis clientes con un empr…"
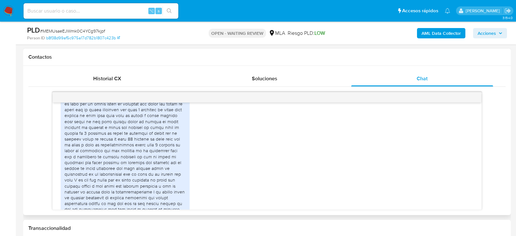
scroll to position [825, 0]
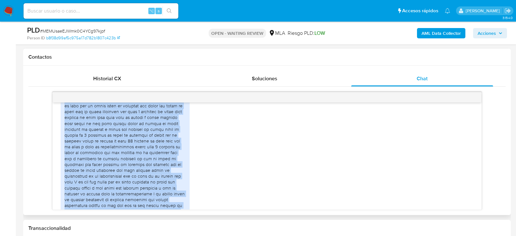
copy div "También dejo aclarado una cosa cobro mi sueldo de la municipalidad de avellaned…"
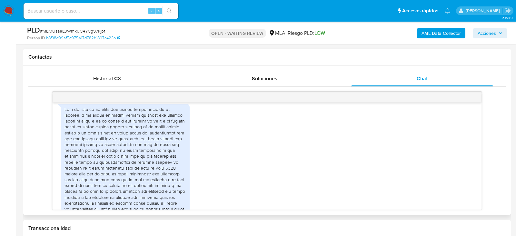
scroll to position [1174, 0]
click at [162, 154] on div at bounding box center [125, 187] width 121 height 170
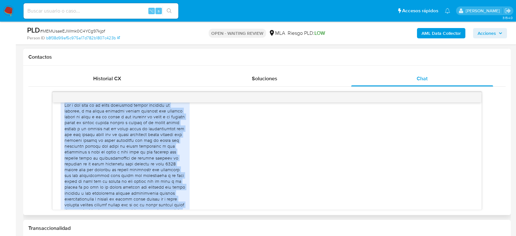
click at [162, 154] on div at bounding box center [125, 187] width 121 height 170
copy div "Acá y muy poco en el banco provincia porque confiaba en ustedes, y de verdad qu…"
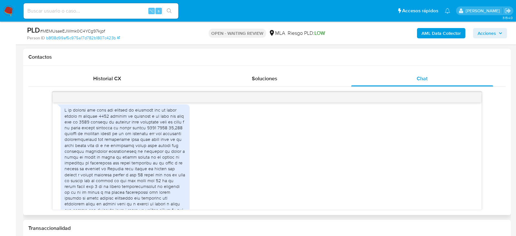
scroll to position [1389, 0]
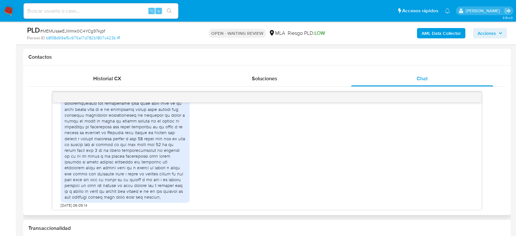
click at [96, 175] on div at bounding box center [125, 135] width 121 height 129
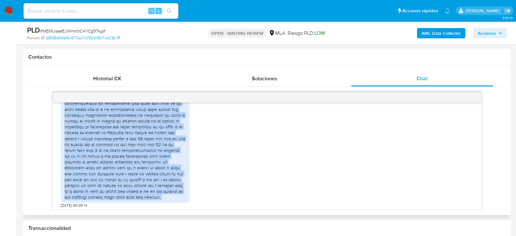
click at [96, 175] on div at bounding box center [125, 135] width 121 height 129
copy div "Y si quieren les paso más captura de pantalla eso sí puedo llegar a pasarle 300…"
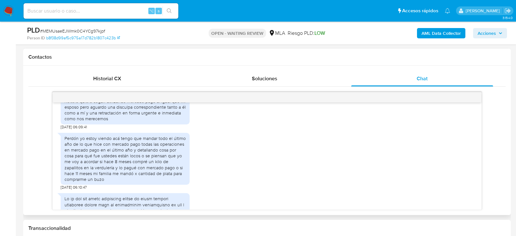
scroll to position [1505, 0]
click at [113, 122] on div "Reitero quiero seguir utilizando mercado pago al igual que mi esposo pero aguar…" at bounding box center [125, 110] width 121 height 24
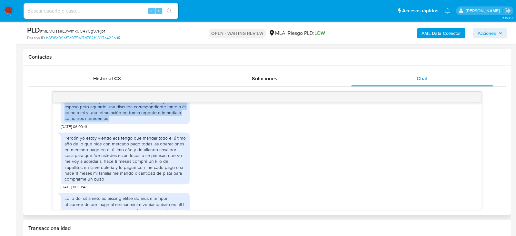
click at [113, 122] on div "Reitero quiero seguir utilizando mercado pago al igual que mi esposo pero aguar…" at bounding box center [125, 110] width 121 height 24
copy div "Reitero quiero seguir utilizando mercado pago al igual que mi esposo pero aguar…"
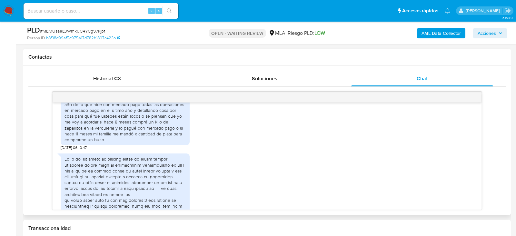
scroll to position [1551, 0]
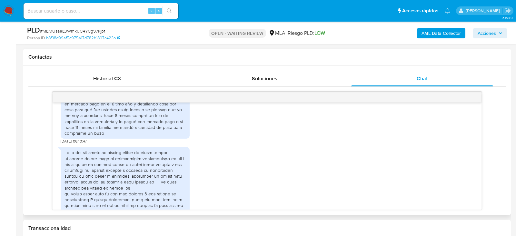
click at [77, 133] on div "Perdón yo estoy viendo acá tengo que mandar todo el último año de lo que hice c…" at bounding box center [125, 112] width 121 height 47
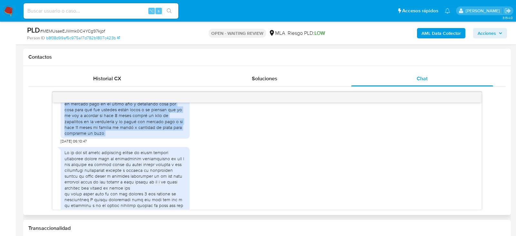
click at [77, 133] on div "Perdón yo estoy viendo acá tengo que mandar todo el último año de lo que hice c…" at bounding box center [125, 112] width 121 height 47
copy div "Perdón yo estoy viendo acá tengo que mandar todo el último año de lo que hice c…"
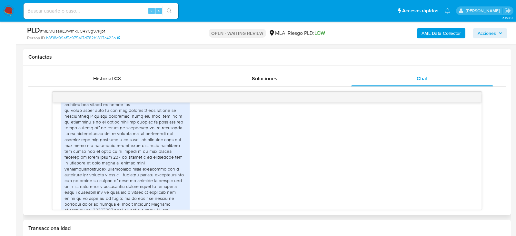
scroll to position [1635, 0]
click at [134, 147] on div at bounding box center [125, 180] width 121 height 229
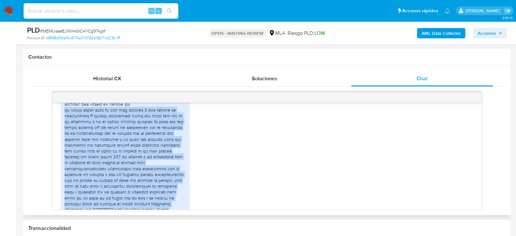
click at [134, 147] on div at bounding box center [125, 180] width 121 height 229
copy div "no puedo pasar todo lo que usé durante 1 año mercado en mercadopago Y encima de…"
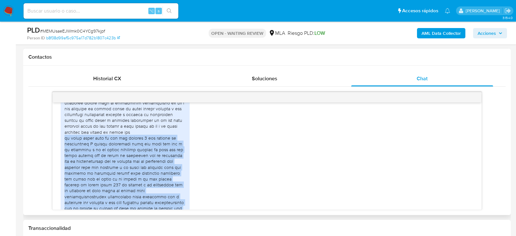
scroll to position [1588, 0]
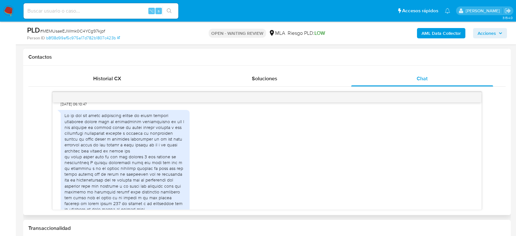
click at [76, 143] on div at bounding box center [125, 227] width 121 height 229
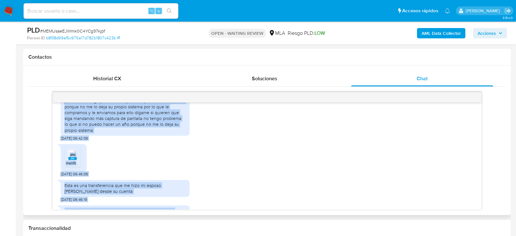
scroll to position [2605, 0]
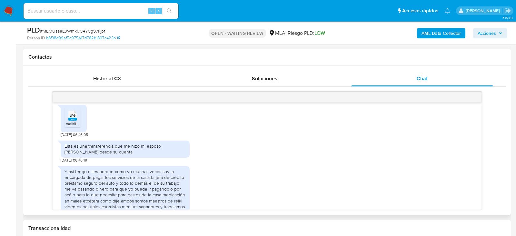
drag, startPoint x: 65, startPoint y: 138, endPoint x: 171, endPoint y: 122, distance: 107.4
click at [171, 122] on div "17/07/2025 19:51:23 A partir de julio de 2025, los límites para informar saldos…" at bounding box center [267, 156] width 429 height 107
copy div "Si es así por favor acláremelo porque en forma urgente inmediata aunque esté en…"
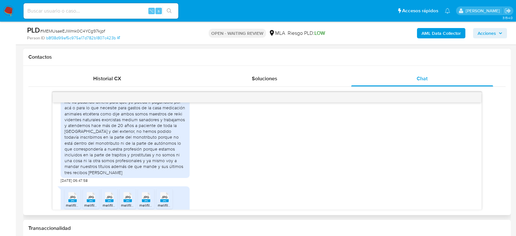
scroll to position [2705, 0]
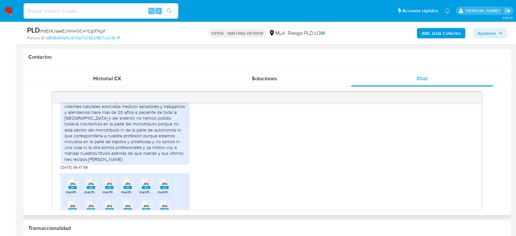
click at [153, 124] on div "Y así tengo miles porque como yo muchas veces soy la encargada de pagar los ser…" at bounding box center [125, 115] width 121 height 94
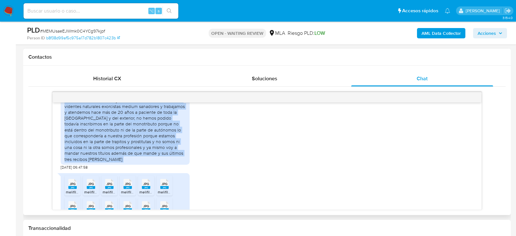
click at [153, 124] on div "Y así tengo miles porque como yo muchas veces soy la encargada de pagar los ser…" at bounding box center [125, 115] width 121 height 94
copy div "Y así tengo miles porque como yo muchas veces soy la encargada de pagar los ser…"
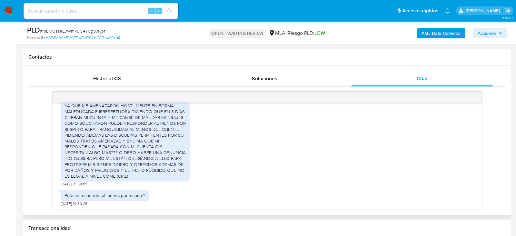
scroll to position [2951, 0]
click at [140, 151] on div "YA QUE ME AMENAZARON HOSTILMENTE EN FORMA MALEDUCADA E IRRESPETUOSA DICIENDO QU…" at bounding box center [125, 141] width 121 height 76
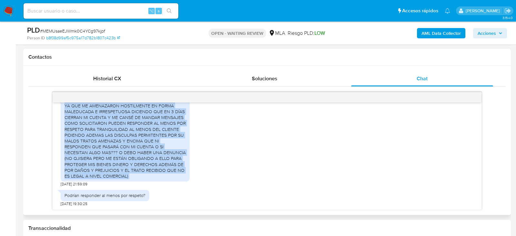
click at [140, 151] on div "YA QUE ME AMENAZARON HOSTILMENTE EN FORMA MALEDUCADA E IRRESPETUOSA DICIENDO QU…" at bounding box center [125, 141] width 121 height 76
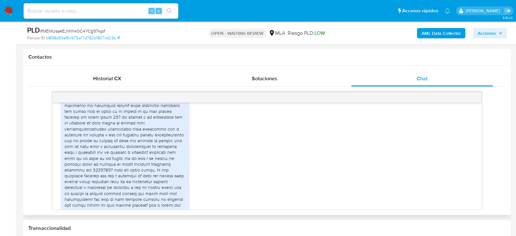
scroll to position [1672, 0]
drag, startPoint x: 64, startPoint y: 149, endPoint x: 96, endPoint y: 149, distance: 31.6
click at [96, 149] on div at bounding box center [125, 142] width 121 height 229
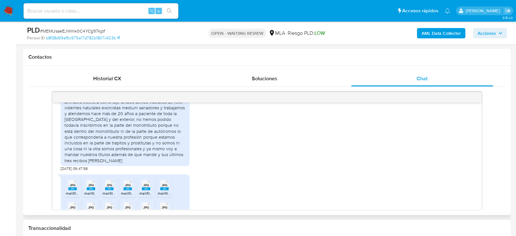
scroll to position [2951, 0]
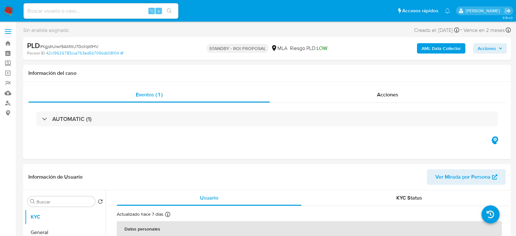
select select "10"
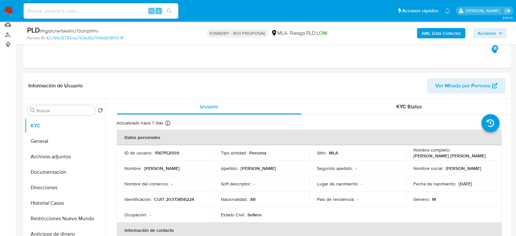
scroll to position [79, 0]
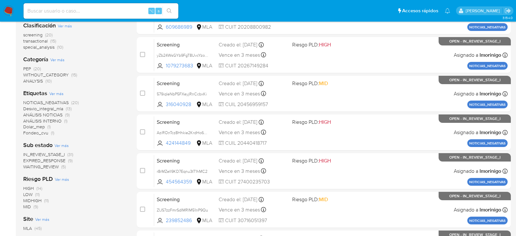
scroll to position [92, 0]
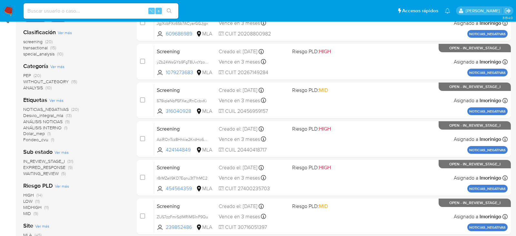
click at [34, 175] on span "WAITING_REVIEW" at bounding box center [41, 173] width 36 height 6
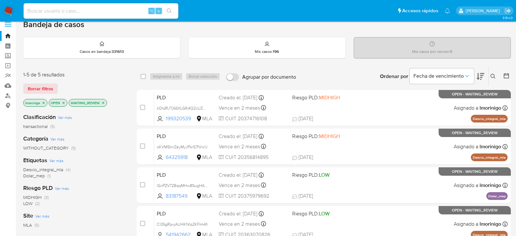
scroll to position [8, 0]
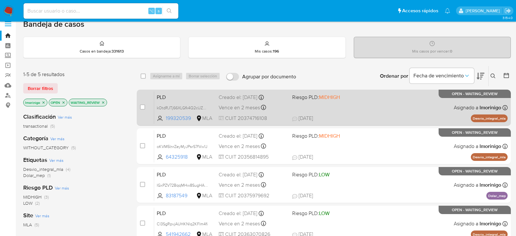
click at [300, 107] on div "PLD kOtdRJTj66XLGfk4Q2cUZBAx 199320539 MLA Riesgo PLD: MIDHIGH Creado el: 12/07…" at bounding box center [331, 107] width 354 height 33
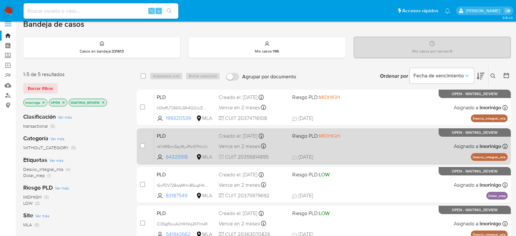
click at [382, 154] on span "18/07/2025 18/07/2025 12:27" at bounding box center [363, 157] width 142 height 7
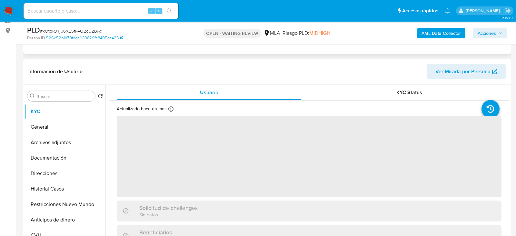
scroll to position [83, 0]
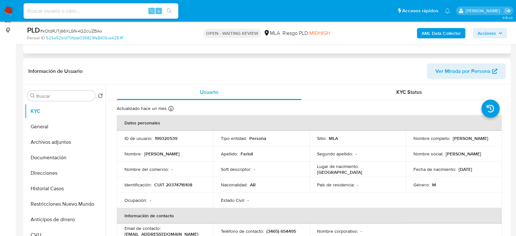
select select "10"
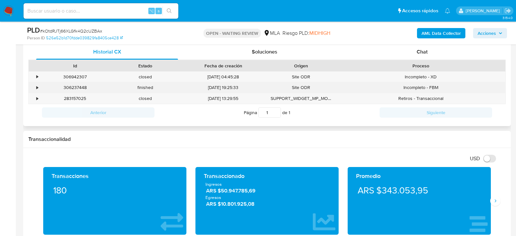
scroll to position [317, 0]
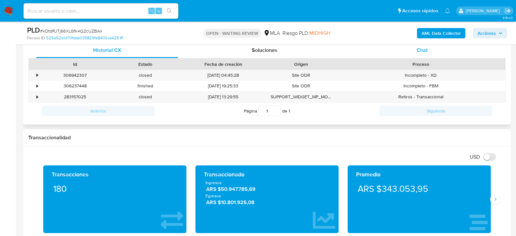
click at [439, 48] on div "Chat" at bounding box center [423, 50] width 142 height 15
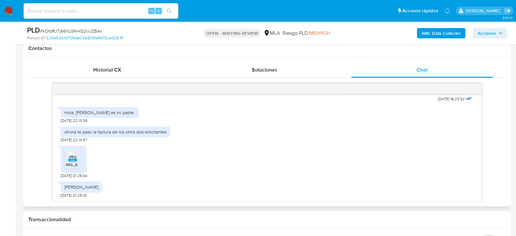
scroll to position [409, 0]
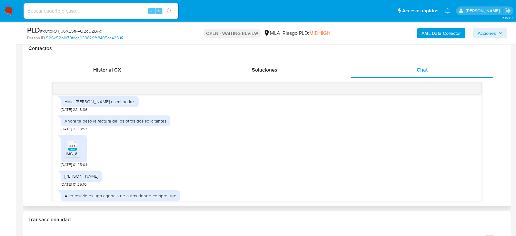
click at [81, 145] on ul "JPEG JPEG IMG_8320.jpeg" at bounding box center [74, 149] width 18 height 22
click at [72, 146] on span "JPEG" at bounding box center [73, 146] width 8 height 4
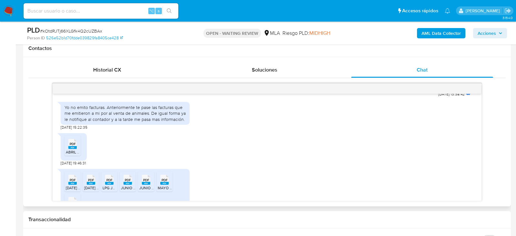
scroll to position [652, 0]
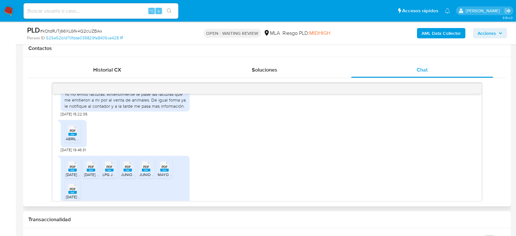
click at [70, 134] on rect at bounding box center [72, 134] width 8 height 3
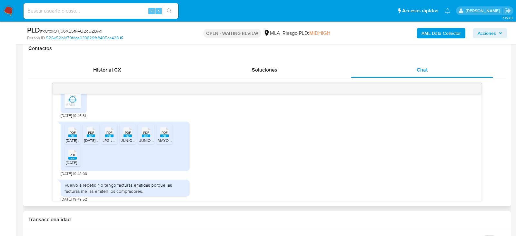
click at [70, 135] on rect at bounding box center [72, 136] width 8 height 3
click at [89, 135] on rect at bounding box center [91, 136] width 8 height 3
click at [107, 135] on rect at bounding box center [109, 136] width 8 height 3
click at [127, 135] on rect at bounding box center [128, 136] width 8 height 3
click at [146, 135] on rect at bounding box center [146, 136] width 8 height 3
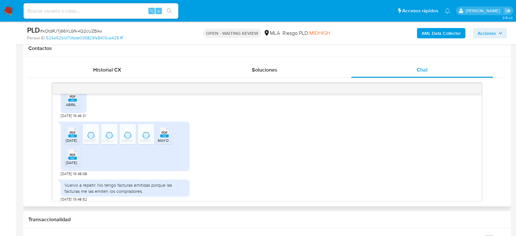
click at [168, 135] on rect at bounding box center [164, 136] width 8 height 3
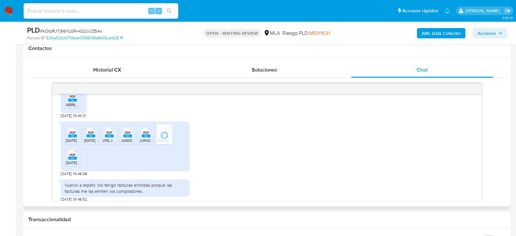
click at [63, 159] on div "PDF PDF [DATE] 3.pdf PDF PDF [DATE] 2.pdf PDF PDF LPG [DATE] 3.pdf PDF PDF [DAT…" at bounding box center [125, 147] width 129 height 50
click at [70, 160] on span "JULIO 2025 1.pdf" at bounding box center [76, 162] width 20 height 5
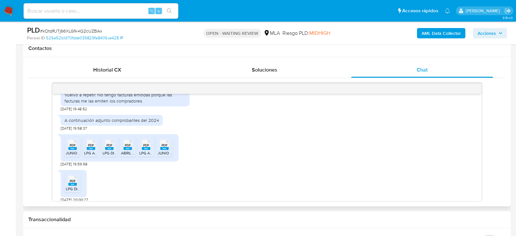
scroll to position [777, 0]
click at [70, 151] on span "JUNIO 2024 1.pdf" at bounding box center [81, 152] width 30 height 5
click at [87, 151] on span "LPG ABRIL 2024 2.pdf" at bounding box center [103, 152] width 38 height 5
click at [110, 151] on span "LPG DICIEMBRE 2024 1.pdf" at bounding box center [126, 152] width 46 height 5
click at [128, 151] on span "ABRIL 2024 1.pdf" at bounding box center [135, 152] width 29 height 5
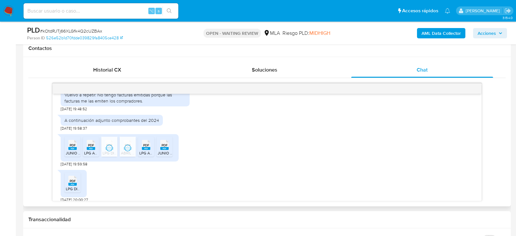
click at [146, 151] on span "LPG ABRIL 2024 3.pdf" at bounding box center [158, 152] width 38 height 5
click at [169, 151] on span "JUNIO 2024 2.pdf" at bounding box center [173, 152] width 31 height 5
click at [79, 183] on div "PDF PDF" at bounding box center [73, 180] width 14 height 13
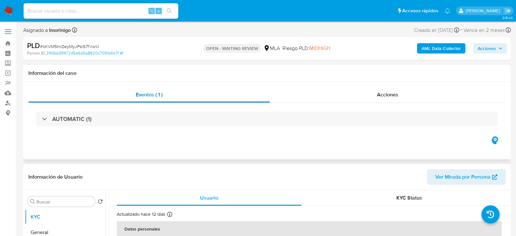
select select "10"
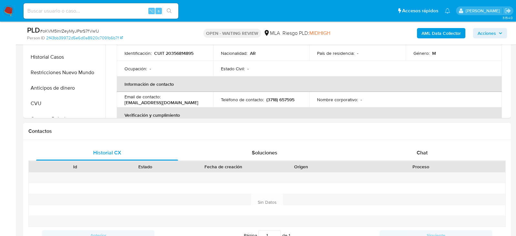
scroll to position [229, 0]
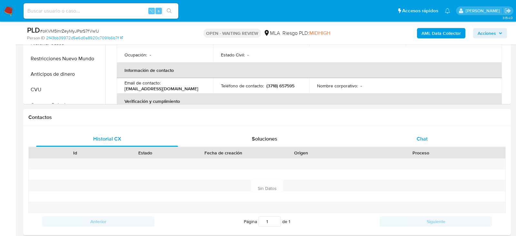
click at [383, 137] on div "Chat" at bounding box center [423, 138] width 142 height 15
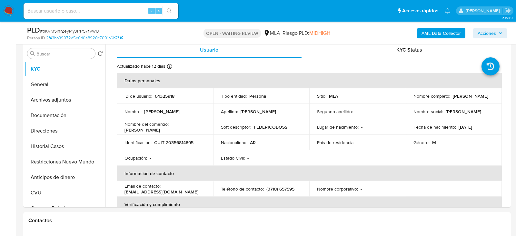
scroll to position [115, 0]
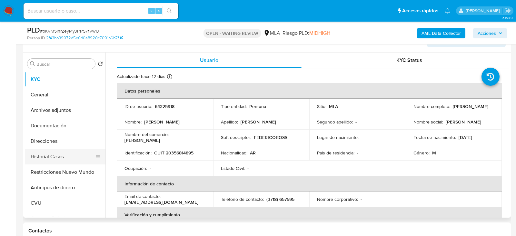
click at [36, 160] on button "Historial Casos" at bounding box center [63, 156] width 76 height 15
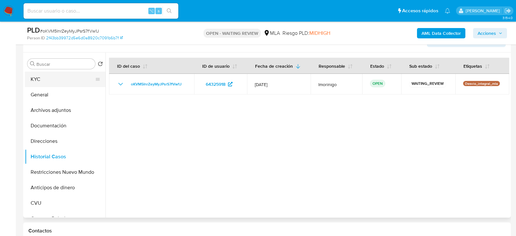
click at [40, 80] on button "KYC" at bounding box center [63, 79] width 76 height 15
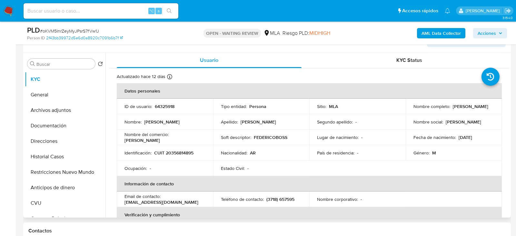
drag, startPoint x: 411, startPoint y: 109, endPoint x: 462, endPoint y: 109, distance: 51.0
click at [462, 109] on td "Nombre completo : Arturo Federico Ortiz" at bounding box center [454, 106] width 97 height 15
copy p "Arturo Federico Ortiz"
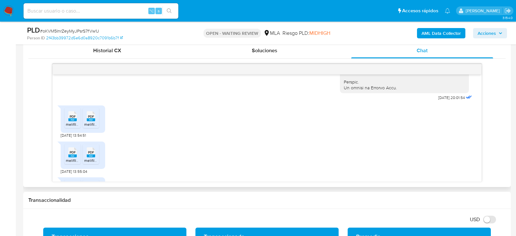
scroll to position [367, 0]
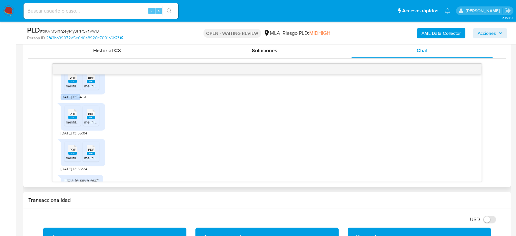
drag, startPoint x: 81, startPoint y: 108, endPoint x: 60, endPoint y: 108, distance: 20.7
click at [60, 108] on div "17/07/2025 20:01:54 PDF PDF melifile4714706852136176873.pdf PDF PDF melifile767…" at bounding box center [267, 128] width 429 height 107
copy span "[DATE]"
click at [90, 35] on div "PLD # oKVM5InrZeyMyJPsrS7fVw1J" at bounding box center [106, 31] width 158 height 10
click at [89, 32] on span "# oKVM5InrZeyMyJPsrS7fVw1J" at bounding box center [69, 31] width 59 height 6
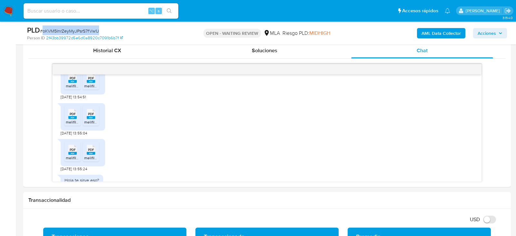
click at [89, 32] on span "# oKVM5InrZeyMyJPsrS7fVw1J" at bounding box center [69, 31] width 59 height 6
copy span "oKVM5InrZeyMyJPsrS7fVw1J"
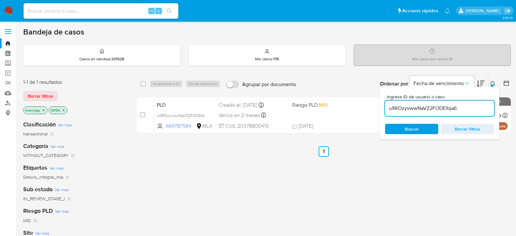
click at [414, 110] on input "u1IROzyvwwNaVZ2FODElbja6" at bounding box center [439, 108] width 109 height 8
paste input "oKVM5InrZeyMyJPsrS7fVw1J"
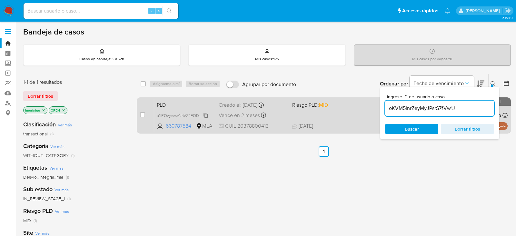
type input "oKVM5InrZeyMyJPsrS7fVw1J"
click at [141, 114] on input "checkbox" at bounding box center [142, 114] width 5 height 5
checkbox input "true"
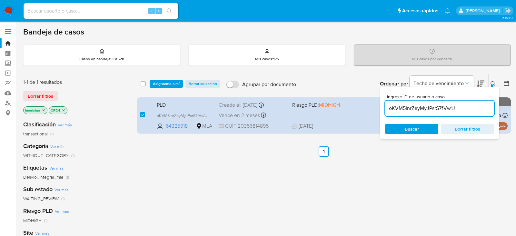
click at [155, 91] on div "select-all-cases-checkbox Asignarme a mí Borrar selección Agrupar por documento…" at bounding box center [324, 84] width 374 height 20
click at [155, 82] on span "Asignarme a mí" at bounding box center [166, 84] width 27 height 6
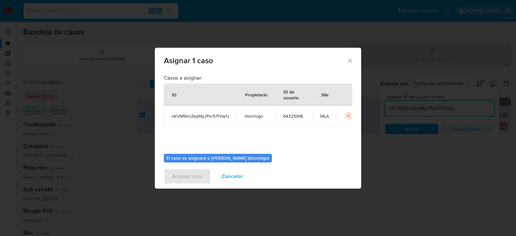
scroll to position [33, 0]
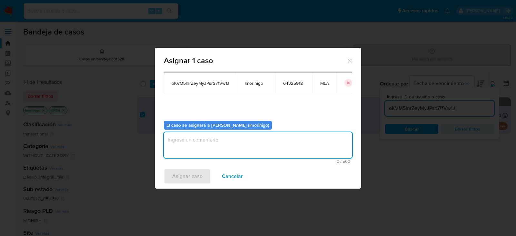
click at [201, 141] on textarea "assign-modal" at bounding box center [258, 145] width 189 height 26
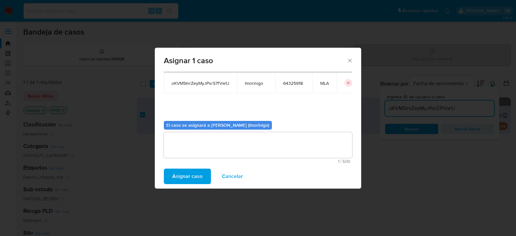
click at [194, 174] on span "Asignar caso" at bounding box center [187, 176] width 30 height 14
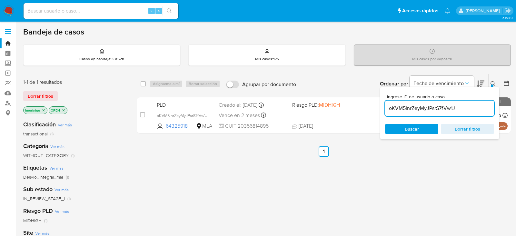
click at [416, 112] on div "oKVM5InrZeyMyJPsrS7fVw1J" at bounding box center [439, 108] width 109 height 15
click at [413, 110] on input "oKVM5InrZeyMyJPsrS7fVw1J" at bounding box center [439, 108] width 109 height 8
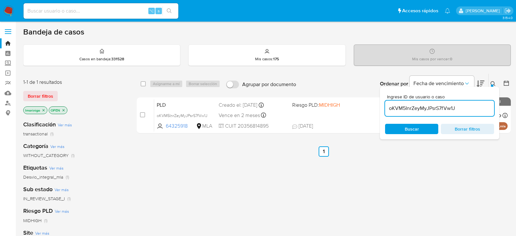
click at [413, 110] on input "oKVM5InrZeyMyJPsrS7fVw1J" at bounding box center [439, 108] width 109 height 8
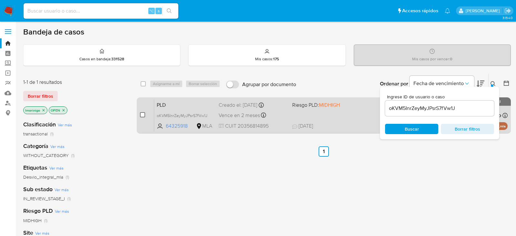
click at [144, 115] on input "checkbox" at bounding box center [142, 114] width 5 height 5
checkbox input "true"
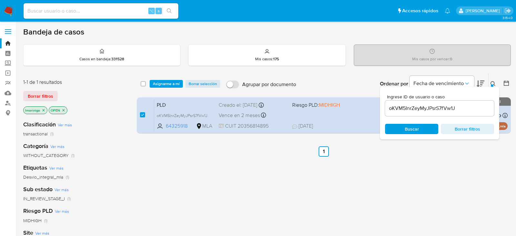
click at [162, 88] on div "select-all-cases-checkbox Asignarme a mí Borrar selección Agrupar por documento…" at bounding box center [324, 84] width 374 height 20
click at [165, 86] on span "Asignarme a mí" at bounding box center [166, 84] width 27 height 6
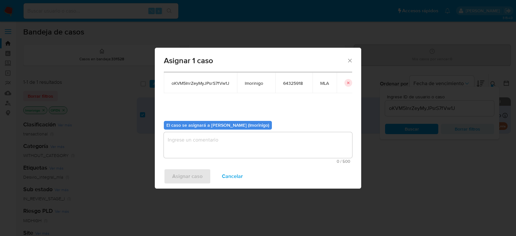
click at [200, 132] on textarea "assign-modal" at bounding box center [258, 145] width 189 height 26
click at [193, 166] on div "Asignar caso Cancelar" at bounding box center [258, 176] width 207 height 25
click at [193, 175] on span "Asignar caso" at bounding box center [187, 176] width 30 height 14
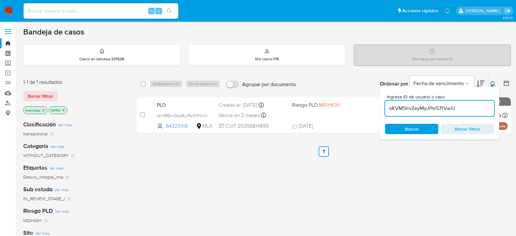
click at [452, 111] on input "oKVM5InrZeyMyJPsrS7fVw1J" at bounding box center [439, 108] width 109 height 8
paste input "IGxPZV72BqqMHw8SugHA5Kdx"
type input "IGxPZV72BqqMHw8SugHA5Kdx"
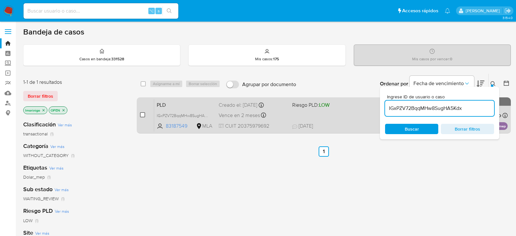
click at [142, 116] on input "checkbox" at bounding box center [142, 114] width 5 height 5
checkbox input "true"
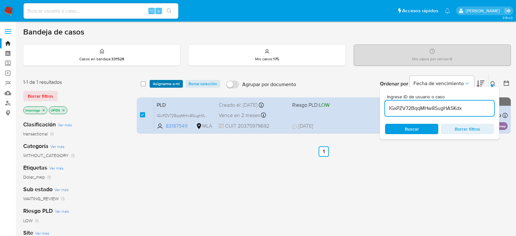
click at [160, 81] on span "Asignarme a mí" at bounding box center [166, 84] width 27 height 6
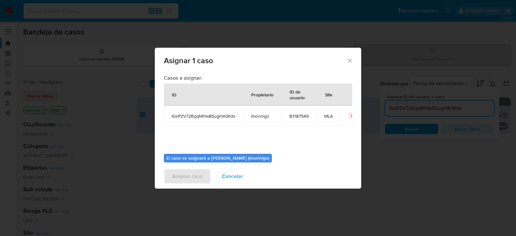
scroll to position [33, 0]
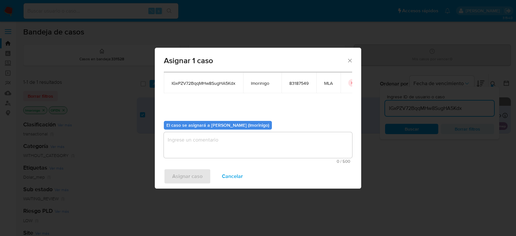
click at [255, 146] on textarea "assign-modal" at bounding box center [258, 145] width 189 height 26
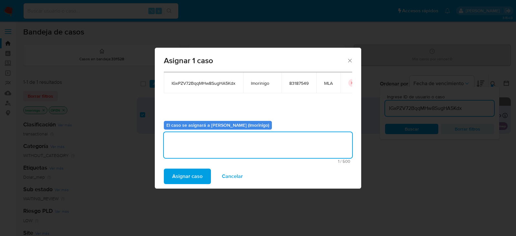
click at [200, 171] on span "Asignar caso" at bounding box center [187, 176] width 30 height 14
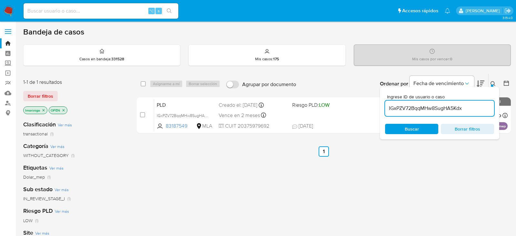
click at [393, 103] on div "IGxPZV72BqqMHw8SugHA5Kdx" at bounding box center [439, 108] width 109 height 15
click at [393, 108] on input "IGxPZV72BqqMHw8SugHA5Kdx" at bounding box center [439, 108] width 109 height 8
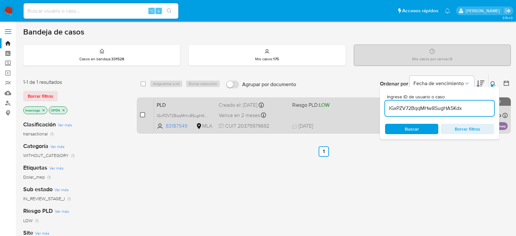
click at [143, 114] on input "checkbox" at bounding box center [142, 114] width 5 height 5
checkbox input "true"
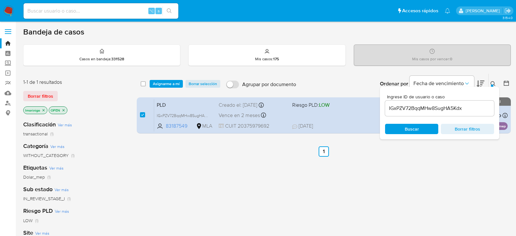
click at [157, 89] on div "select-all-cases-checkbox Asignarme a mí Borrar selección Agrupar por documento…" at bounding box center [324, 84] width 374 height 20
click at [157, 83] on span "Asignarme a mí" at bounding box center [166, 84] width 27 height 6
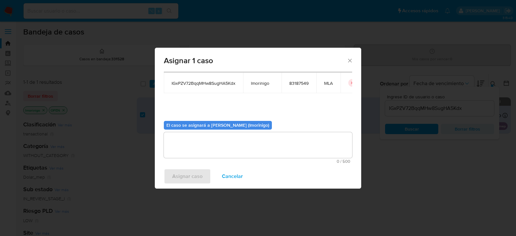
click at [198, 145] on textarea "assign-modal" at bounding box center [258, 145] width 189 height 26
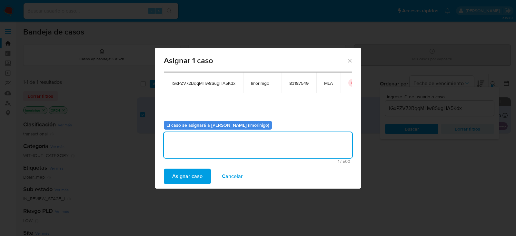
click at [181, 176] on span "Asignar caso" at bounding box center [187, 176] width 30 height 14
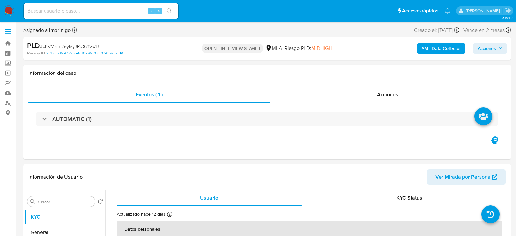
select select "10"
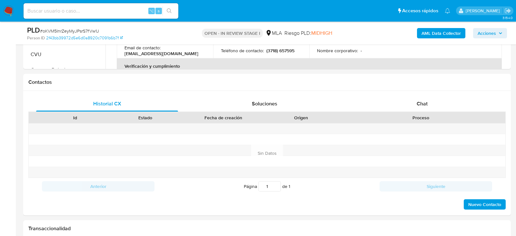
scroll to position [293, 0]
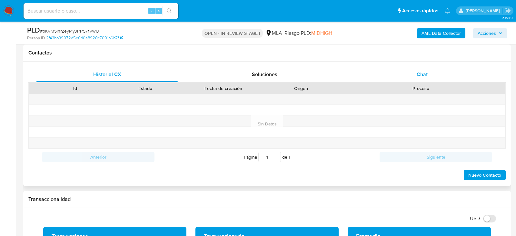
click at [411, 73] on div "Chat" at bounding box center [423, 74] width 142 height 15
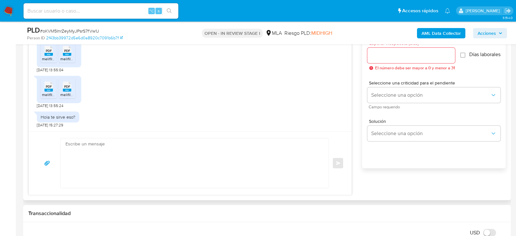
scroll to position [378, 0]
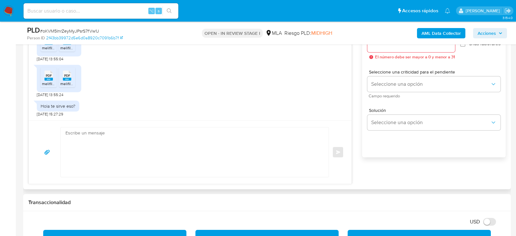
click at [122, 148] on textarea at bounding box center [193, 153] width 255 height 50
drag, startPoint x: 123, startPoint y: 152, endPoint x: 66, endPoint y: 131, distance: 60.7
click at [66, 131] on textarea "Hola, muchas gracias por tu respuesta. No" at bounding box center [193, 153] width 255 height 50
paste textarea "Hola. Muchas gracias por la documentación proporcionada. No obstante, es necesa…"
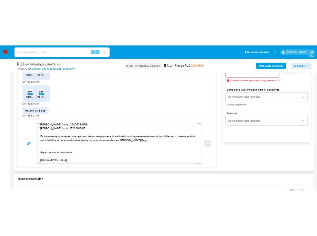
scroll to position [56, 0]
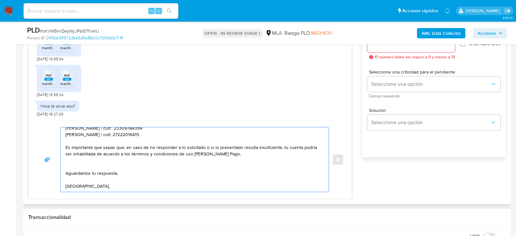
click at [100, 135] on textarea "Hola. Muchas gracias por la documentación proporcionada. No obstante, es necesa…" at bounding box center [193, 160] width 255 height 65
click at [100, 134] on textarea "Hola. Muchas gracias por la documentación proporcionada. No obstante, es necesa…" at bounding box center [193, 160] width 255 height 65
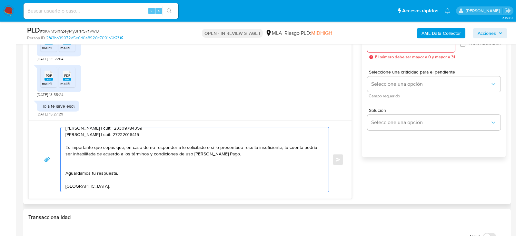
click at [153, 139] on textarea "Hola. Muchas gracias por la documentación proporcionada. No obstante, es necesa…" at bounding box center [193, 160] width 255 height 65
drag, startPoint x: 153, startPoint y: 139, endPoint x: 68, endPoint y: 134, distance: 85.4
click at [68, 135] on textarea "Hola. Muchas gracias por la documentación proporcionada. No obstante, es necesa…" at bounding box center [193, 160] width 255 height 65
paste textarea "MUNICIPALIDAD DE CLORINDA"
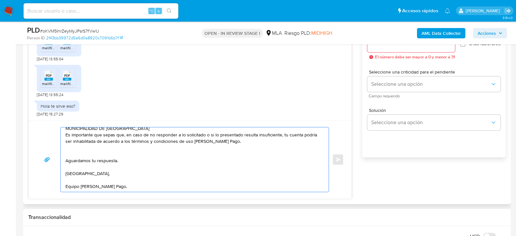
scroll to position [44, 0]
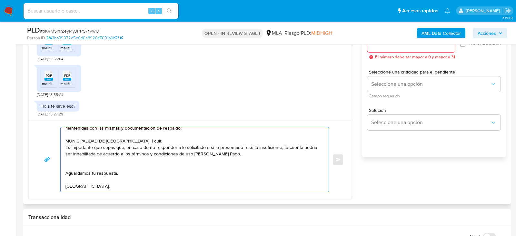
paste textarea "30999215013"
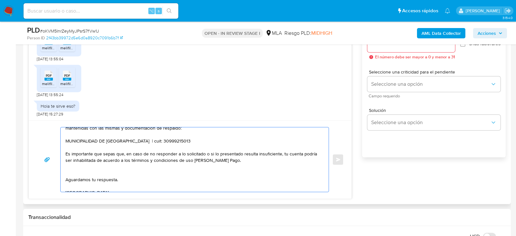
scroll to position [50, 0]
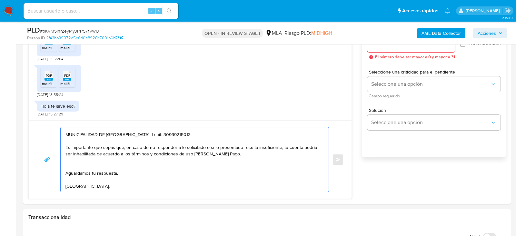
paste textarea "Arbizu Pagella Srl"
paste textarea "30708565578"
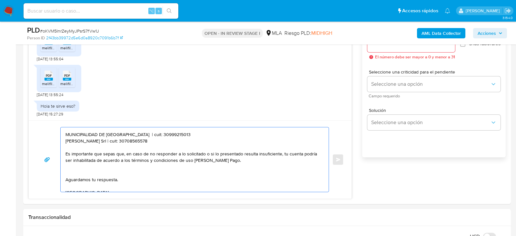
scroll to position [56, 0]
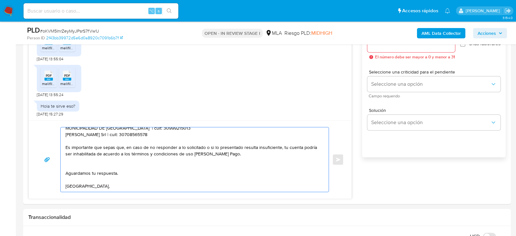
paste textarea "Nicolas Enrique Aladro"
paste textarea "23278735699"
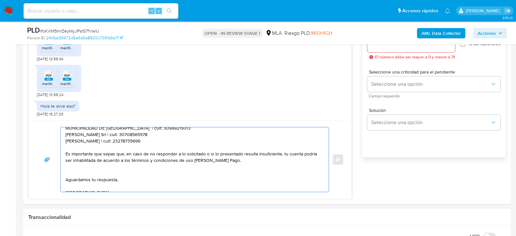
scroll to position [63, 0]
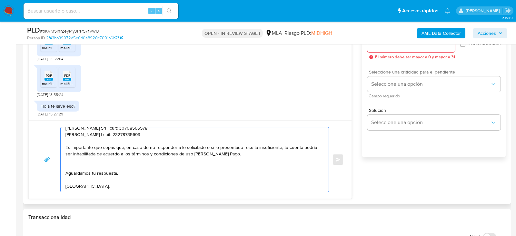
type textarea "Hola. Muchas gracias por la documentación proporcionada. No obstante, es necesa…"
click at [380, 74] on span "Seleccione una criticidad para el pendiente" at bounding box center [435, 72] width 133 height 5
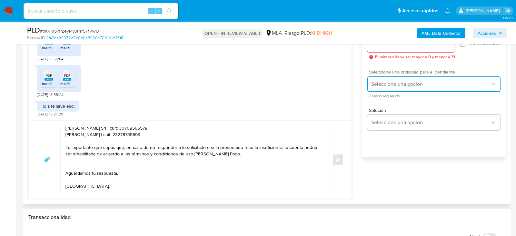
click at [380, 83] on button "Seleccione una opción" at bounding box center [434, 84] width 133 height 15
click at [380, 91] on div "LOW" at bounding box center [433, 84] width 123 height 13
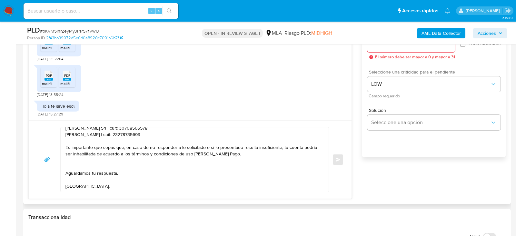
click at [380, 98] on span "Campo requerido" at bounding box center [435, 96] width 133 height 3
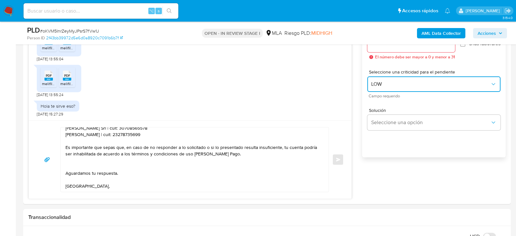
click at [380, 92] on button "LOW" at bounding box center [434, 84] width 133 height 15
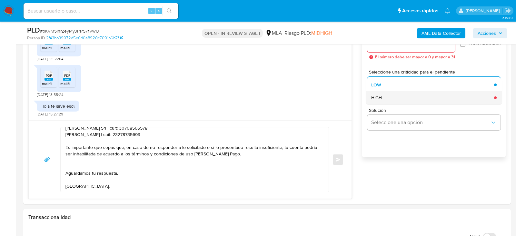
click at [380, 100] on span "HIGH" at bounding box center [377, 98] width 11 height 6
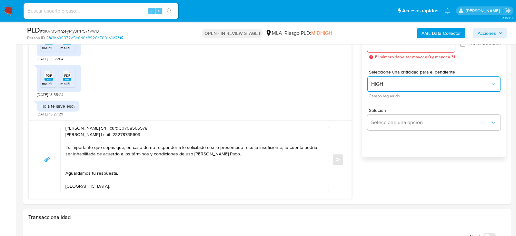
scroll to position [348, 0]
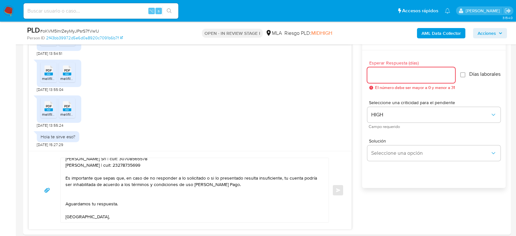
click at [380, 76] on input "Esperar Respuesta (días)" at bounding box center [412, 75] width 88 height 8
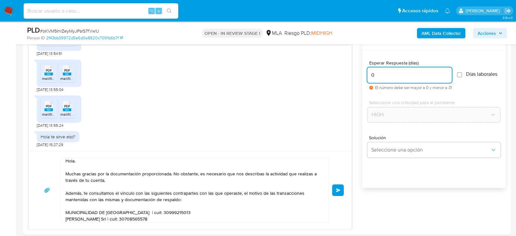
scroll to position [0, 0]
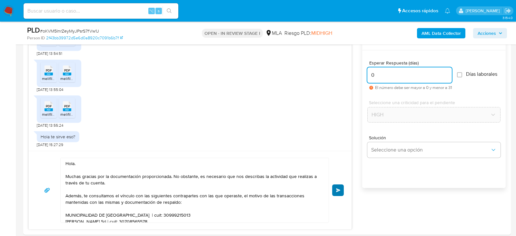
type input "0"
click at [343, 189] on button "Enviar" at bounding box center [338, 191] width 12 height 12
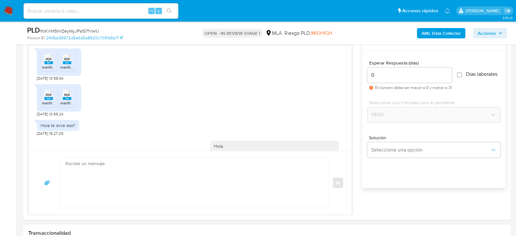
scroll to position [580, 0]
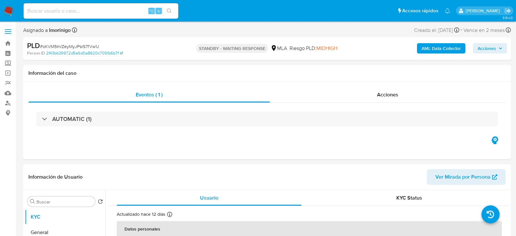
select select "10"
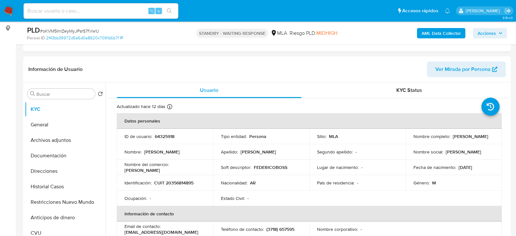
scroll to position [88, 0]
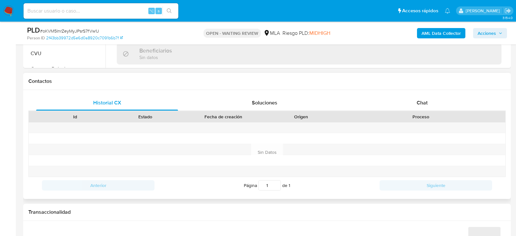
scroll to position [271, 0]
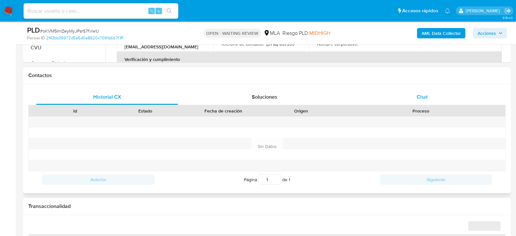
click at [426, 93] on span "Chat" at bounding box center [422, 96] width 11 height 7
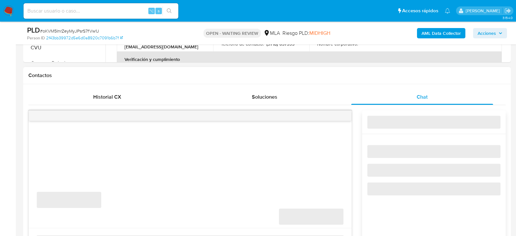
select select "10"
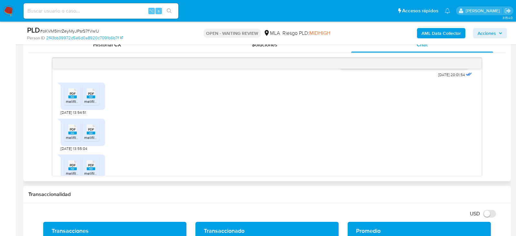
scroll to position [346, 0]
click at [66, 99] on div "PDF PDF" at bounding box center [73, 92] width 14 height 13
click at [97, 99] on div "PDF PDF" at bounding box center [91, 92] width 14 height 13
click at [77, 135] on div "PDF PDF" at bounding box center [73, 128] width 14 height 13
click at [93, 131] on span "PDF" at bounding box center [91, 129] width 6 height 4
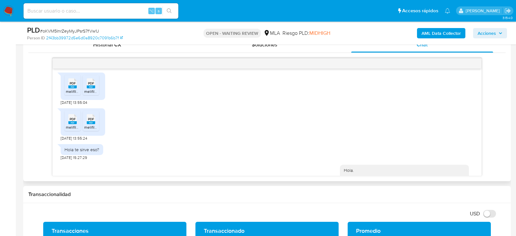
scroll to position [404, 0]
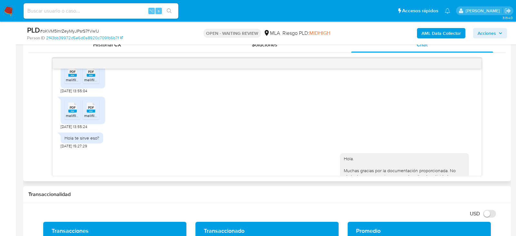
click at [72, 110] on span "PDF" at bounding box center [73, 108] width 6 height 4
click at [94, 113] on rect at bounding box center [91, 111] width 8 height 3
click at [76, 29] on span "# oKVM5InrZeyMyJPsrS7fVw1J" at bounding box center [69, 31] width 59 height 6
copy span "oKVM5InrZeyMyJPsrS7fVw1J"
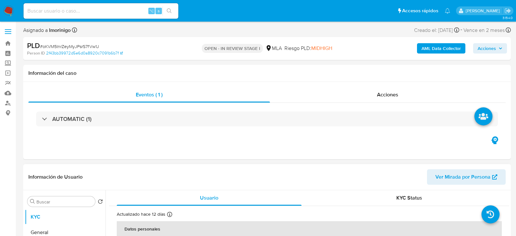
select select "10"
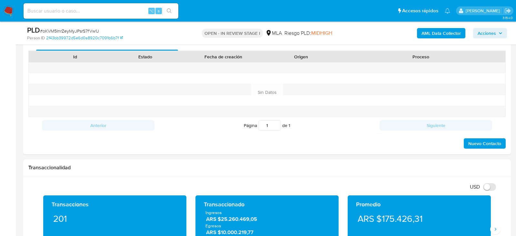
scroll to position [330, 0]
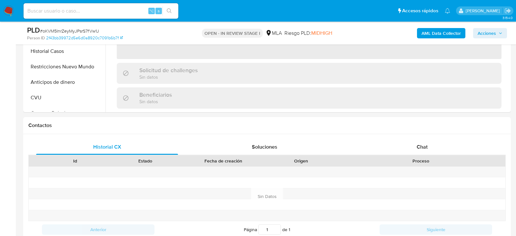
scroll to position [307, 0]
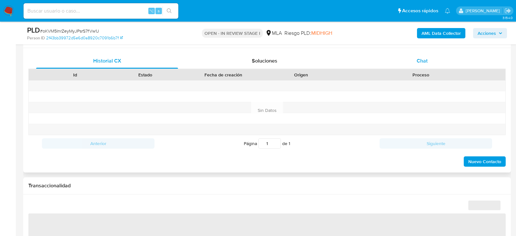
click at [411, 64] on div "Chat" at bounding box center [423, 60] width 142 height 15
select select "10"
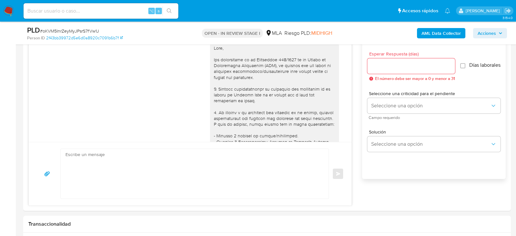
scroll to position [618, 0]
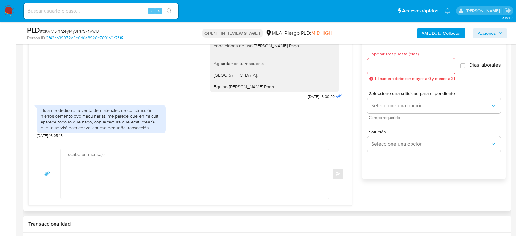
click at [148, 170] on textarea at bounding box center [193, 174] width 255 height 50
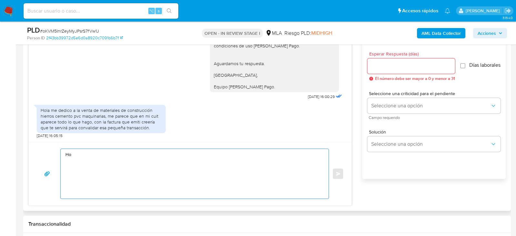
type textarea "H"
click at [69, 154] on textarea "En la documentación adjunta solo se encuentran las Declaraciones Juradas de IIB…" at bounding box center [193, 174] width 255 height 50
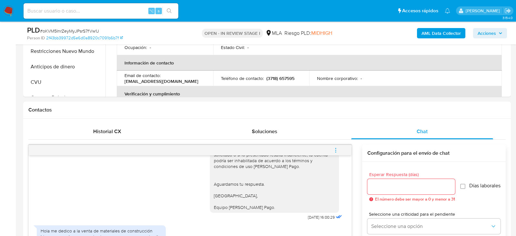
scroll to position [410, 0]
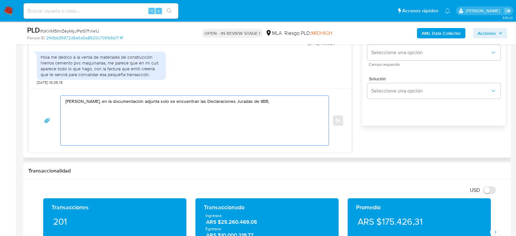
click at [266, 104] on textarea "Arturo, en la documentación adjunta solo se encuentran las Declaraciones Jurada…" at bounding box center [193, 121] width 255 height 50
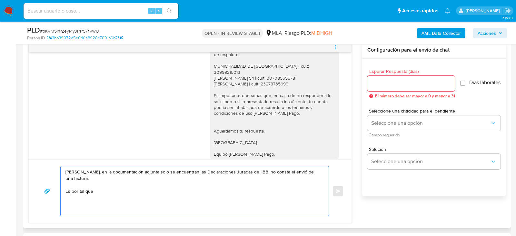
scroll to position [535, 0]
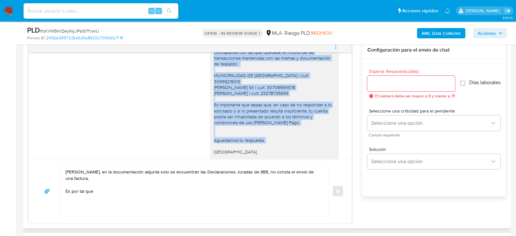
drag, startPoint x: 232, startPoint y: 63, endPoint x: 301, endPoint y: 154, distance: 114.3
click at [301, 154] on div "Hola. Muchas gracias por la documentación proporcionada. No obstante, es necesa…" at bounding box center [274, 87] width 121 height 158
copy div "te consultamos el vínculo con las siguientes contrapartes con las que operaste,…"
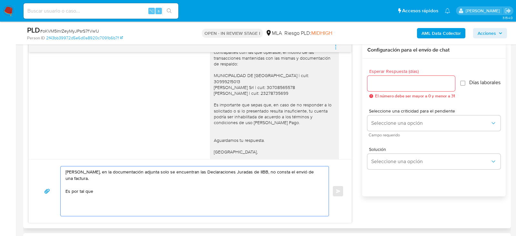
click at [133, 188] on textarea "Arturo, en la documentación adjunta solo se encuentran las Declaraciones Jurada…" at bounding box center [193, 192] width 255 height 50
paste textarea "te consultamos el vínculo con las siguientes contrapartes con las que operaste,…"
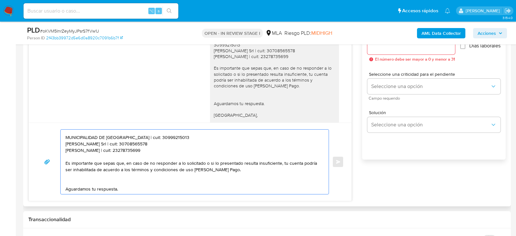
scroll to position [386, 0]
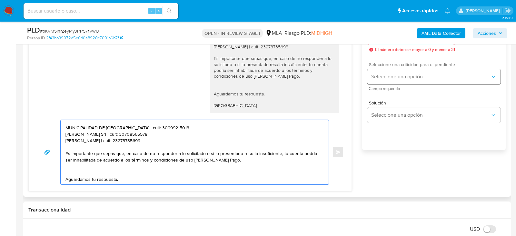
type textarea "Arturo, en la documentación adjunta solo se encuentran las Declaraciones Jurada…"
click at [395, 78] on span "Seleccione una opción" at bounding box center [431, 77] width 119 height 6
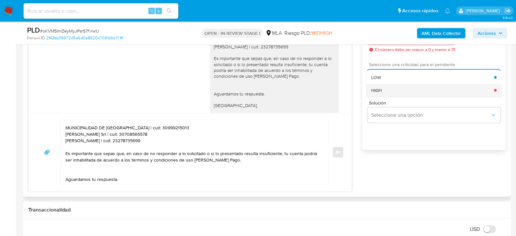
click at [389, 92] on div "HIGH" at bounding box center [433, 90] width 123 height 13
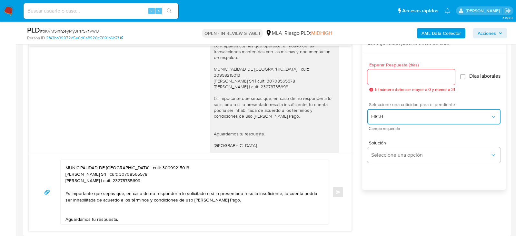
scroll to position [345, 0]
click at [387, 79] on input "Esperar Respuesta (días)" at bounding box center [412, 77] width 88 height 8
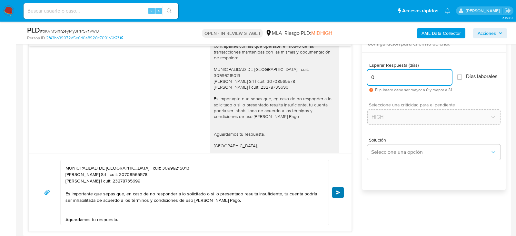
type input "0"
click at [338, 195] on button "Enviar" at bounding box center [338, 193] width 12 height 12
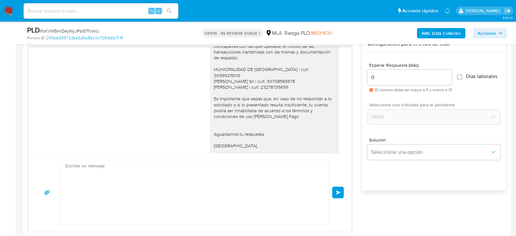
scroll to position [754, 0]
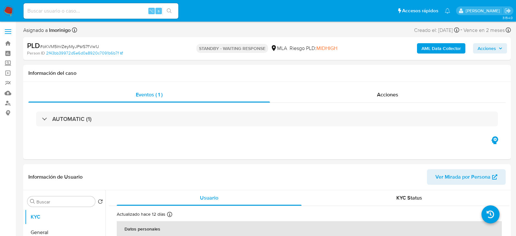
select select "10"
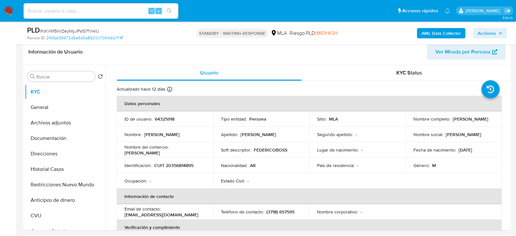
scroll to position [107, 0]
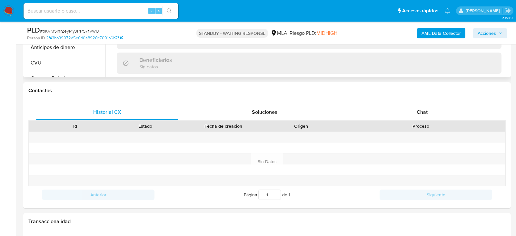
scroll to position [262, 0]
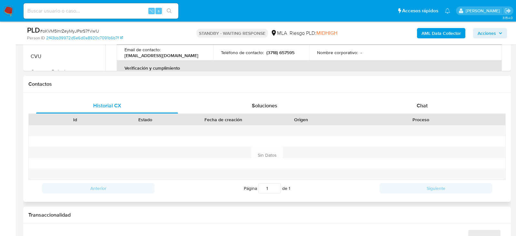
select select "10"
click at [392, 94] on div "Historial CX Soluciones Chat Id Estado Fecha de creación Origen Proceso Anterio…" at bounding box center [267, 147] width 488 height 109
click at [392, 104] on div "Chat" at bounding box center [423, 105] width 142 height 15
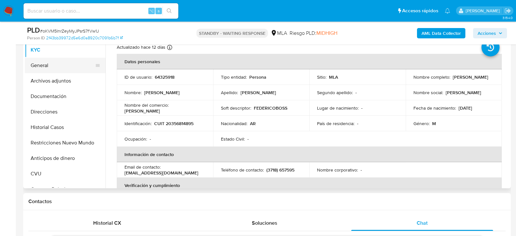
scroll to position [142, 0]
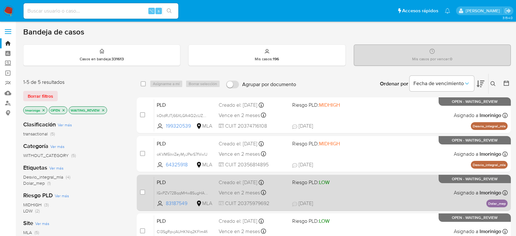
scroll to position [8, 0]
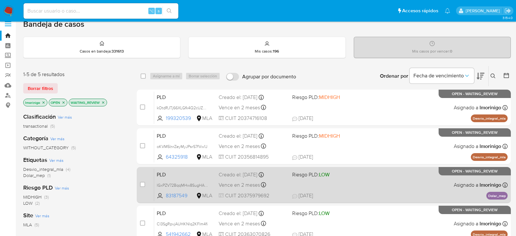
click at [381, 192] on span "[DATE] [DATE] 13:56" at bounding box center [363, 195] width 142 height 7
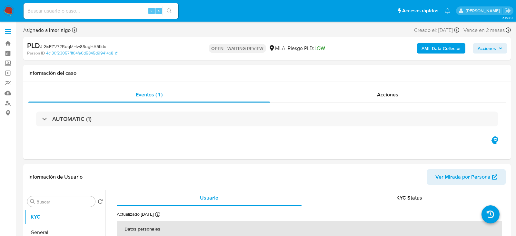
select select "10"
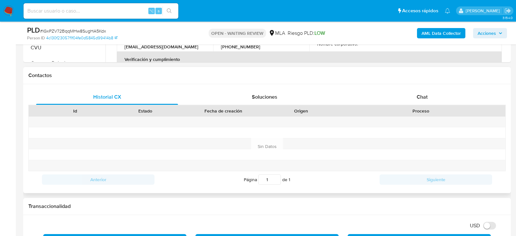
scroll to position [276, 0]
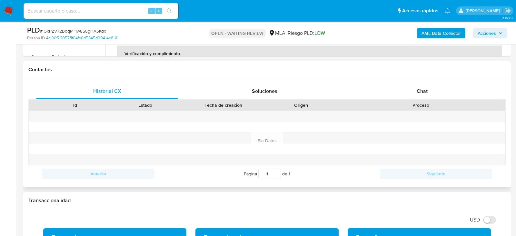
click at [386, 81] on div "Historial CX Soluciones Chat Id Estado Fecha de creación Origen Proceso Anterio…" at bounding box center [267, 132] width 488 height 109
click at [386, 84] on div "Chat" at bounding box center [423, 91] width 142 height 15
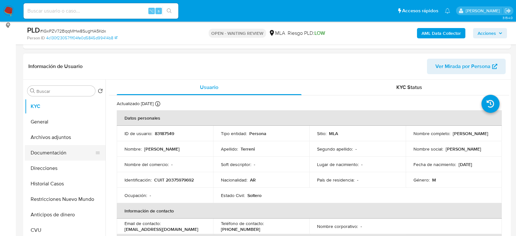
scroll to position [89, 0]
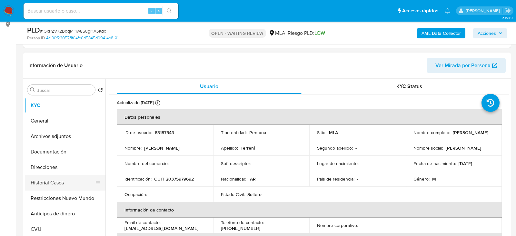
click at [55, 184] on button "Historial Casos" at bounding box center [63, 182] width 76 height 15
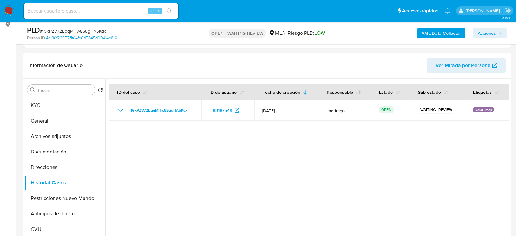
click at [96, 29] on span "# IGxPZV72BqqMHw8SugHA5Kdx" at bounding box center [73, 31] width 66 height 6
copy span "IGxPZV72BqqMHw8SugHA5Kdx"
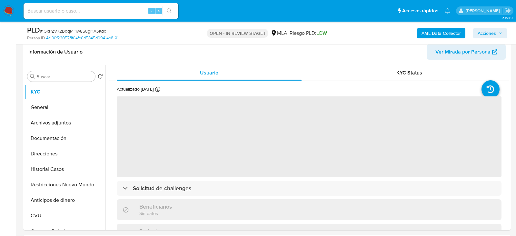
scroll to position [123, 0]
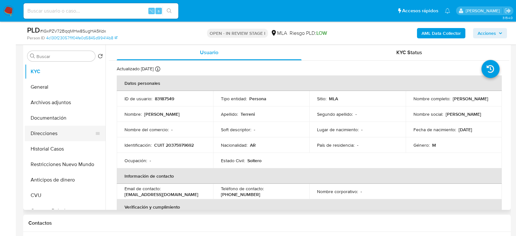
select select "10"
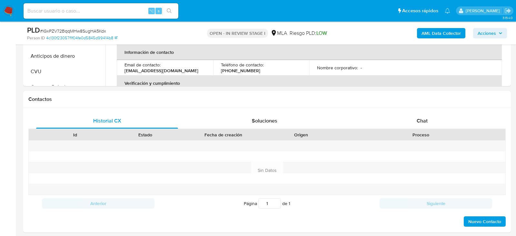
scroll to position [286, 0]
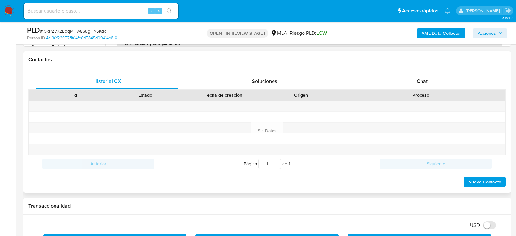
click at [421, 95] on div "Proceso" at bounding box center [421, 95] width 160 height 6
click at [421, 82] on span "Chat" at bounding box center [422, 80] width 11 height 7
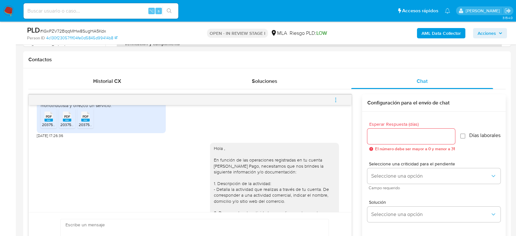
scroll to position [508, 0]
drag, startPoint x: 56, startPoint y: 152, endPoint x: 36, endPoint y: 152, distance: 20.3
click at [36, 152] on div "[DATE] 20:00:57 Hola, Esperamos que te encuentres muy bien. Te consultamos si t…" at bounding box center [190, 158] width 323 height 107
copy span "[DATE]"
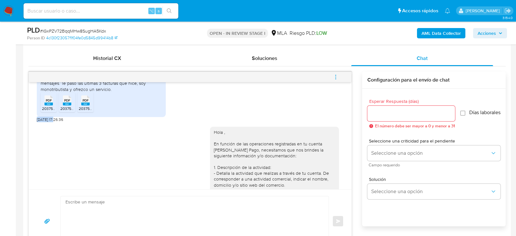
scroll to position [496, 0]
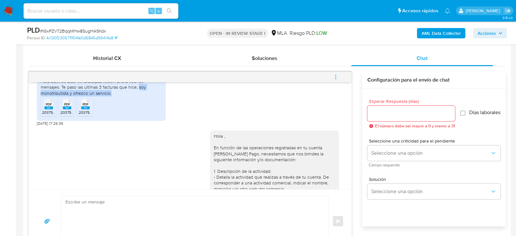
drag, startPoint x: 139, startPoint y: 103, endPoint x: 141, endPoint y: 109, distance: 6.5
click at [141, 96] on div "Hola buenos días! Mil disculpas recién ahora veo los mensajes. Te paso las ulti…" at bounding box center [101, 87] width 121 height 18
copy div "soy monotributista y ofrezco un servicio."
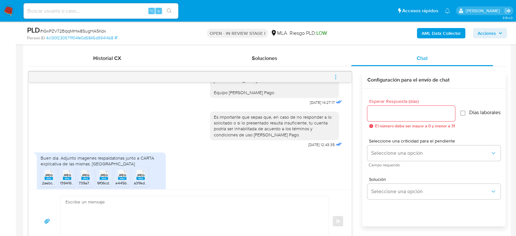
scroll to position [787, 0]
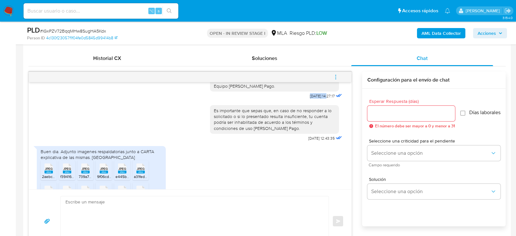
drag, startPoint x: 322, startPoint y: 124, endPoint x: 302, endPoint y: 124, distance: 19.4
click at [310, 99] on span "[DATE] 14:27:17" at bounding box center [322, 96] width 25 height 5
copy span "29/07/2025"
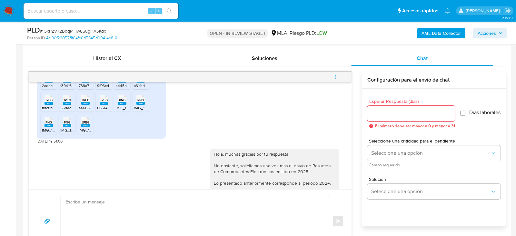
scroll to position [879, 0]
drag, startPoint x: 56, startPoint y: 171, endPoint x: 36, endPoint y: 171, distance: 19.7
click at [36, 171] on div "17/07/2025 20:00:57 Hola, Esperamos que te encuentres muy bien. Te consultamos …" at bounding box center [190, 135] width 323 height 107
copy span "12/08/2025"
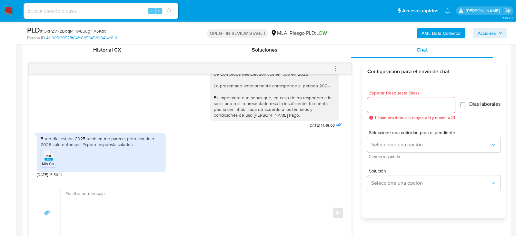
scroll to position [325, 0]
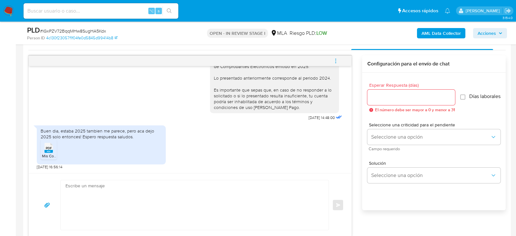
click at [44, 153] on span "Mis Comprobantes Emitidos - CUIT 20375979692 2025 .pdf" at bounding box center [93, 155] width 103 height 5
click at [53, 167] on span "14/08/2025 16:56:14" at bounding box center [50, 167] width 26 height 5
drag, startPoint x: 55, startPoint y: 167, endPoint x: 36, endPoint y: 167, distance: 19.4
click at [36, 167] on div "17/07/2025 20:00:57 Hola, Esperamos que te encuentres muy bien. Te consultamos …" at bounding box center [190, 119] width 323 height 107
copy span "14/08/2025"
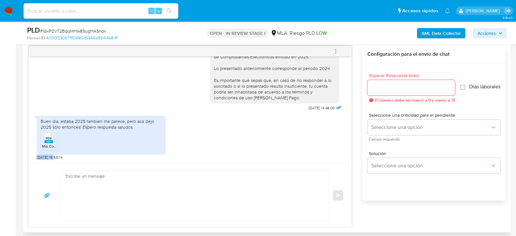
scroll to position [336, 0]
click at [161, 188] on textarea at bounding box center [193, 195] width 255 height 50
paste textarea "Hola, ¡Muchas gracias por tu respuesta! Confirmamos la recepción de la document…"
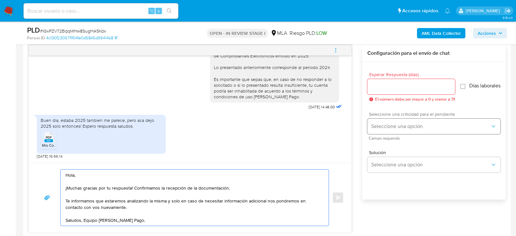
type textarea "Hola, ¡Muchas gracias por tu respuesta! Confirmamos la recepción de la document…"
click at [408, 133] on button "Seleccione una opción" at bounding box center [434, 126] width 133 height 15
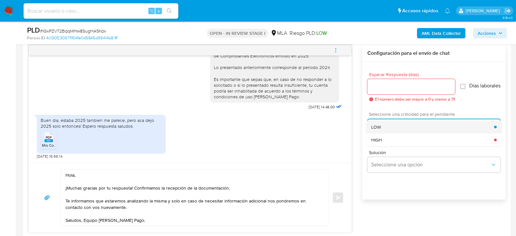
click at [392, 130] on div "LOW" at bounding box center [433, 127] width 123 height 13
click at [390, 72] on span "Esperar Respuesta (días)" at bounding box center [414, 74] width 88 height 5
click at [390, 83] on input "Esperar Respuesta (días)" at bounding box center [412, 87] width 88 height 8
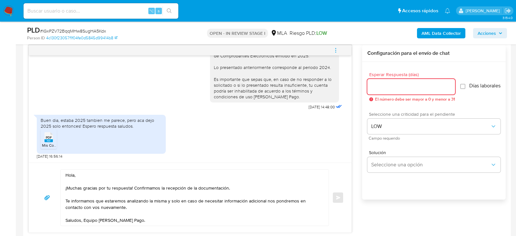
click at [390, 87] on input "Esperar Respuesta (días)" at bounding box center [412, 87] width 88 height 8
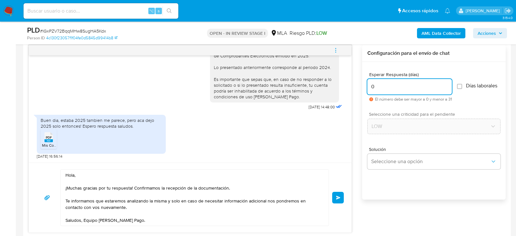
type input "0"
click at [91, 29] on span "# IGxPZV72BqqMHw8SugHA5Kdx" at bounding box center [73, 31] width 66 height 6
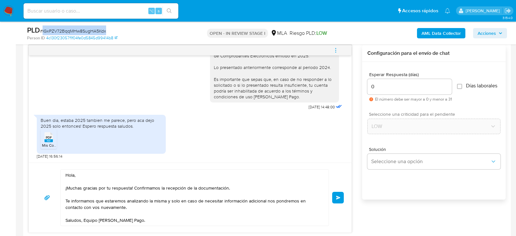
click at [91, 29] on span "# IGxPZV72BqqMHw8SugHA5Kdx" at bounding box center [73, 31] width 66 height 6
copy span "IGxPZV72BqqMHw8SugHA5Kdx"
click at [338, 200] on button "Enviar" at bounding box center [338, 198] width 12 height 12
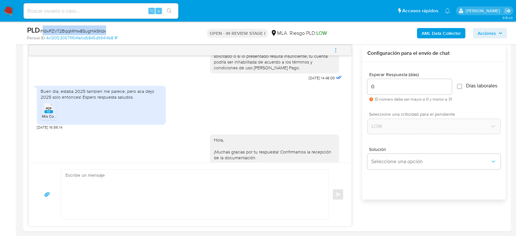
scroll to position [1074, 0]
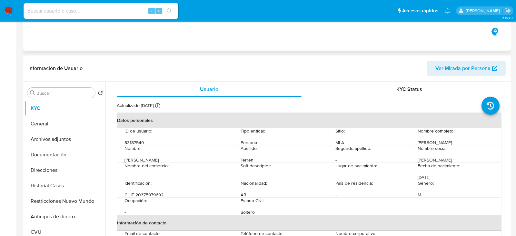
select select "10"
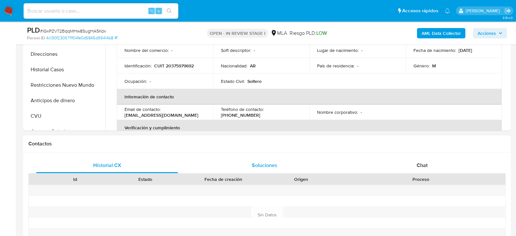
scroll to position [212, 0]
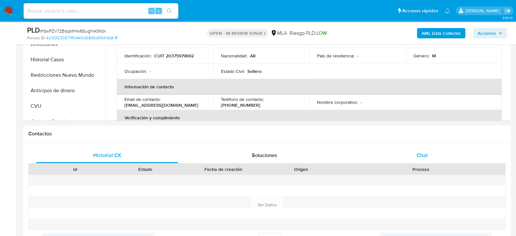
click at [434, 160] on div "Chat" at bounding box center [423, 155] width 142 height 15
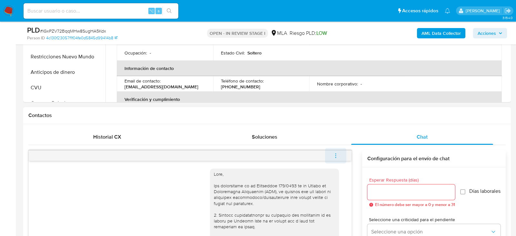
scroll to position [1074, 0]
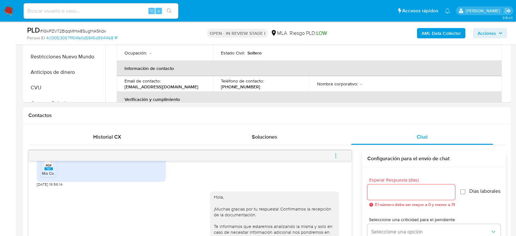
click at [339, 158] on span "menu-action" at bounding box center [336, 155] width 6 height 15
click at [317, 143] on li "Cerrar conversación" at bounding box center [292, 143] width 66 height 12
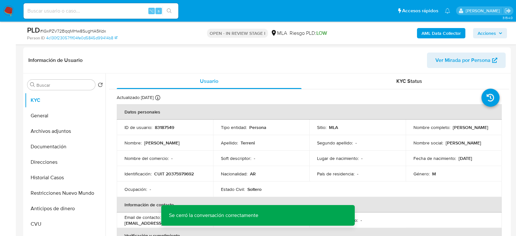
scroll to position [96, 0]
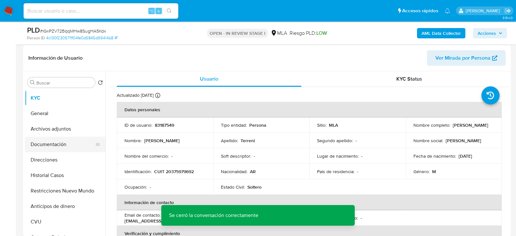
click at [37, 139] on button "Documentación" at bounding box center [63, 144] width 76 height 15
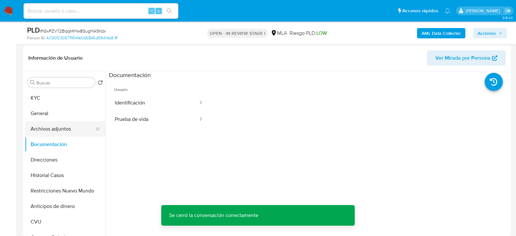
click at [42, 125] on button "Archivos adjuntos" at bounding box center [63, 128] width 76 height 15
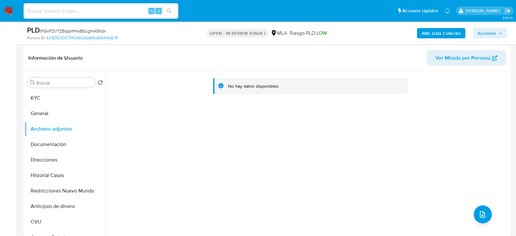
click at [437, 35] on b "AML Data Collector" at bounding box center [441, 33] width 39 height 10
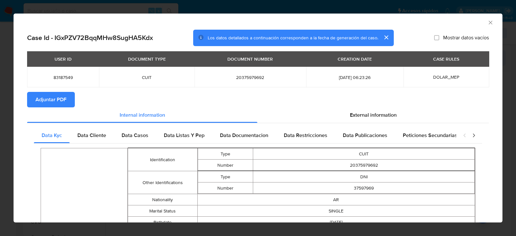
click at [71, 99] on button "Adjuntar PDF" at bounding box center [51, 99] width 48 height 15
click at [493, 23] on icon "Cerrar ventana" at bounding box center [491, 22] width 6 height 6
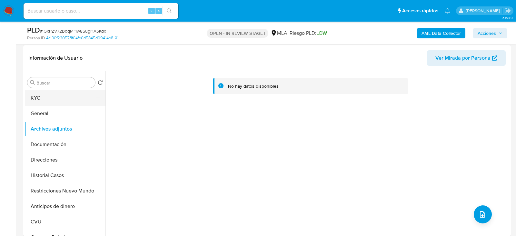
click at [48, 97] on button "KYC" at bounding box center [63, 97] width 76 height 15
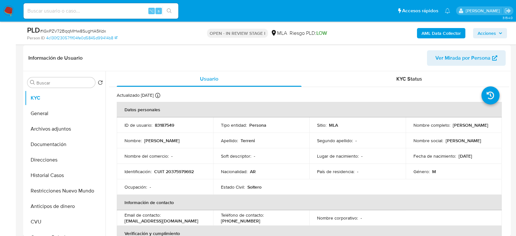
drag, startPoint x: 409, startPoint y: 131, endPoint x: 462, endPoint y: 127, distance: 52.8
click at [462, 127] on td "Nombre completo : Nicolas Bernardo Terreni" at bounding box center [454, 125] width 97 height 15
drag, startPoint x: 465, startPoint y: 128, endPoint x: 412, endPoint y: 128, distance: 53.6
click at [414, 128] on div "Nombre completo : Nicolas Bernardo Terreni" at bounding box center [454, 125] width 81 height 6
click at [41, 133] on button "Archivos adjuntos" at bounding box center [63, 128] width 76 height 15
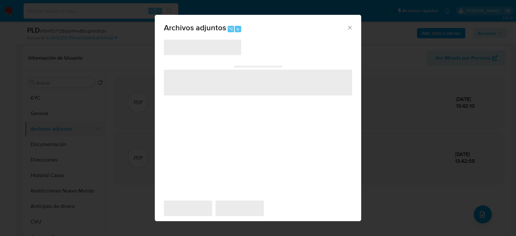
scroll to position [118, 0]
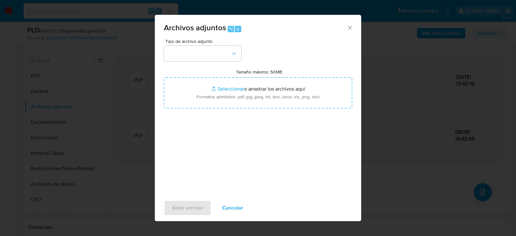
click at [212, 62] on div "Tipo de archivo adjunto Tamaño máximo: 50MB Seleccionar archivos Seleccionar o …" at bounding box center [258, 115] width 189 height 152
click at [212, 60] on button "button" at bounding box center [202, 53] width 77 height 15
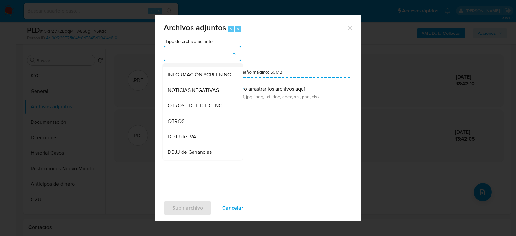
scroll to position [75, 0]
click at [204, 126] on div "OTROS" at bounding box center [201, 119] width 66 height 15
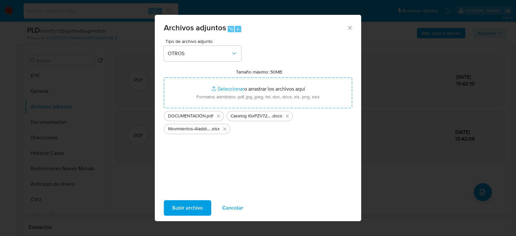
click at [201, 205] on span "Subir archivo" at bounding box center [187, 208] width 31 height 14
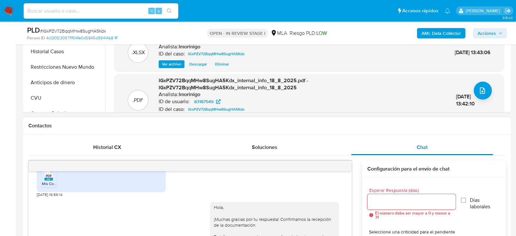
scroll to position [124, 0]
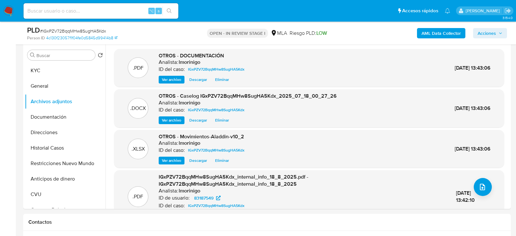
click at [502, 37] on span "Acciones" at bounding box center [490, 33] width 25 height 9
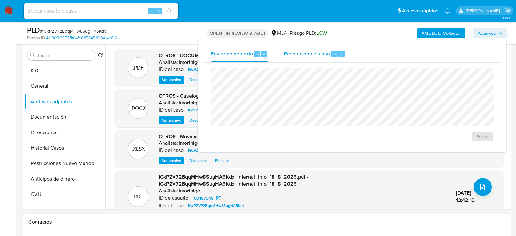
click at [327, 54] on span "Resolución del caso" at bounding box center [307, 53] width 46 height 7
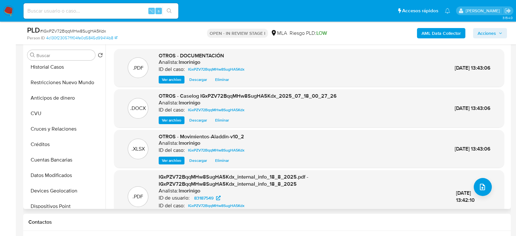
scroll to position [0, 0]
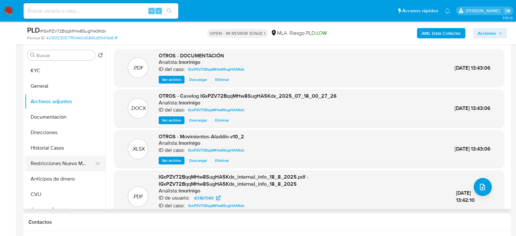
click at [54, 164] on button "Restricciones Nuevo Mundo" at bounding box center [63, 163] width 76 height 15
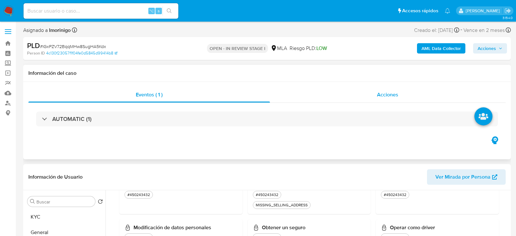
click at [431, 93] on div "Acciones" at bounding box center [388, 94] width 236 height 15
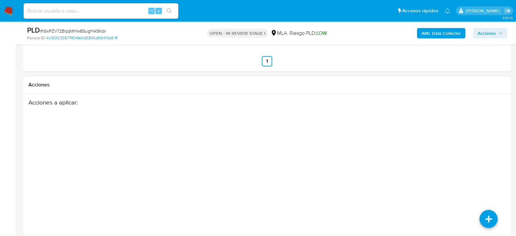
scroll to position [1179, 0]
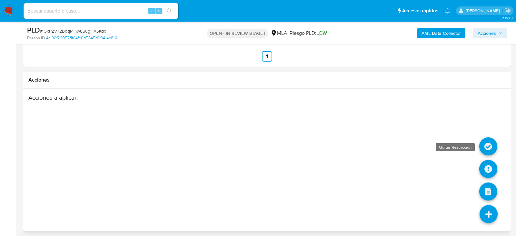
click at [495, 143] on icon at bounding box center [489, 147] width 18 height 18
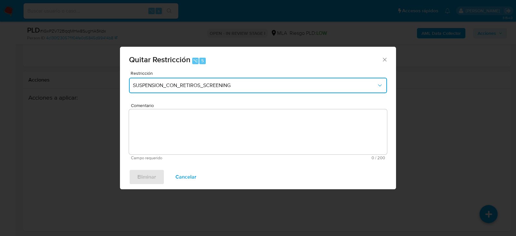
click at [165, 85] on span "SUSPENSION_CON_RETIROS_SCREENING" at bounding box center [255, 85] width 244 height 6
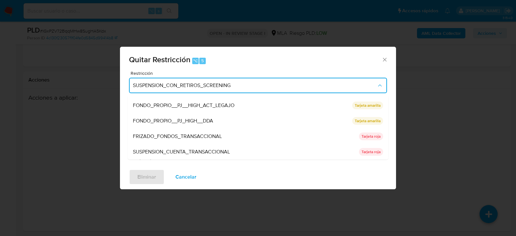
scroll to position [91, 0]
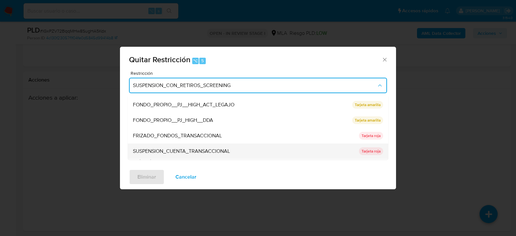
click at [163, 155] on div "SUSPENSION_CUENTA_TRANSACCIONAL" at bounding box center [244, 151] width 222 height 15
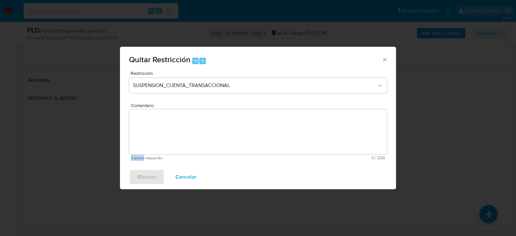
click at [163, 155] on div "Comentario Campo requerido 0 / 200 200 caracteres restantes" at bounding box center [258, 131] width 258 height 57
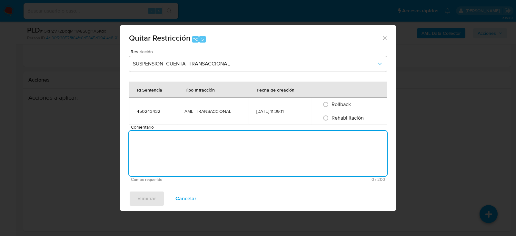
click at [163, 137] on textarea "Comentario" at bounding box center [258, 153] width 258 height 45
type textarea "AML"
drag, startPoint x: 334, startPoint y: 119, endPoint x: 256, endPoint y: 150, distance: 83.7
click at [334, 119] on span "Rehabilitación" at bounding box center [348, 117] width 32 height 7
click at [331, 119] on input "Rehabilitación" at bounding box center [326, 118] width 10 height 10
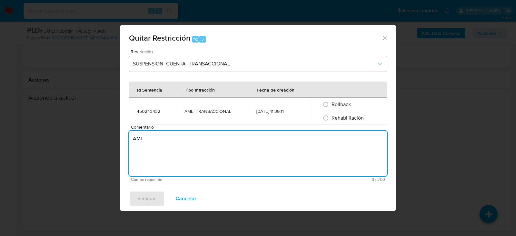
radio input "true"
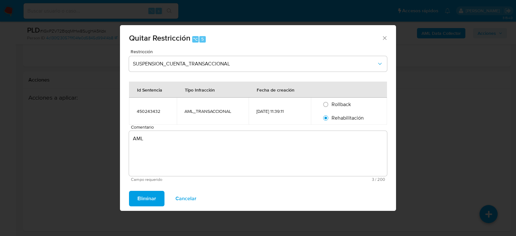
click at [149, 201] on span "Eliminar" at bounding box center [147, 199] width 19 height 14
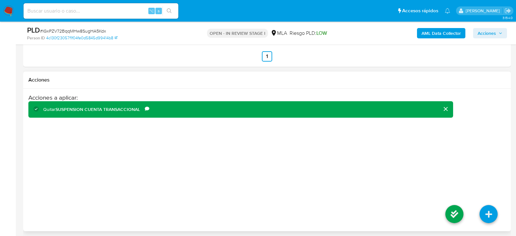
click at [460, 200] on li at bounding box center [455, 215] width 34 height 36
click at [460, 205] on icon at bounding box center [455, 214] width 18 height 18
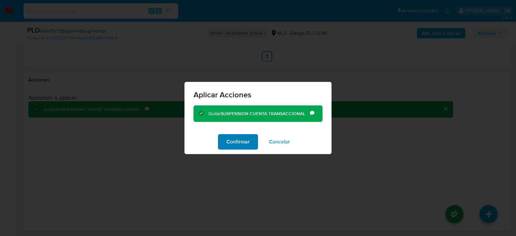
click at [230, 148] on span "Confirmar" at bounding box center [238, 142] width 23 height 14
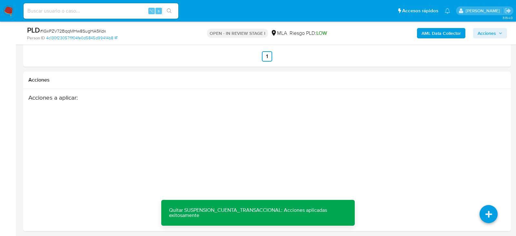
click at [503, 33] on icon "button" at bounding box center [501, 33] width 4 height 4
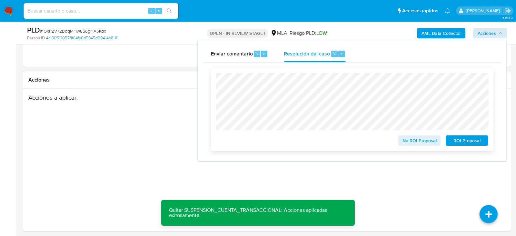
click at [408, 143] on span "No ROI Proposal" at bounding box center [420, 140] width 34 height 9
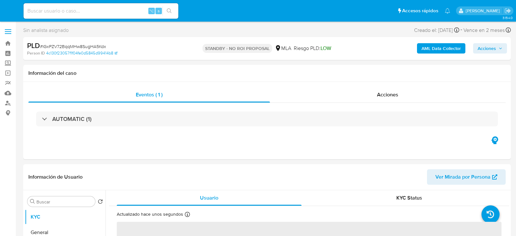
select select "10"
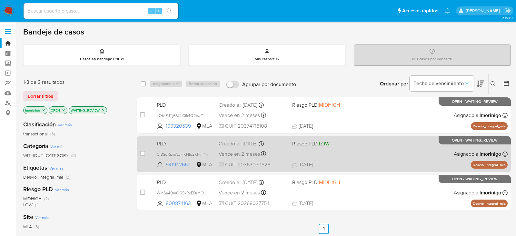
click at [372, 157] on div "PLD CI3SgRpvjAUHKNlq2KFlm4fi 541942662 MLA Riesgo PLD: LOW Creado el: [DATE] Cr…" at bounding box center [331, 154] width 354 height 33
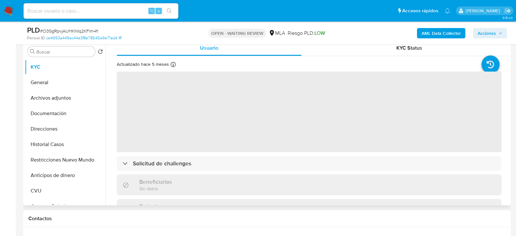
scroll to position [133, 0]
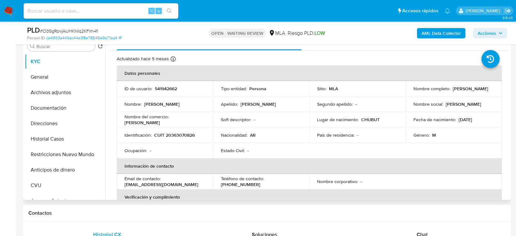
select select "10"
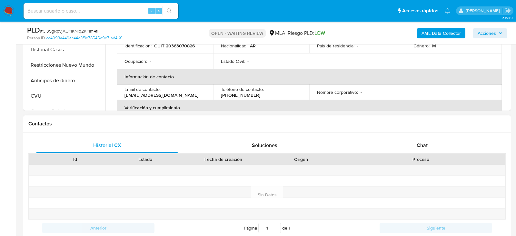
scroll to position [246, 0]
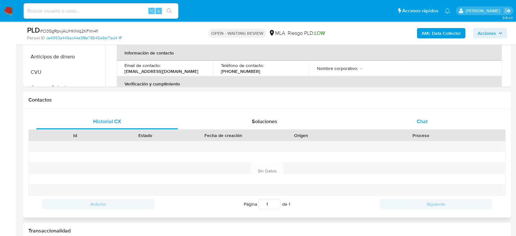
click at [416, 118] on div "Chat" at bounding box center [423, 121] width 142 height 15
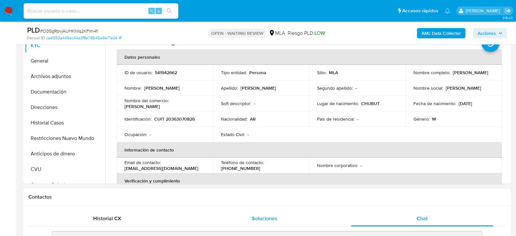
scroll to position [93, 0]
